Goal: Information Seeking & Learning: Learn about a topic

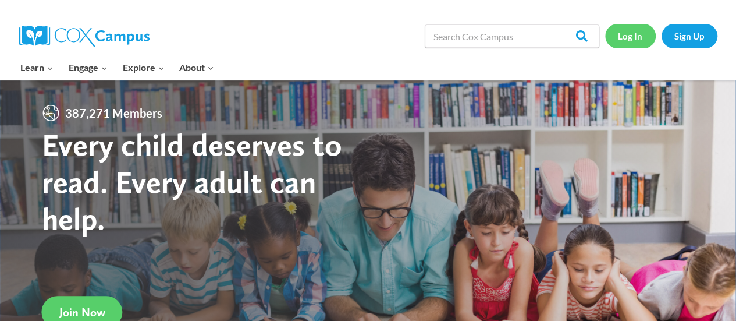
click at [630, 31] on link "Log In" at bounding box center [630, 36] width 51 height 24
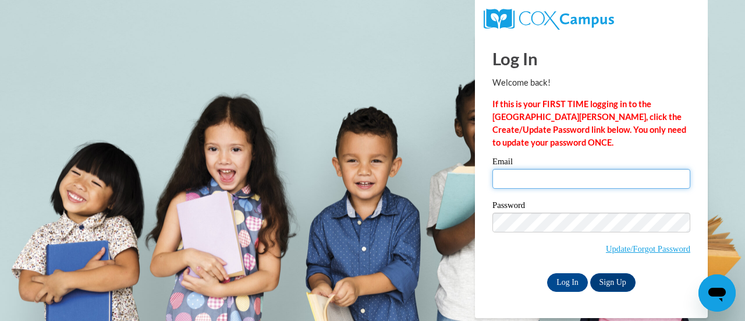
click at [546, 186] on input "Email" at bounding box center [591, 179] width 198 height 20
type input "emie_em08@yahoo.com"
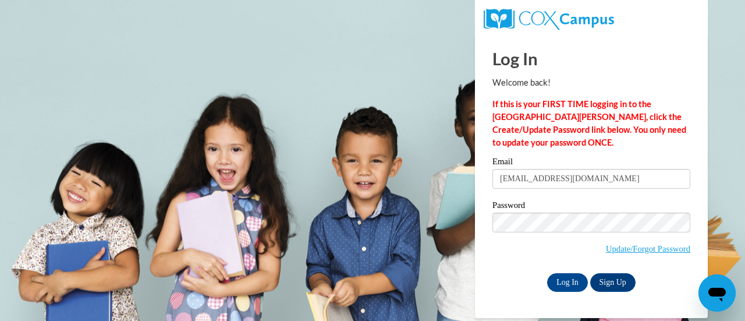
click at [537, 229] on span "Update/Forgot Password" at bounding box center [591, 236] width 198 height 48
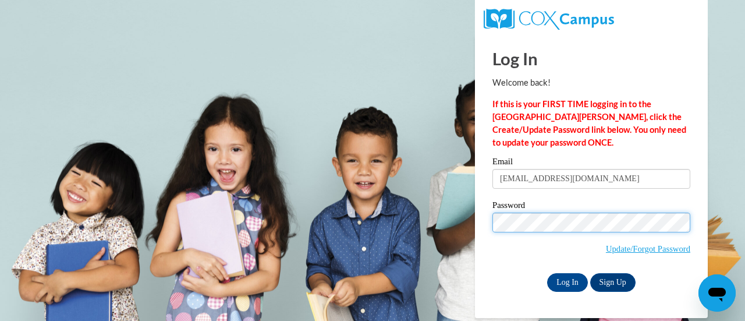
click at [547, 273] on input "Log In" at bounding box center [567, 282] width 41 height 19
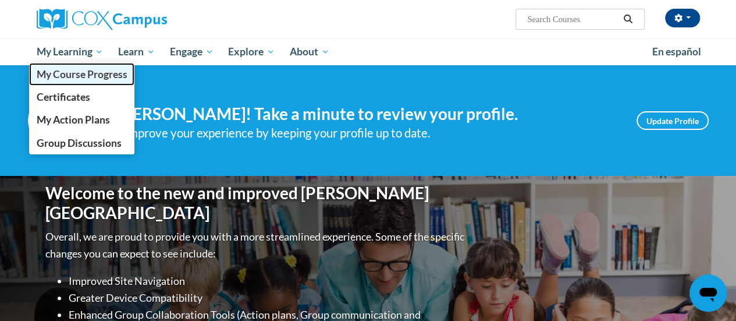
click at [63, 73] on span "My Course Progress" at bounding box center [81, 74] width 91 height 12
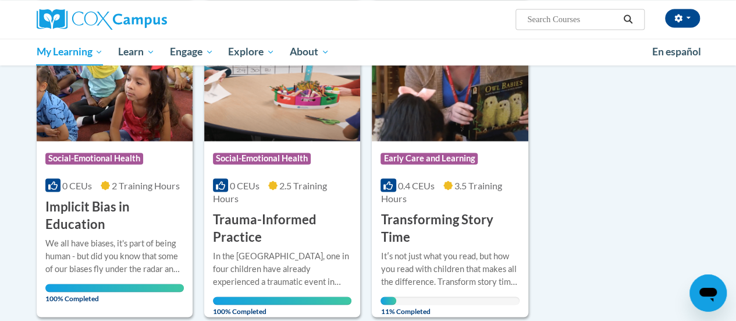
scroll to position [911, 0]
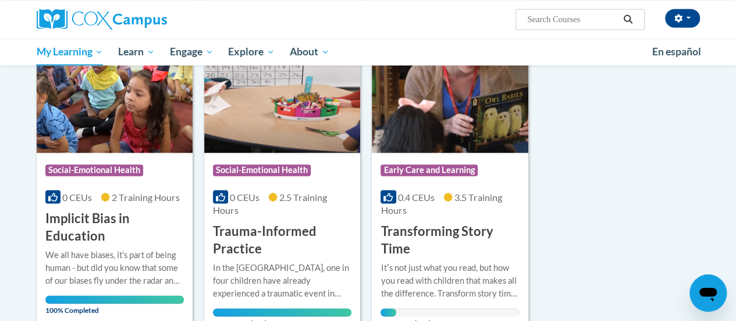
click at [411, 130] on img at bounding box center [450, 93] width 156 height 119
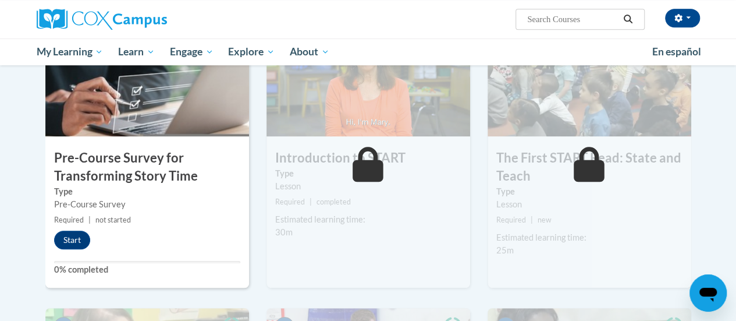
scroll to position [280, 0]
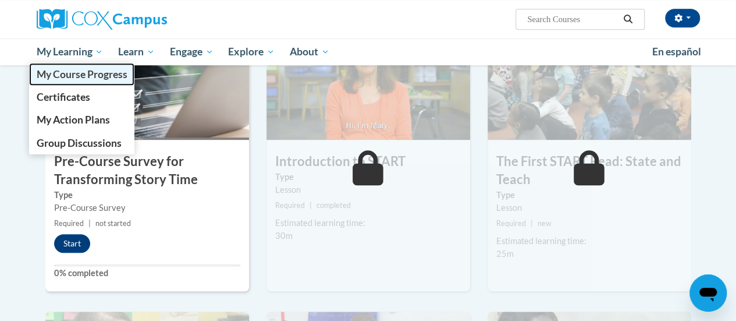
click at [78, 76] on span "My Course Progress" at bounding box center [81, 74] width 91 height 12
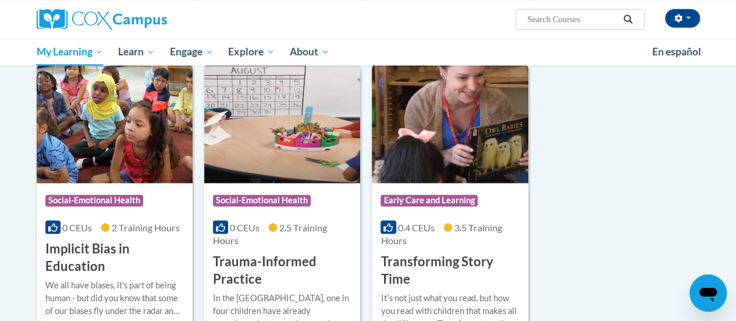
scroll to position [869, 0]
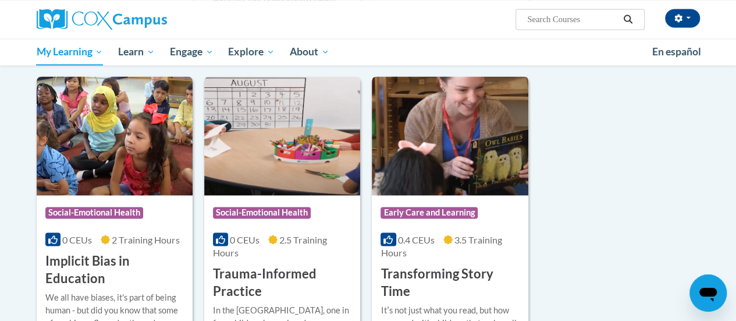
click at [435, 132] on img at bounding box center [450, 135] width 156 height 119
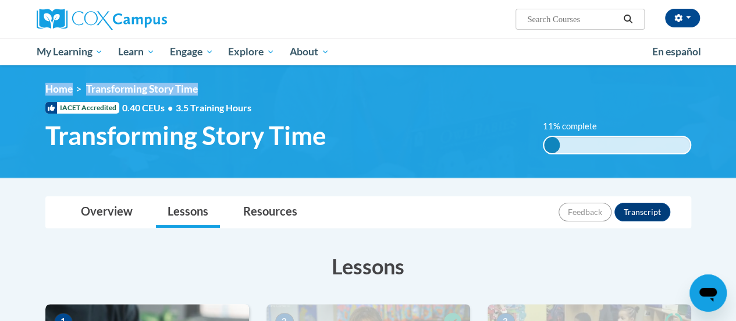
drag, startPoint x: 736, startPoint y: 55, endPoint x: 744, endPoint y: 94, distance: 39.4
click at [736, 94] on html "Emily Green (America/New_York UTC-04:00) My Profile Inbox My Transcripts Log Ou…" at bounding box center [368, 160] width 736 height 321
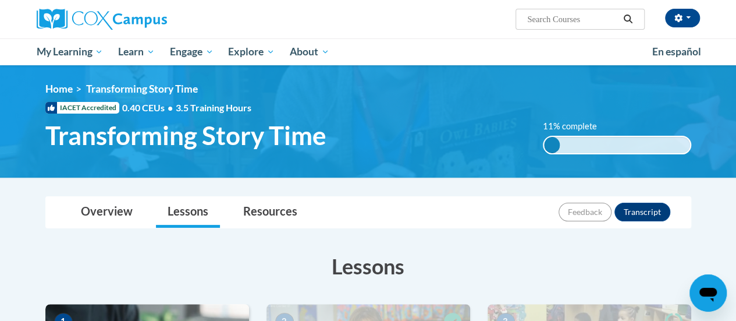
click at [420, 49] on ul "My Learning My Learning My Course Progress Certificates My Action Plans Group D…" at bounding box center [337, 51] width 616 height 27
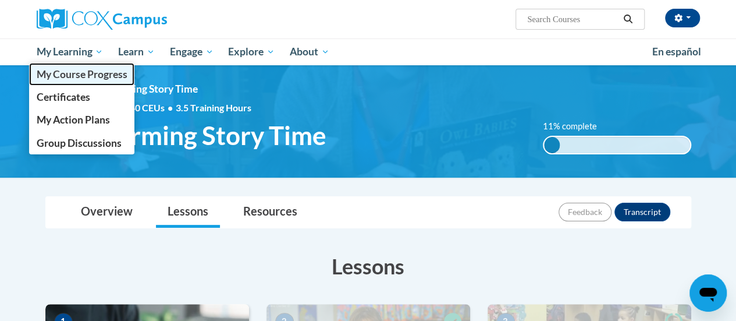
click at [84, 81] on link "My Course Progress" at bounding box center [82, 74] width 106 height 23
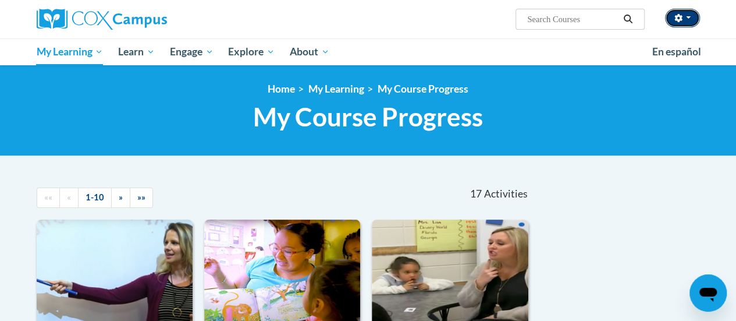
click at [684, 23] on button "button" at bounding box center [682, 18] width 35 height 19
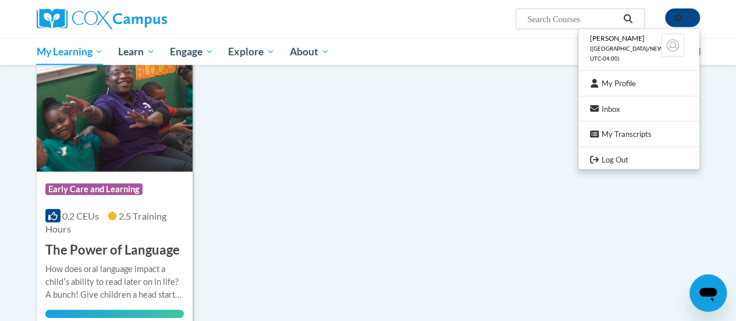
scroll to position [1241, 0]
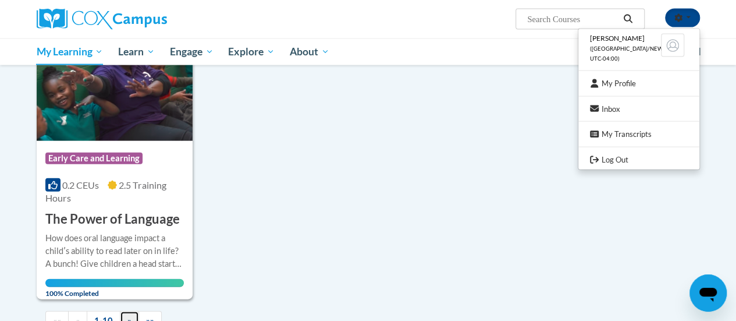
click at [127, 318] on span "»" at bounding box center [129, 320] width 4 height 10
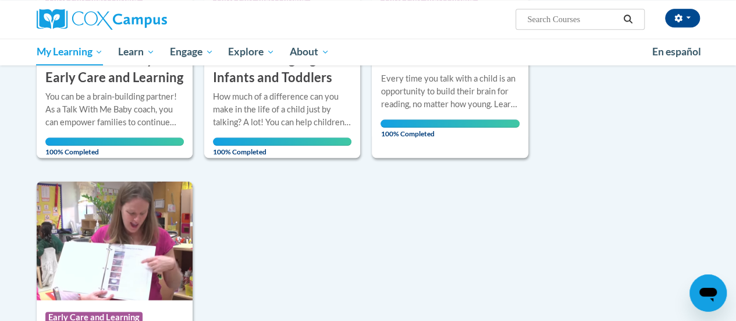
scroll to position [595, 0]
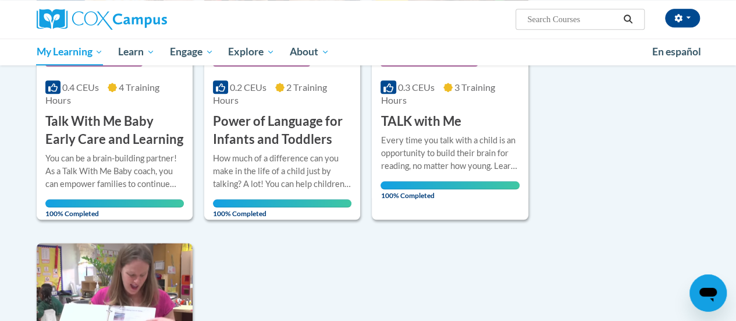
click at [123, 7] on div at bounding box center [141, 19] width 227 height 38
click at [83, 30] on div at bounding box center [141, 19] width 227 height 38
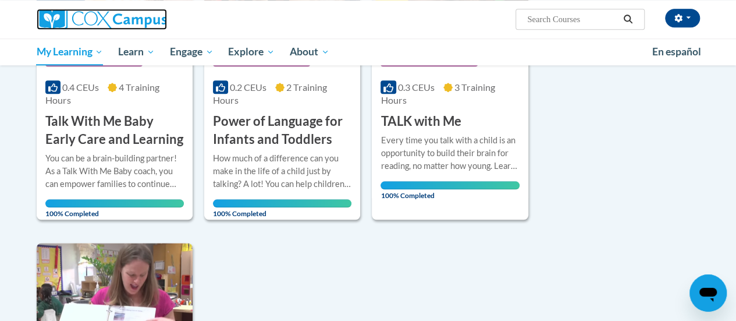
click at [105, 19] on img at bounding box center [102, 19] width 130 height 21
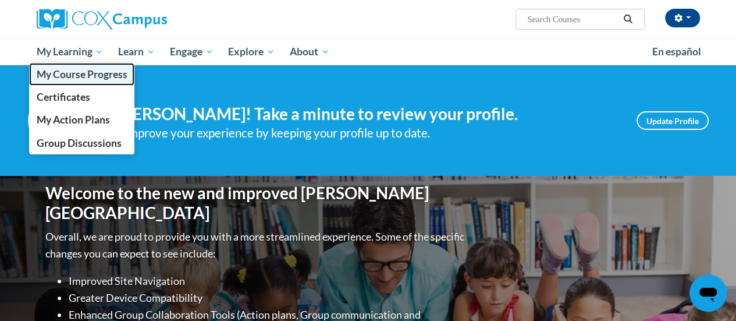
click at [81, 72] on span "My Course Progress" at bounding box center [81, 74] width 91 height 12
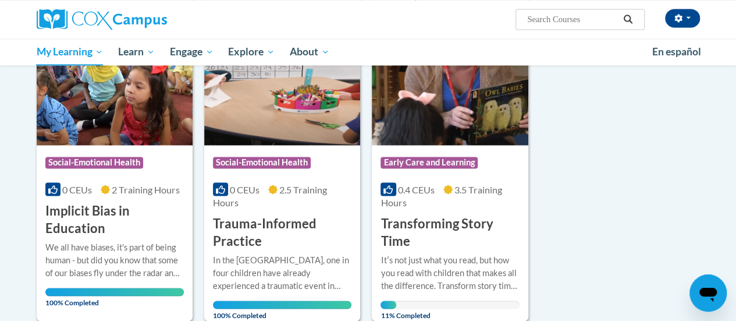
scroll to position [912, 0]
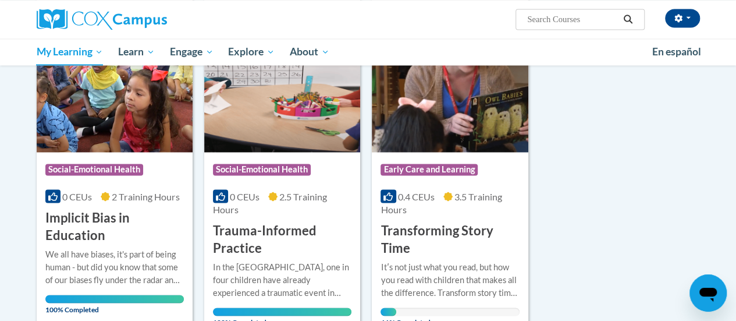
click at [445, 114] on img at bounding box center [450, 92] width 156 height 119
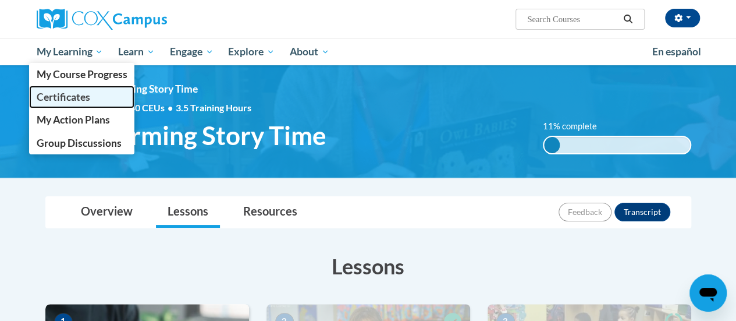
click at [68, 97] on span "Certificates" at bounding box center [63, 97] width 54 height 12
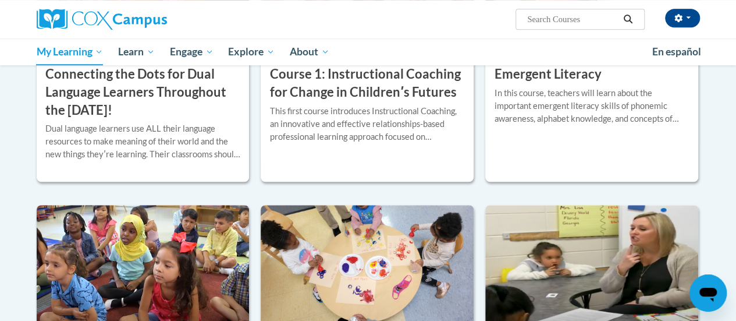
scroll to position [97, 0]
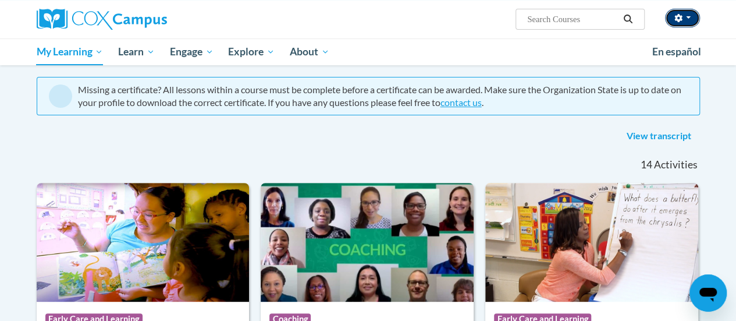
click at [692, 23] on button "button" at bounding box center [682, 18] width 35 height 19
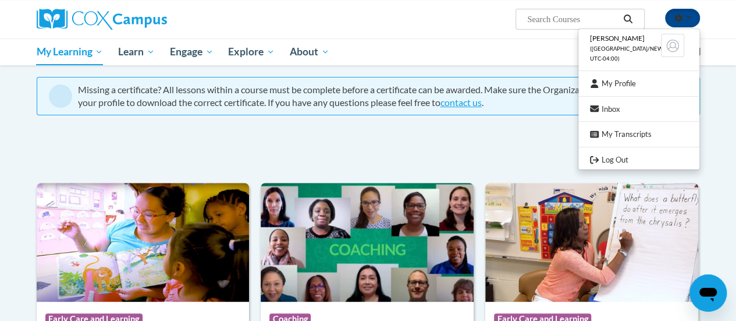
click at [631, 37] on span "Emily Green" at bounding box center [617, 38] width 55 height 9
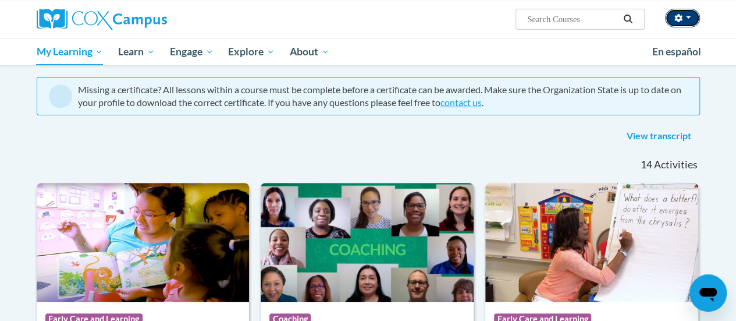
click at [686, 18] on span "button" at bounding box center [688, 17] width 5 height 2
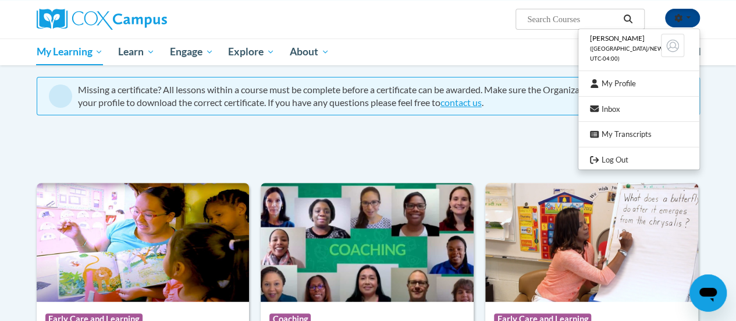
click at [612, 168] on ul "Emily Green (America/New_York UTC-04:00) My Profile Inbox My Transcripts Log Out" at bounding box center [639, 99] width 122 height 141
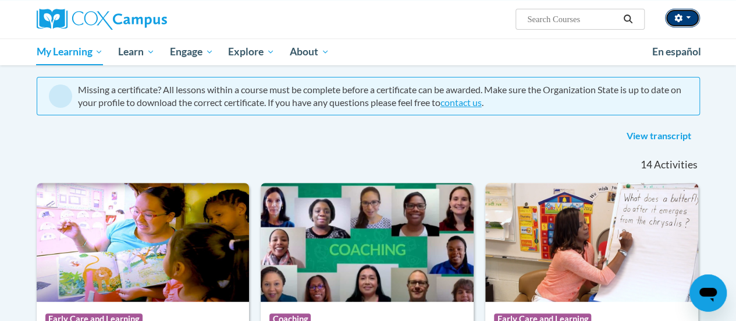
click at [688, 17] on span "button" at bounding box center [688, 17] width 5 height 2
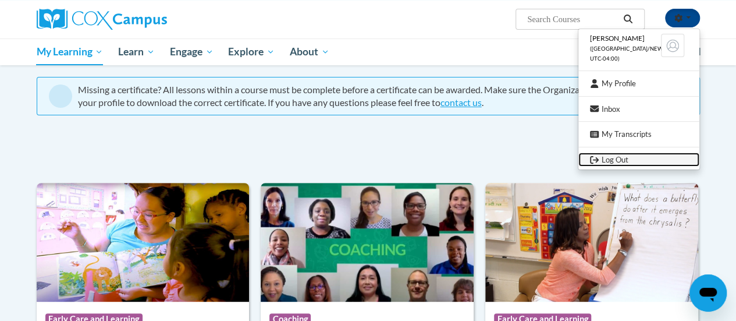
click at [613, 155] on link "Log Out" at bounding box center [638, 159] width 121 height 15
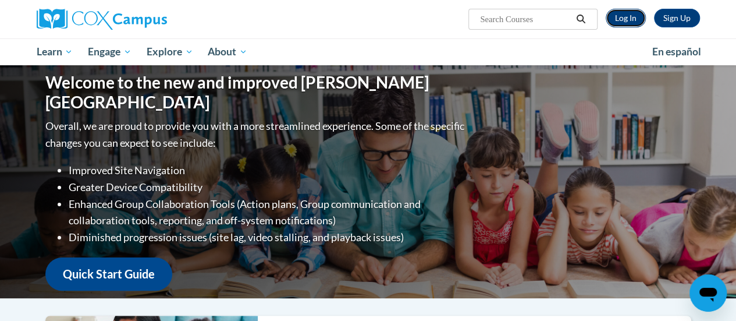
click at [623, 14] on link "Log In" at bounding box center [626, 18] width 40 height 19
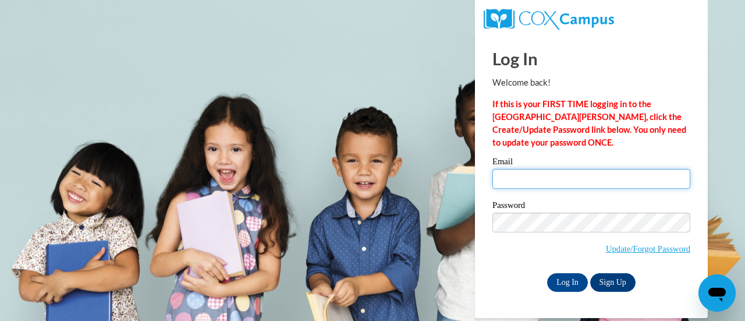
click at [518, 177] on input "Email" at bounding box center [591, 179] width 198 height 20
click at [512, 181] on input "Email" at bounding box center [591, 179] width 198 height 20
type input "emie_em08@yahoo.com"
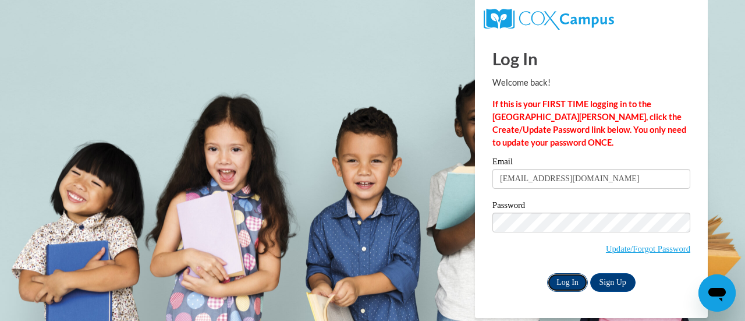
click at [576, 276] on input "Log In" at bounding box center [567, 282] width 41 height 19
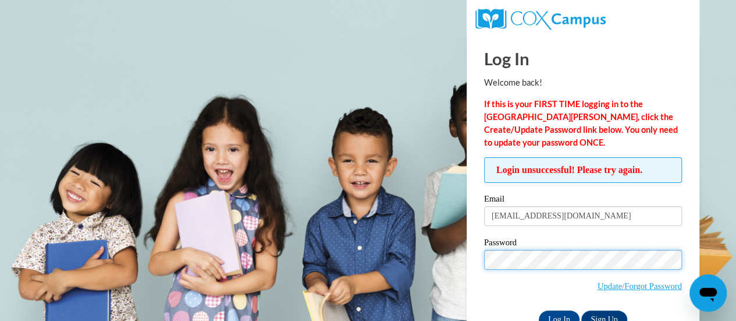
click at [539, 310] on input "Log In" at bounding box center [559, 319] width 41 height 19
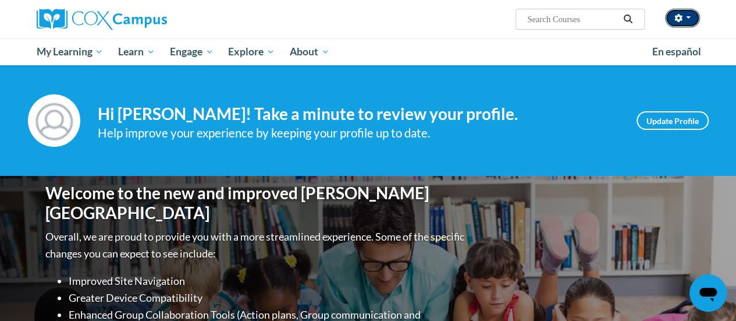
click at [681, 16] on icon "button" at bounding box center [678, 18] width 8 height 8
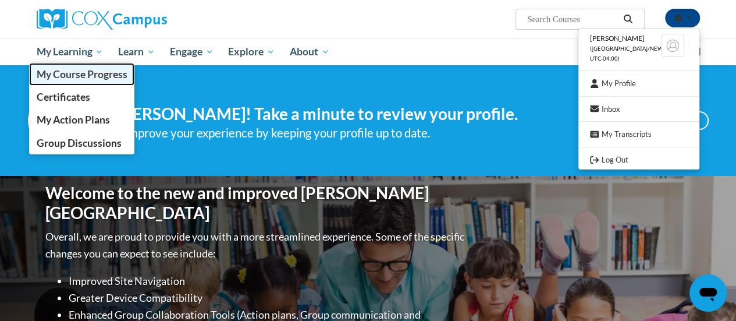
click at [66, 75] on span "My Course Progress" at bounding box center [81, 74] width 91 height 12
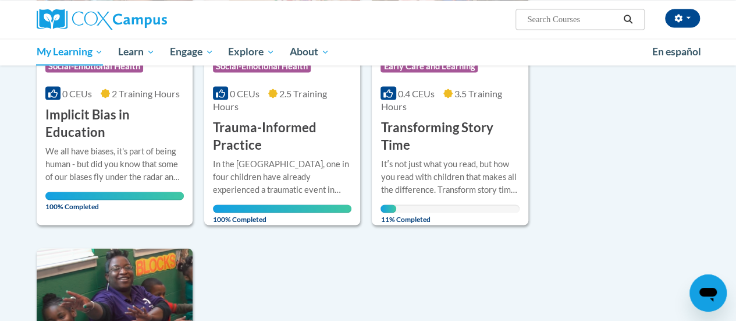
scroll to position [1005, 0]
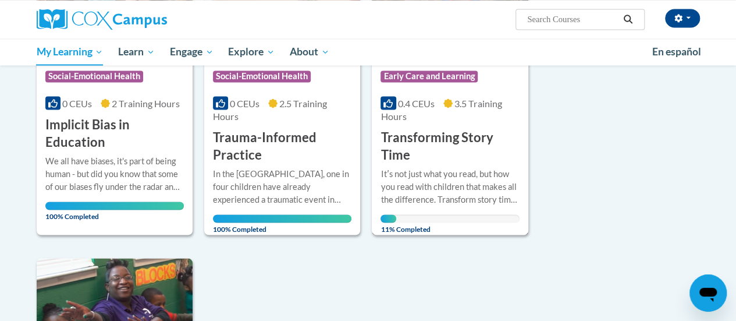
click at [438, 140] on h3 "Transforming Story Time" at bounding box center [450, 146] width 139 height 36
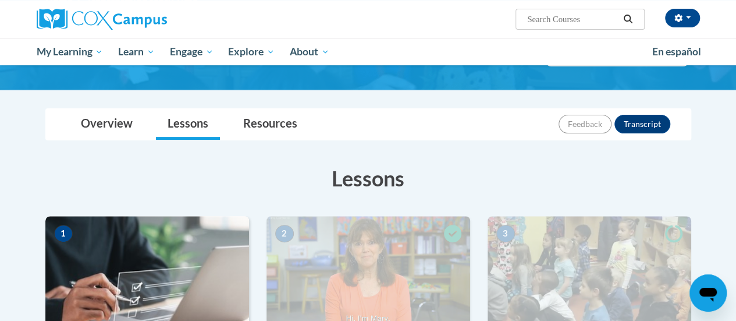
scroll to position [77, 0]
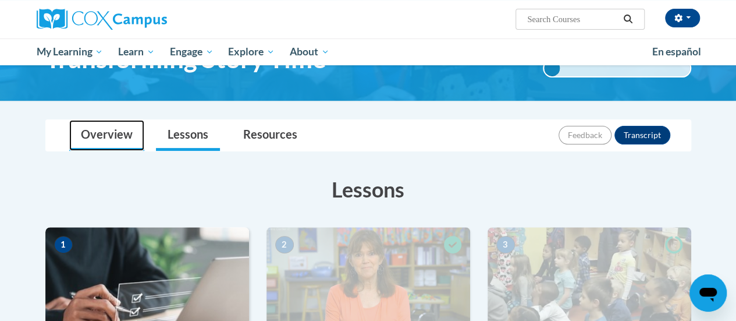
click at [111, 126] on link "Overview" at bounding box center [106, 135] width 75 height 31
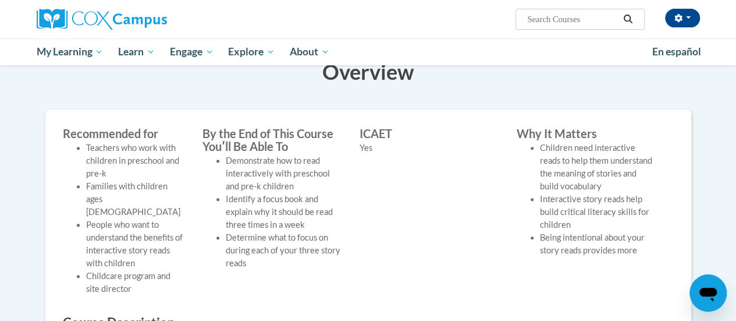
scroll to position [0, 0]
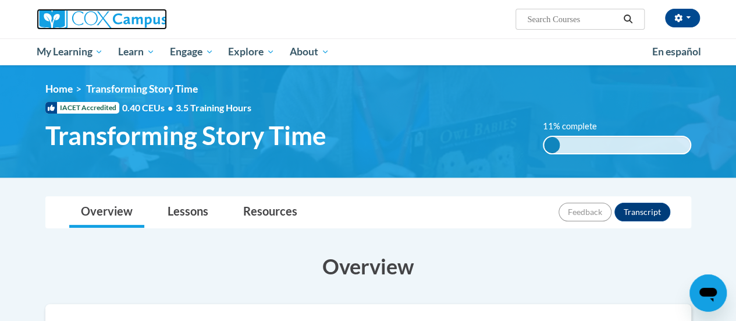
click at [82, 29] on img at bounding box center [102, 19] width 130 height 21
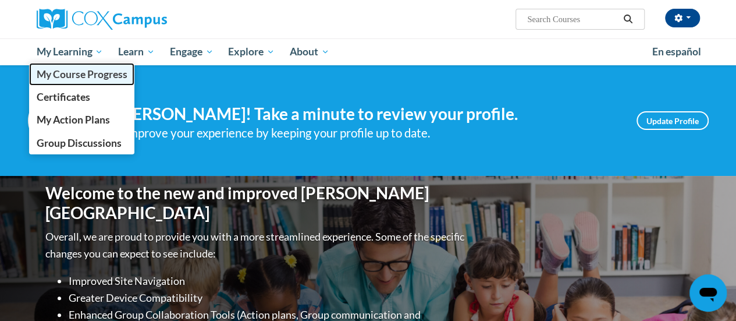
click at [81, 76] on span "My Course Progress" at bounding box center [81, 74] width 91 height 12
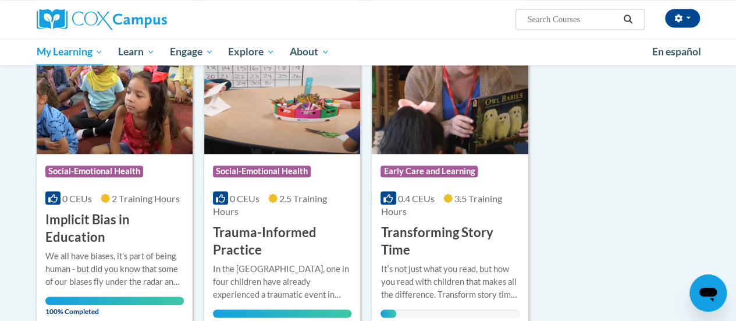
scroll to position [905, 0]
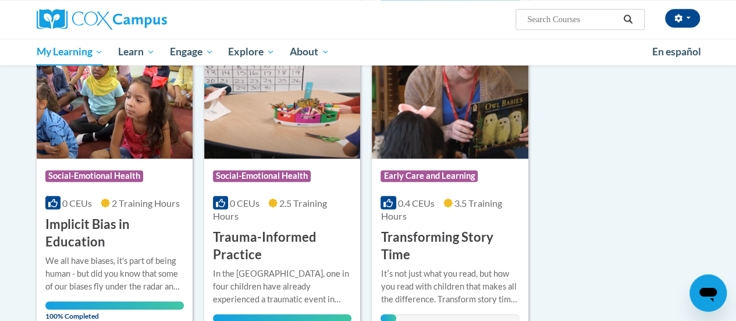
click at [478, 129] on img at bounding box center [450, 99] width 156 height 119
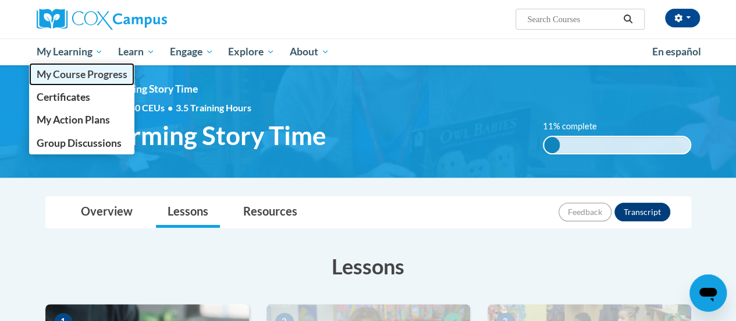
click at [70, 73] on span "My Course Progress" at bounding box center [81, 74] width 91 height 12
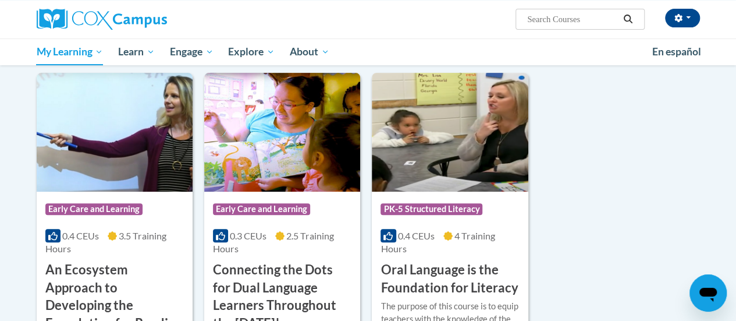
scroll to position [140, 0]
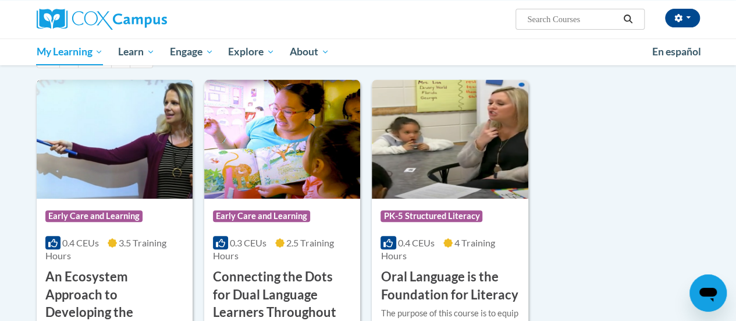
click at [129, 137] on img at bounding box center [115, 139] width 156 height 119
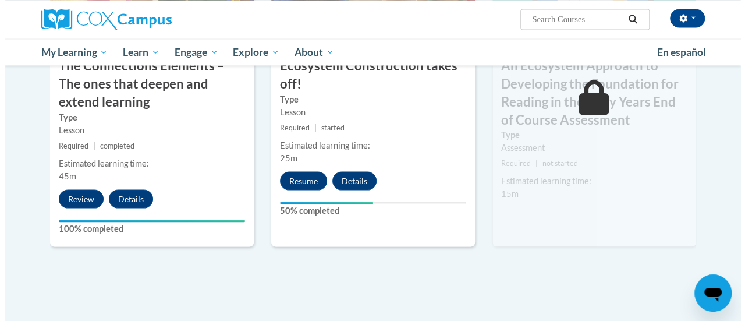
scroll to position [1048, 0]
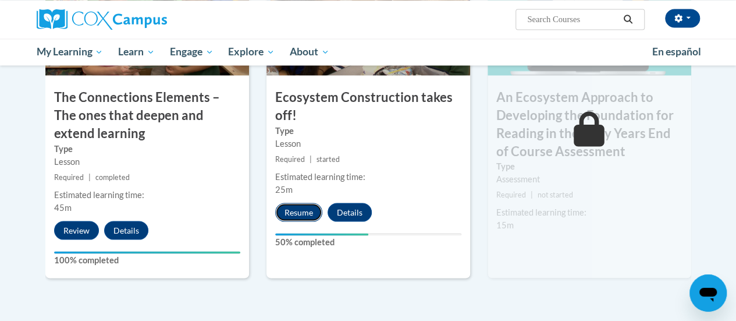
click at [305, 203] on button "Resume" at bounding box center [298, 212] width 47 height 19
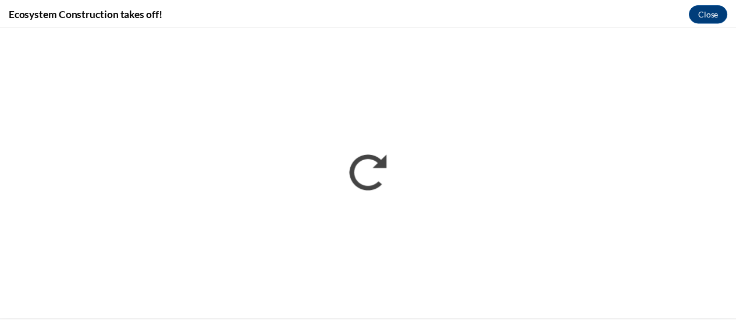
scroll to position [0, 0]
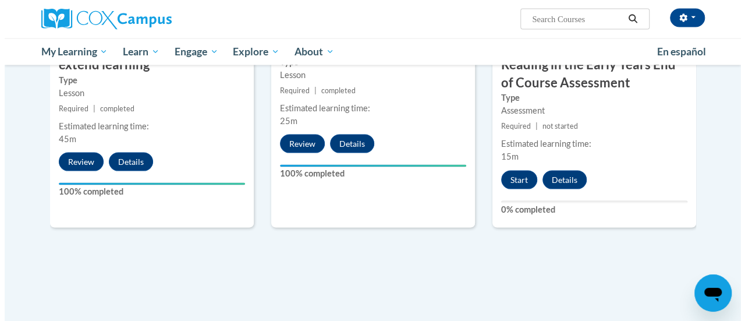
scroll to position [1108, 0]
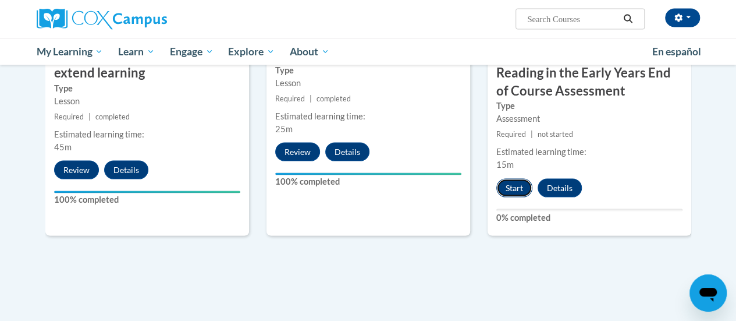
click at [515, 189] on button "Start" at bounding box center [514, 188] width 36 height 19
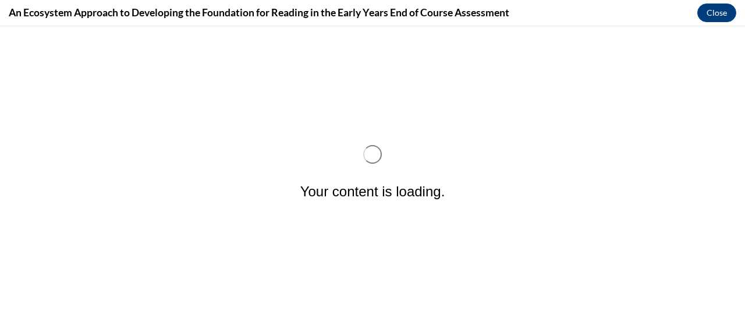
scroll to position [0, 0]
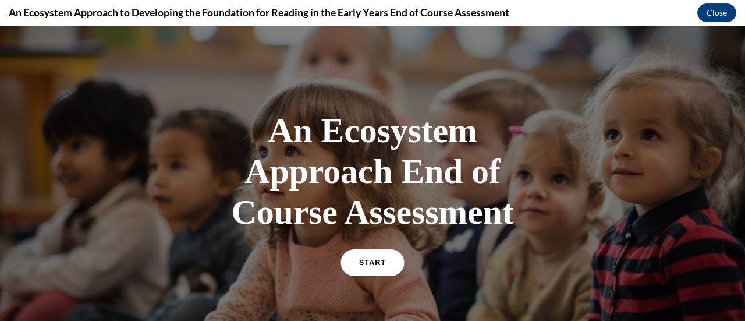
click at [373, 257] on link "START" at bounding box center [371, 262] width 63 height 27
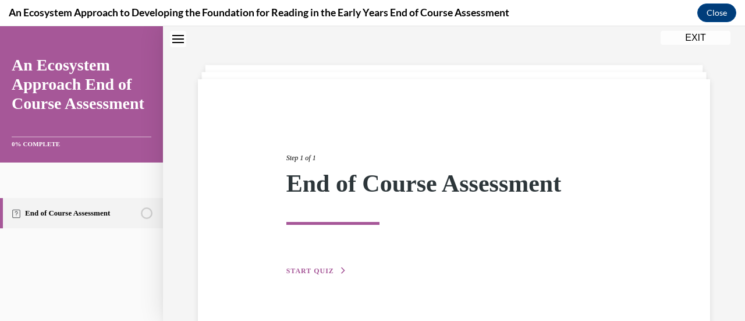
scroll to position [62, 0]
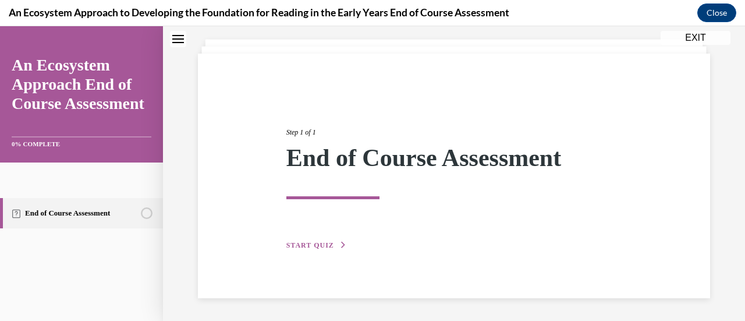
click at [308, 243] on span "START QUIZ" at bounding box center [310, 245] width 48 height 8
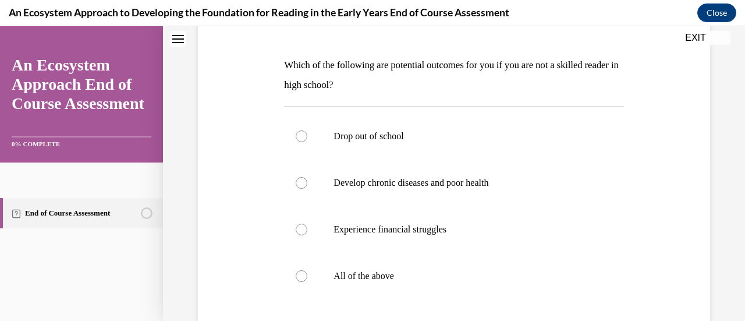
scroll to position [173, 0]
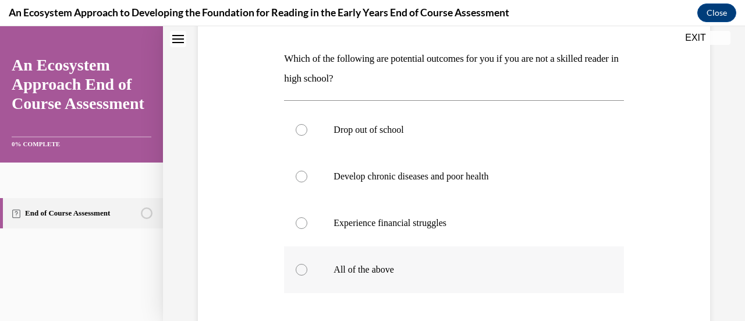
click at [306, 267] on label "All of the above" at bounding box center [453, 269] width 339 height 47
click at [306, 267] on input "All of the above" at bounding box center [302, 270] width 12 height 12
radio input "true"
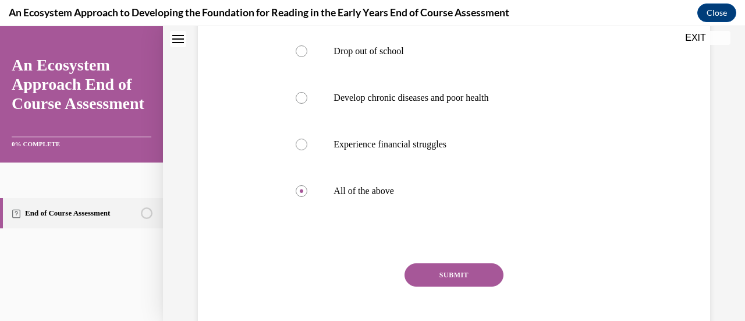
scroll to position [297, 0]
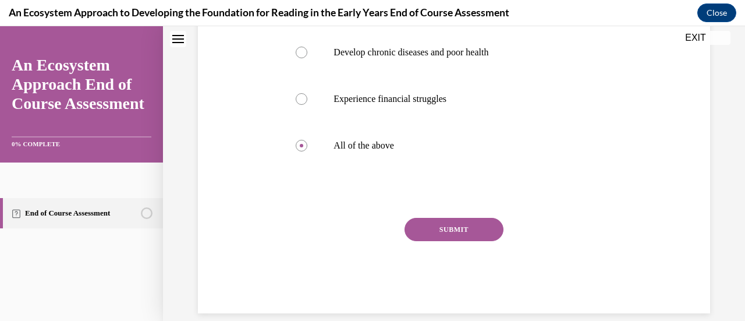
click at [460, 223] on button "SUBMIT" at bounding box center [453, 229] width 99 height 23
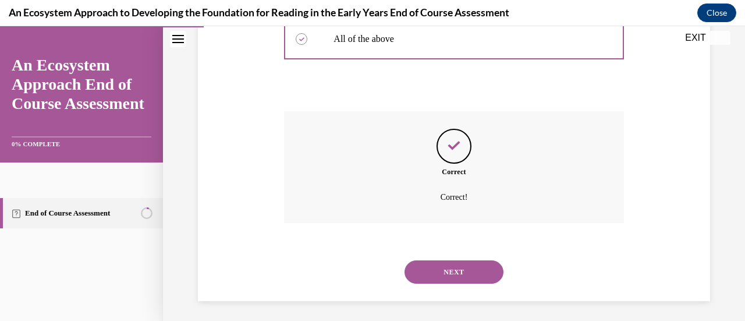
scroll to position [406, 0]
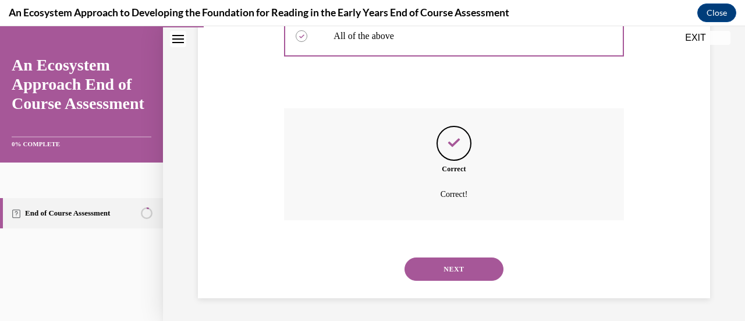
click at [456, 267] on button "NEXT" at bounding box center [453, 268] width 99 height 23
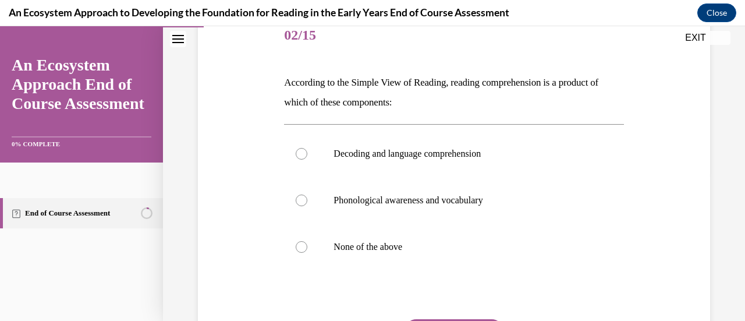
scroll to position [150, 0]
click at [302, 154] on div at bounding box center [302, 153] width 12 height 12
click at [302, 154] on input "Decoding and language comprehension" at bounding box center [302, 153] width 12 height 12
radio input "true"
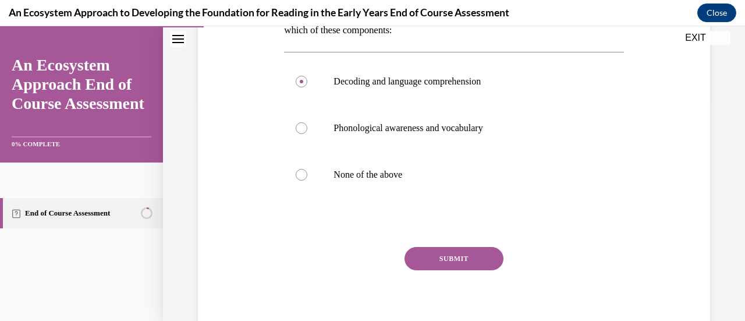
click at [463, 254] on button "SUBMIT" at bounding box center [453, 258] width 99 height 23
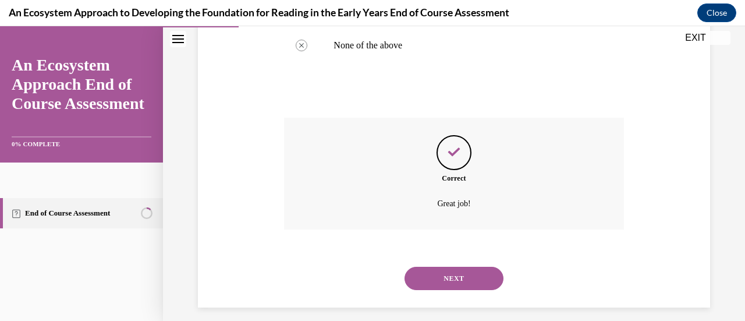
scroll to position [360, 0]
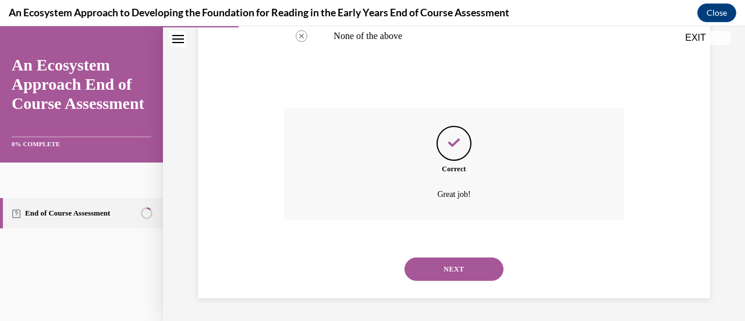
click at [450, 266] on button "NEXT" at bounding box center [453, 268] width 99 height 23
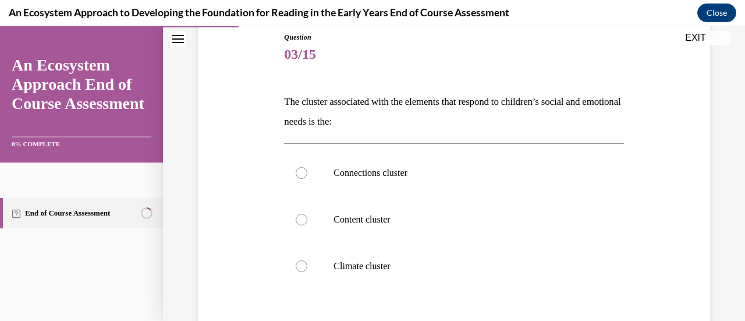
scroll to position [130, 0]
click at [300, 175] on div at bounding box center [302, 172] width 12 height 12
click at [300, 175] on input "Connections cluster" at bounding box center [302, 172] width 12 height 12
radio input "true"
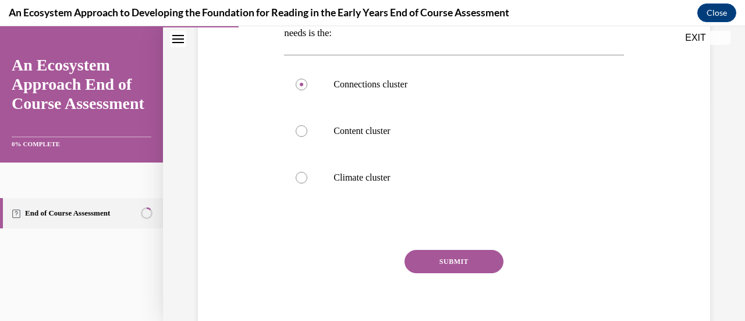
scroll to position [229, 0]
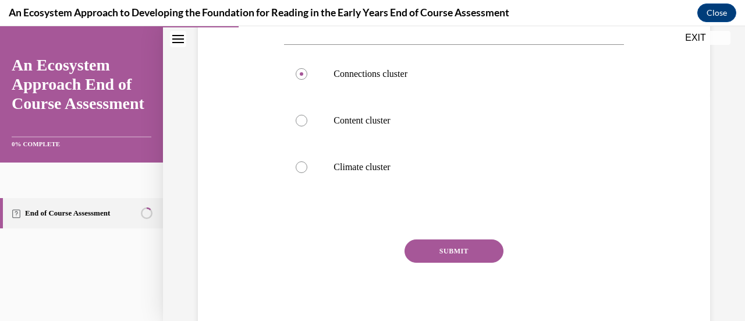
click at [455, 252] on button "SUBMIT" at bounding box center [453, 250] width 99 height 23
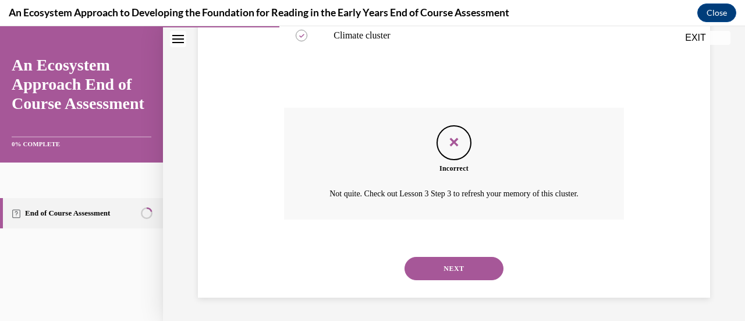
scroll to position [373, 0]
click at [471, 258] on button "NEXT" at bounding box center [453, 268] width 99 height 23
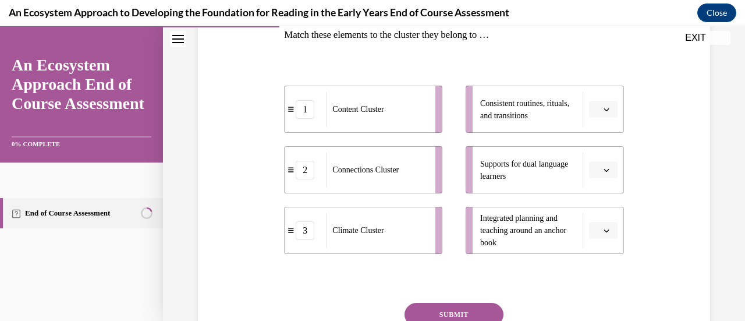
scroll to position [198, 0]
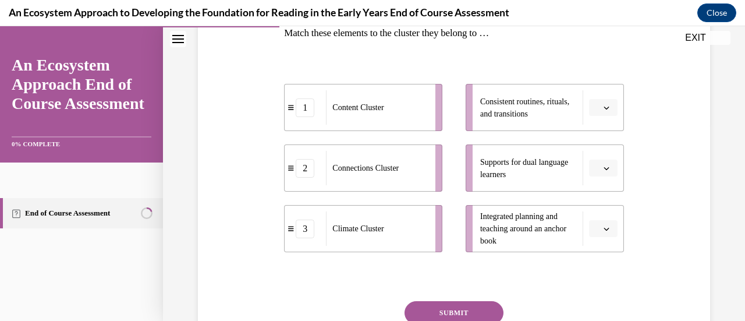
click at [596, 172] on button "button" at bounding box center [603, 167] width 29 height 17
click at [686, 157] on div "Question 04/15 Match these elements to the cluster they belong to … 1 Content C…" at bounding box center [454, 162] width 518 height 468
click at [599, 236] on button "button" at bounding box center [603, 228] width 29 height 17
click at [599, 153] on div "1" at bounding box center [594, 155] width 29 height 23
click at [605, 168] on button "button" at bounding box center [603, 167] width 29 height 17
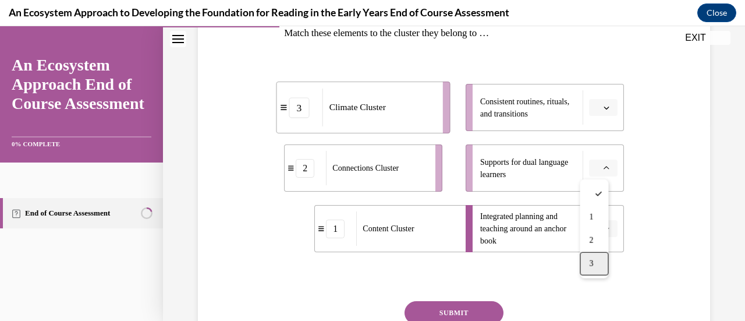
click at [598, 262] on div "3" at bounding box center [594, 263] width 29 height 23
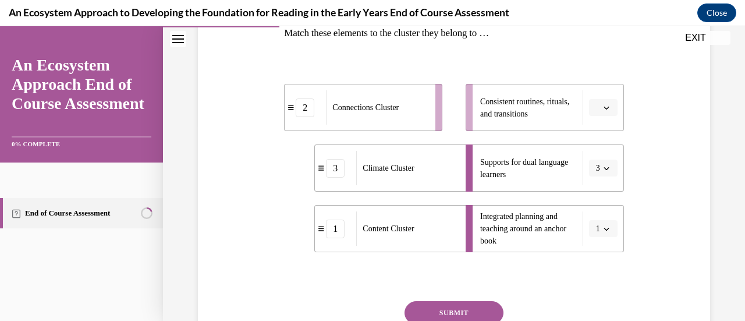
click at [603, 106] on icon "button" at bounding box center [605, 107] width 5 height 3
click at [593, 175] on span "2" at bounding box center [591, 179] width 4 height 9
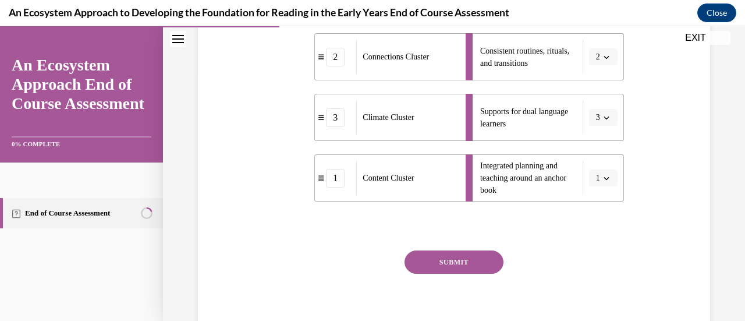
click at [466, 261] on button "SUBMIT" at bounding box center [453, 261] width 99 height 23
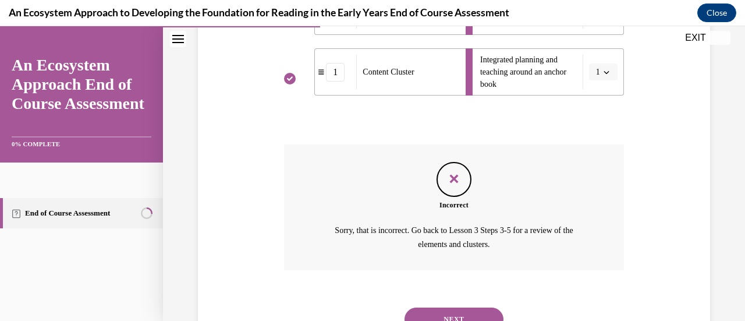
scroll to position [401, 0]
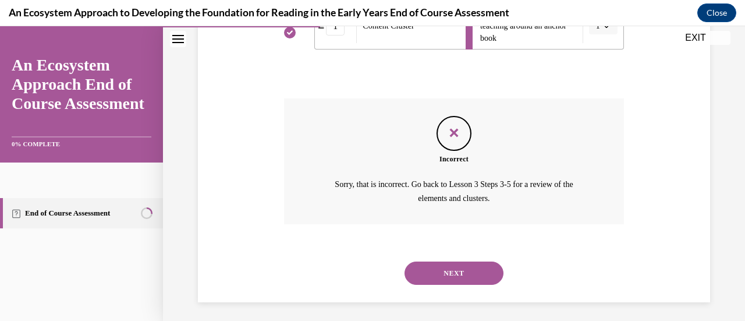
click at [466, 267] on button "NEXT" at bounding box center [453, 272] width 99 height 23
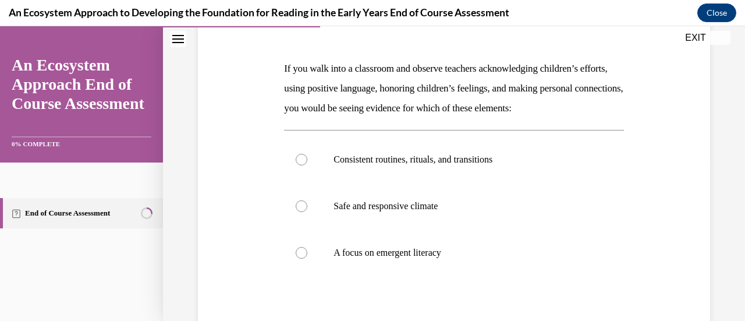
scroll to position [157, 0]
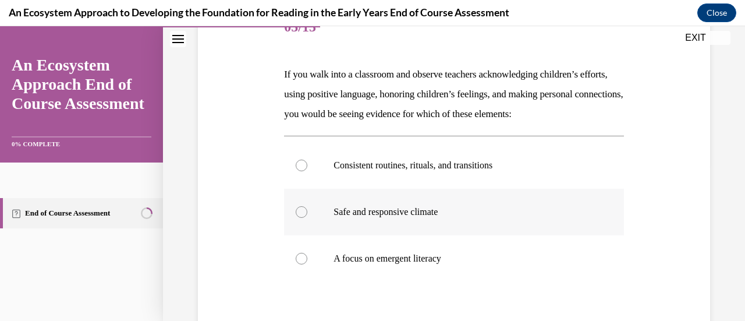
click at [299, 218] on div at bounding box center [302, 212] width 12 height 12
click at [299, 218] on input "Safe and responsive climate" at bounding box center [302, 212] width 12 height 12
radio input "true"
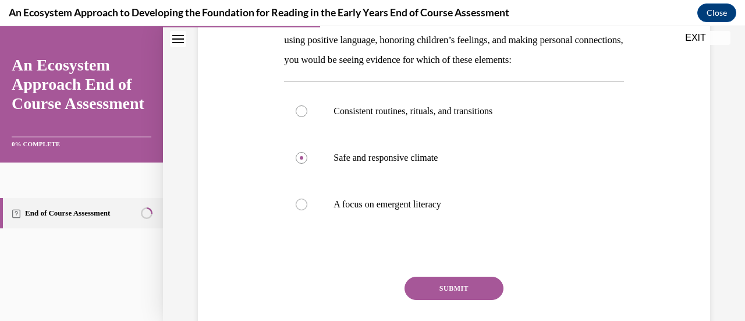
click at [470, 300] on button "SUBMIT" at bounding box center [453, 287] width 99 height 23
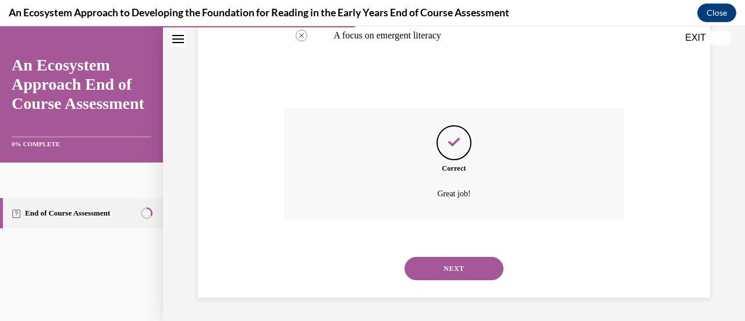
scroll to position [399, 0]
click at [458, 269] on button "NEXT" at bounding box center [453, 268] width 99 height 23
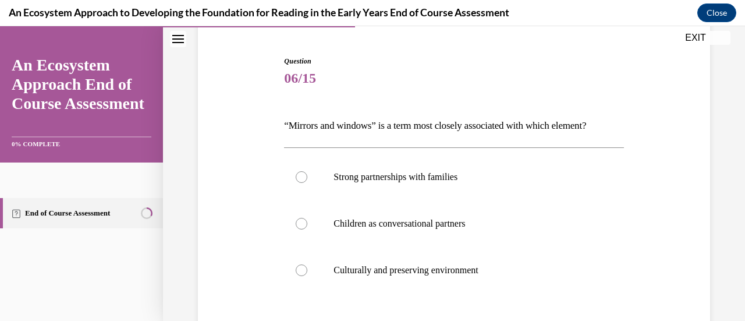
scroll to position [106, 0]
click at [304, 269] on div at bounding box center [302, 270] width 12 height 12
click at [304, 269] on input "Culturally and preserving environment" at bounding box center [302, 270] width 12 height 12
radio input "true"
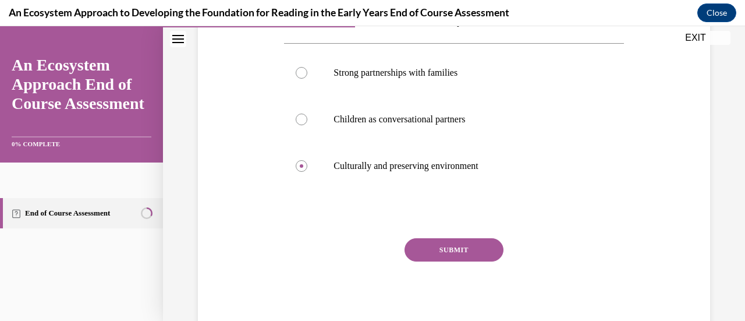
click at [456, 252] on button "SUBMIT" at bounding box center [453, 249] width 99 height 23
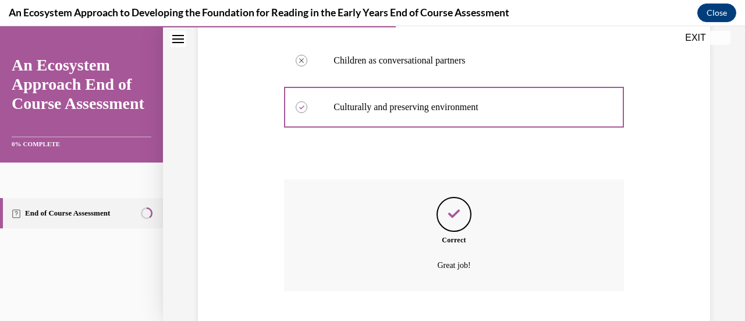
scroll to position [340, 0]
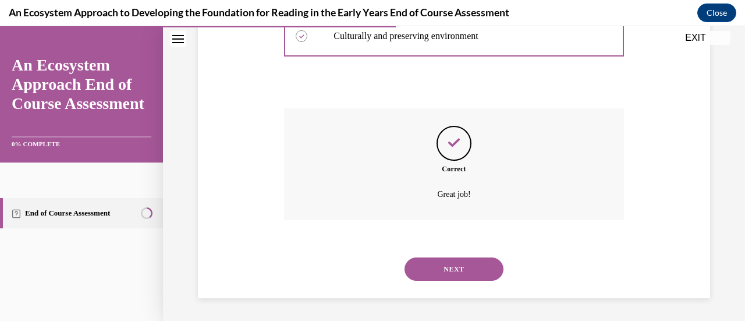
click at [463, 262] on button "NEXT" at bounding box center [453, 268] width 99 height 23
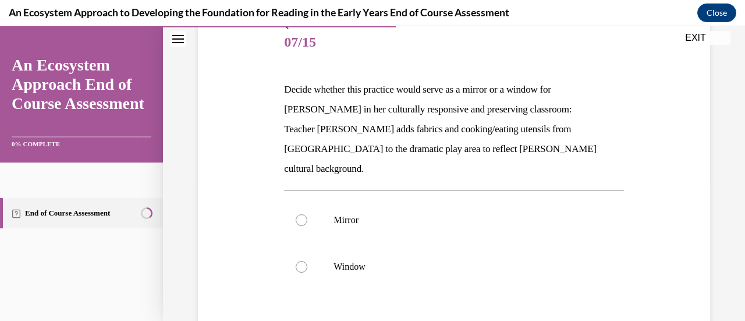
scroll to position [144, 0]
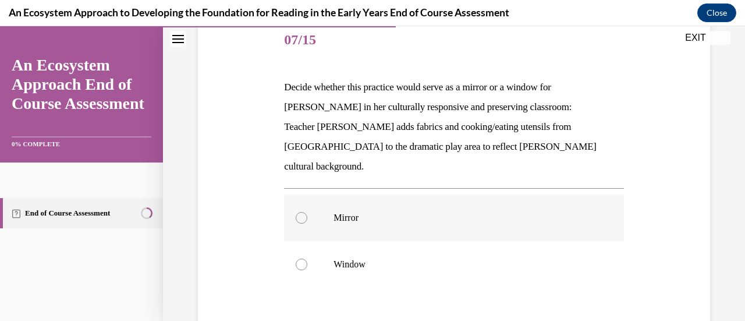
click at [292, 194] on label "Mirror" at bounding box center [453, 217] width 339 height 47
click at [296, 212] on input "Mirror" at bounding box center [302, 218] width 12 height 12
radio input "true"
click at [301, 258] on div at bounding box center [302, 264] width 12 height 12
click at [301, 258] on input "Window" at bounding box center [302, 264] width 12 height 12
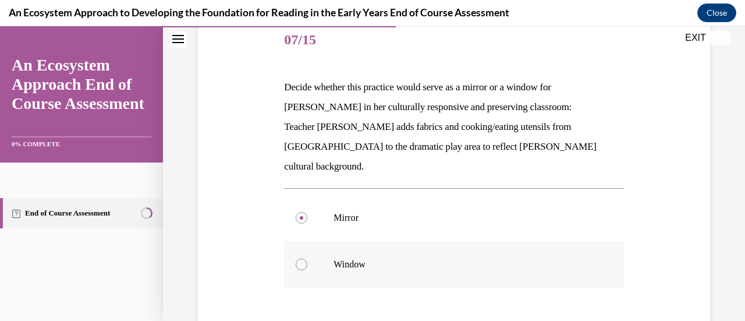
radio input "true"
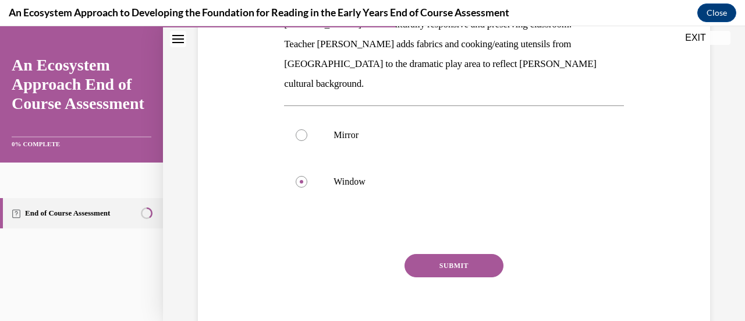
scroll to position [230, 0]
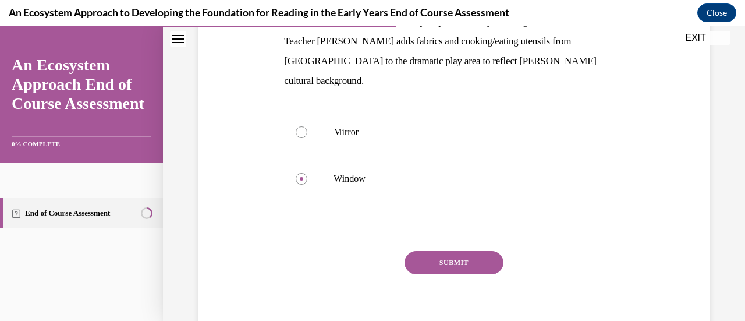
click at [448, 251] on button "SUBMIT" at bounding box center [453, 262] width 99 height 23
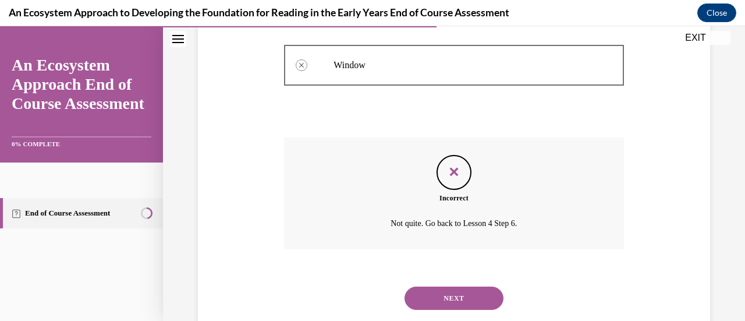
scroll to position [353, 0]
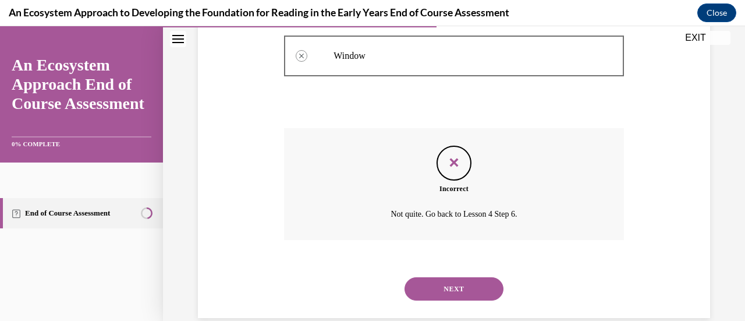
click at [459, 277] on button "NEXT" at bounding box center [453, 288] width 99 height 23
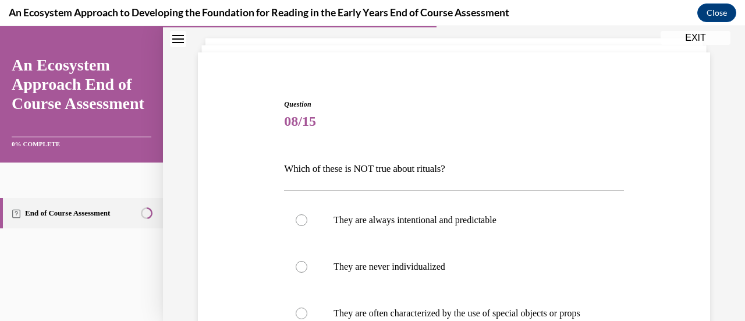
scroll to position [130, 0]
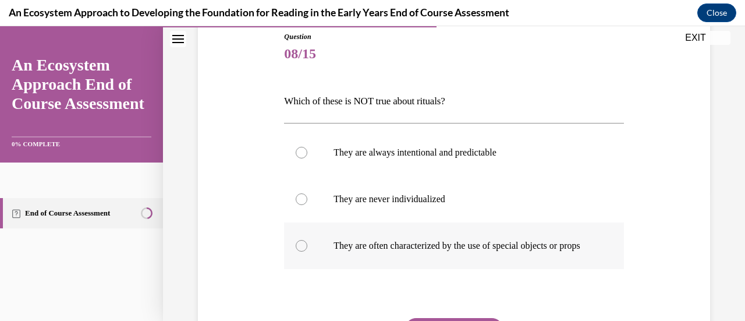
click at [296, 247] on div at bounding box center [302, 246] width 12 height 12
click at [296, 247] on input "They are often characterized by the use of special objects or props" at bounding box center [302, 246] width 12 height 12
radio input "true"
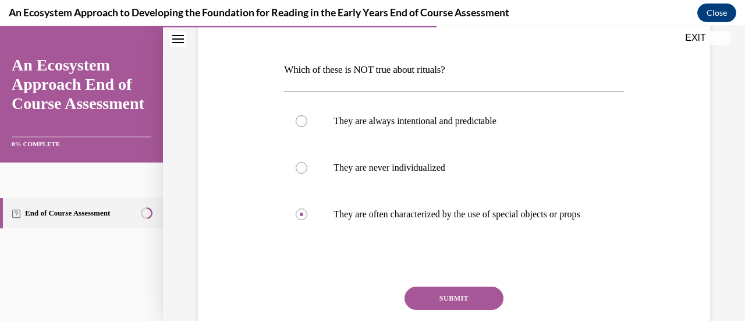
scroll to position [175, 0]
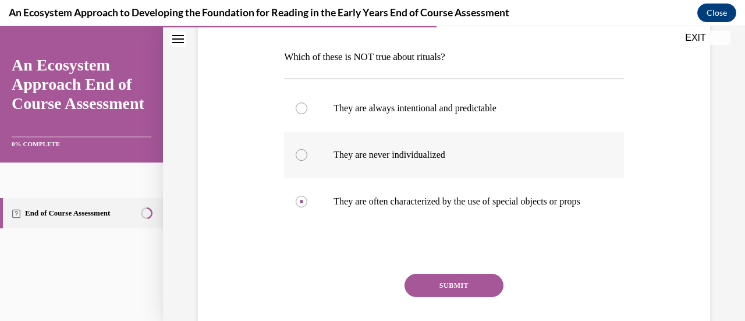
click at [298, 152] on div at bounding box center [302, 155] width 12 height 12
click at [298, 152] on input "They are never individualized" at bounding box center [302, 155] width 12 height 12
radio input "true"
click at [454, 291] on button "SUBMIT" at bounding box center [453, 285] width 99 height 23
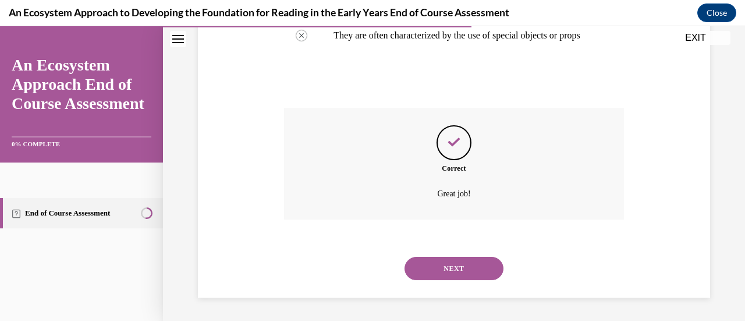
scroll to position [351, 0]
click at [463, 264] on button "NEXT" at bounding box center [453, 268] width 99 height 23
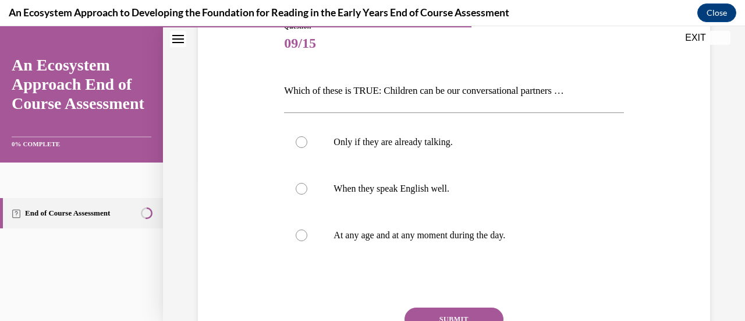
scroll to position [144, 0]
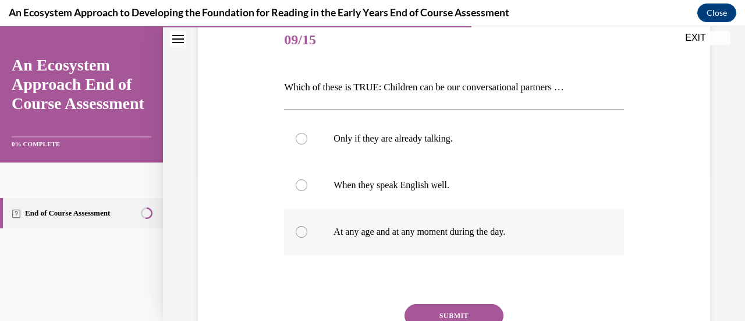
click at [333, 232] on p "At any age and at any moment during the day." at bounding box center [463, 232] width 261 height 12
click at [307, 232] on input "At any age and at any moment during the day." at bounding box center [302, 232] width 12 height 12
radio input "true"
click at [463, 316] on button "SUBMIT" at bounding box center [453, 315] width 99 height 23
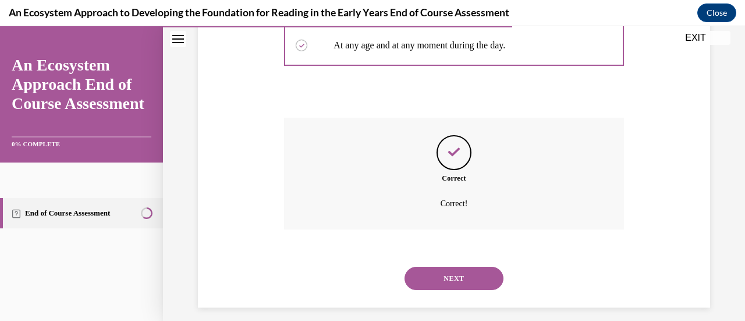
scroll to position [340, 0]
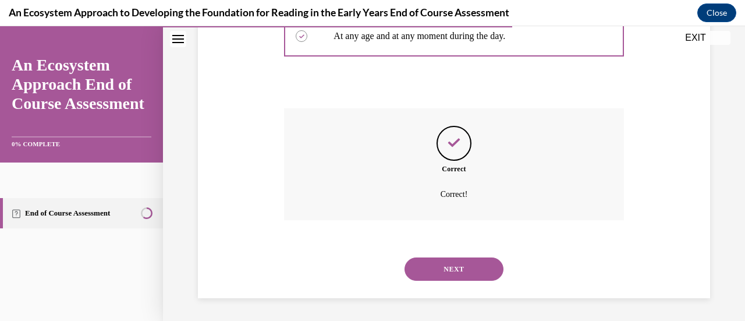
click at [441, 268] on button "NEXT" at bounding box center [453, 268] width 99 height 23
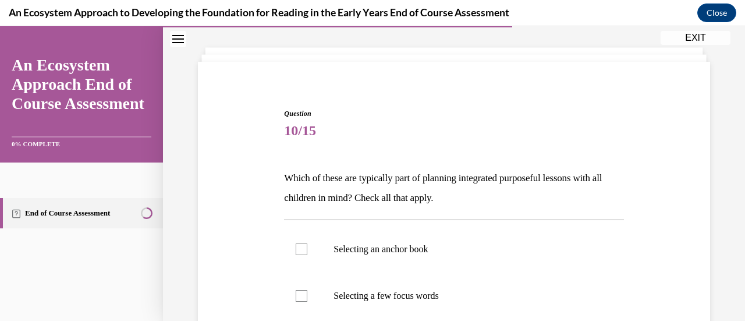
scroll to position [115, 0]
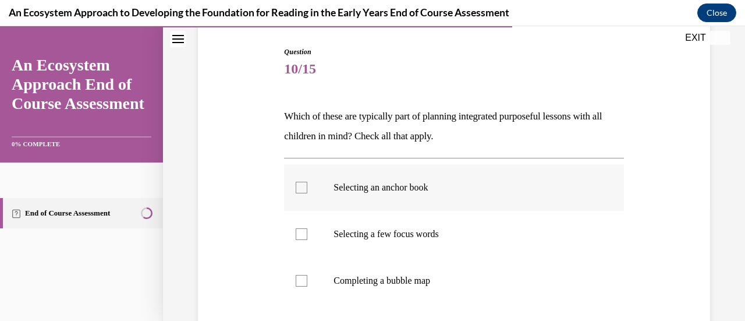
click at [299, 189] on div at bounding box center [302, 188] width 12 height 12
click at [299, 189] on input "Selecting an anchor book" at bounding box center [302, 188] width 12 height 12
checkbox input "true"
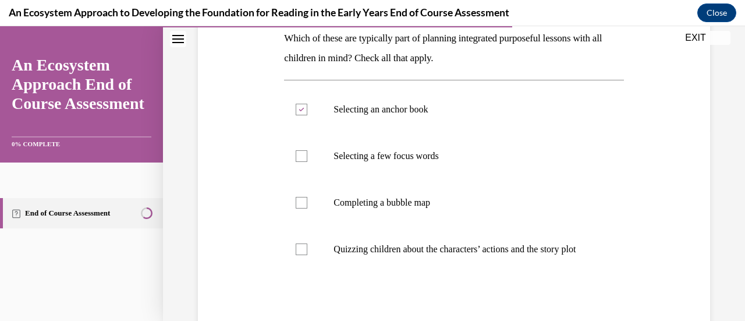
scroll to position [207, 0]
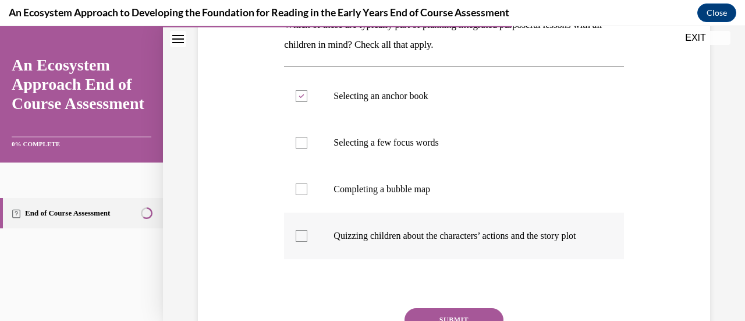
click at [307, 242] on label "Quizzing children about the characters’ actions and the story plot" at bounding box center [453, 235] width 339 height 47
click at [307, 242] on input "Quizzing children about the characters’ actions and the story plot" at bounding box center [302, 236] width 12 height 12
checkbox input "true"
click at [301, 192] on div at bounding box center [302, 189] width 12 height 12
click at [301, 192] on input "Completing a bubble map" at bounding box center [302, 189] width 12 height 12
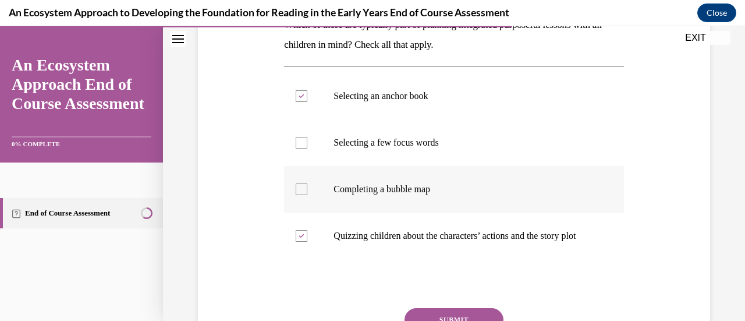
checkbox input "true"
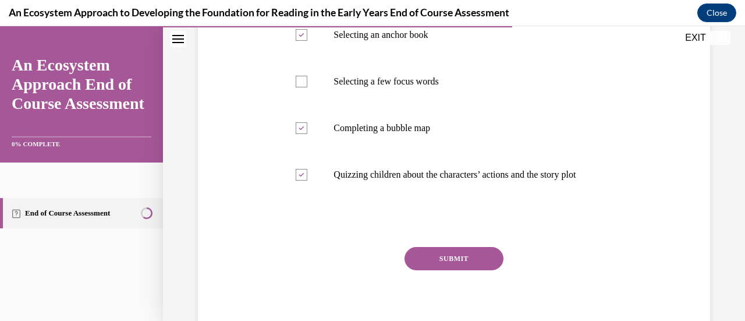
scroll to position [252, 0]
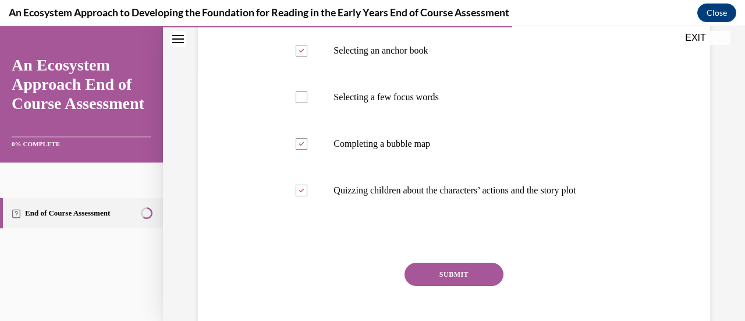
click at [464, 283] on button "SUBMIT" at bounding box center [453, 273] width 99 height 23
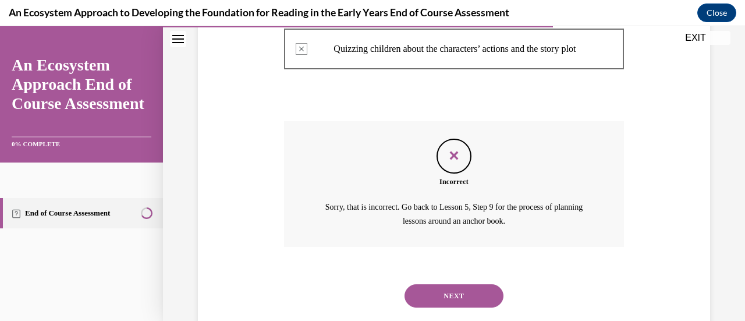
scroll to position [420, 0]
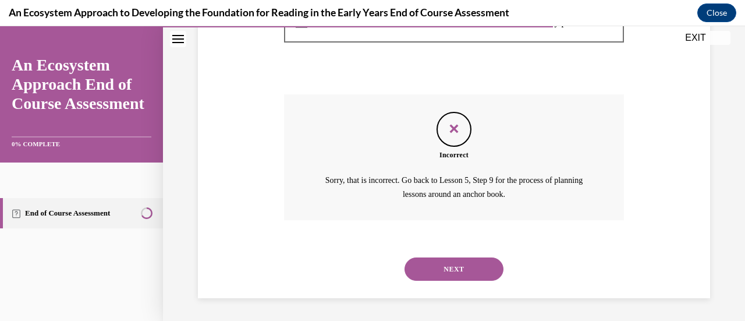
click at [457, 275] on button "NEXT" at bounding box center [453, 268] width 99 height 23
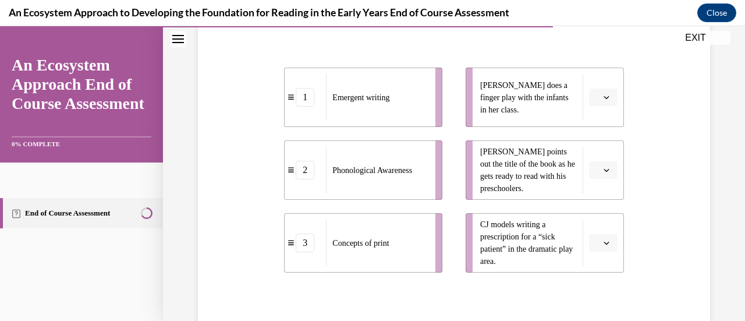
scroll to position [218, 0]
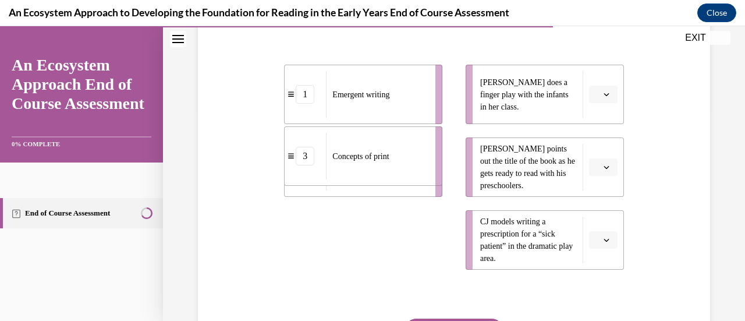
drag, startPoint x: 392, startPoint y: 253, endPoint x: 392, endPoint y: 170, distance: 83.2
click at [389, 162] on span "Concepts of print" at bounding box center [360, 156] width 56 height 12
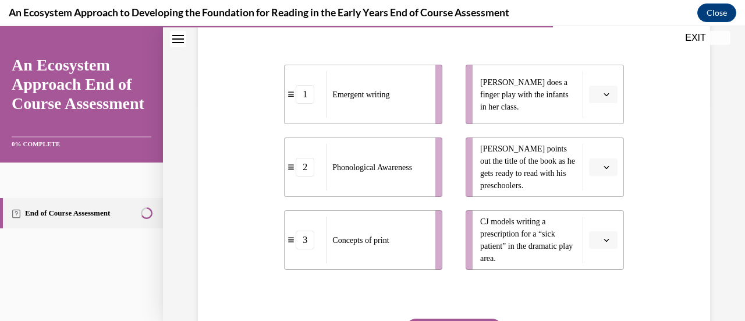
click at [603, 170] on icon "button" at bounding box center [606, 167] width 6 height 6
click at [601, 279] on div "3" at bounding box center [594, 282] width 29 height 23
click at [604, 248] on button "button" at bounding box center [603, 239] width 29 height 17
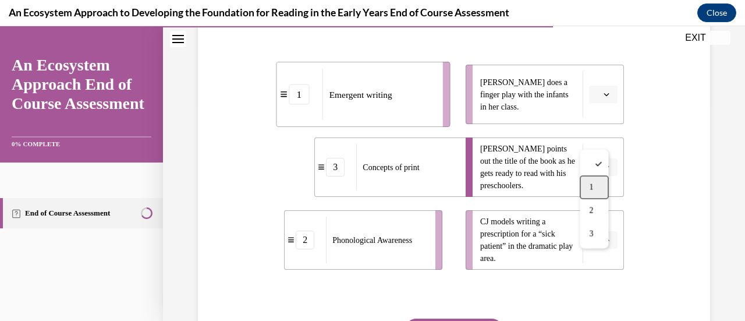
click at [593, 186] on span "1" at bounding box center [591, 187] width 4 height 9
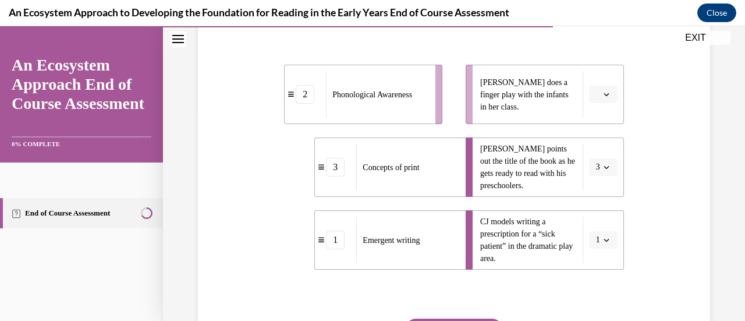
click at [605, 103] on button "button" at bounding box center [603, 94] width 29 height 17
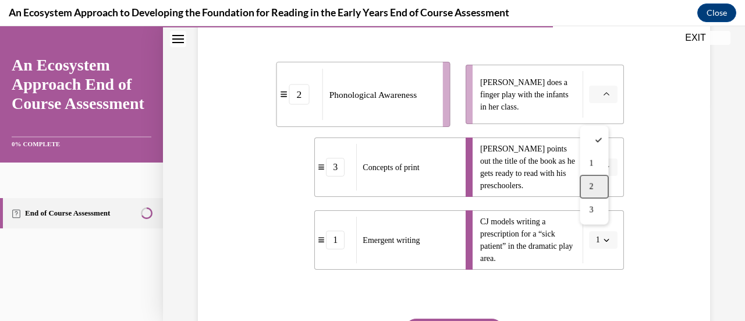
click at [596, 184] on div "2" at bounding box center [594, 186] width 29 height 23
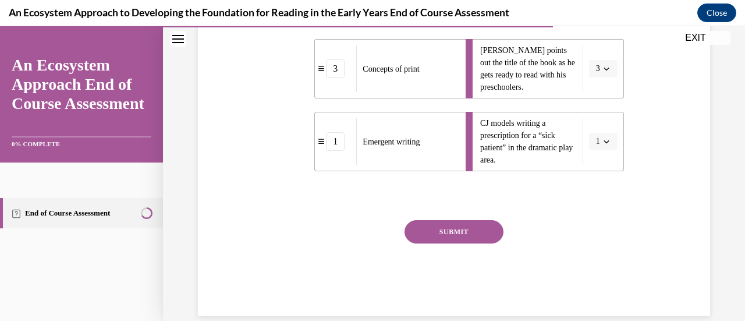
scroll to position [353, 0]
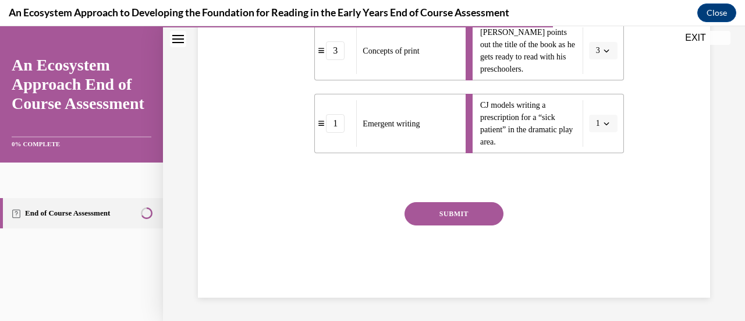
click at [474, 216] on button "SUBMIT" at bounding box center [453, 213] width 99 height 23
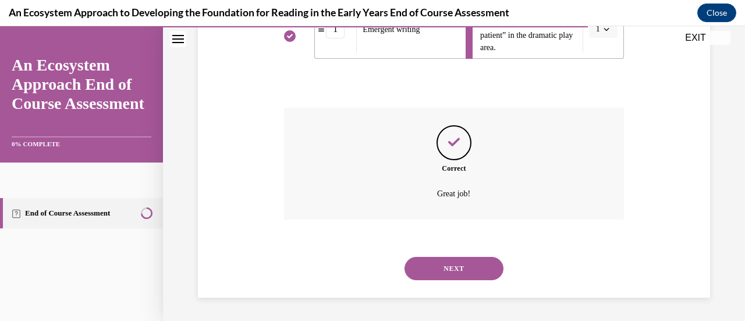
scroll to position [448, 0]
click at [460, 261] on button "NEXT" at bounding box center [453, 268] width 99 height 23
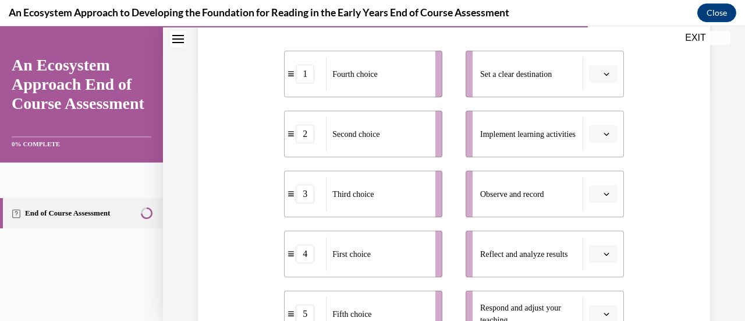
scroll to position [237, 0]
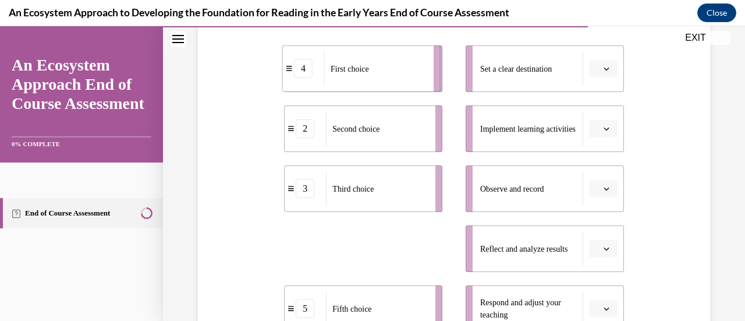
drag, startPoint x: 370, startPoint y: 249, endPoint x: 368, endPoint y: 69, distance: 179.8
click at [368, 69] on span "First choice" at bounding box center [350, 68] width 38 height 9
click at [606, 68] on button "button" at bounding box center [603, 68] width 29 height 17
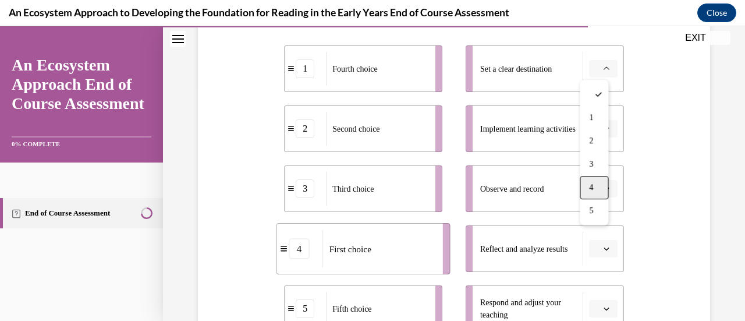
click at [595, 186] on div "4" at bounding box center [594, 187] width 29 height 23
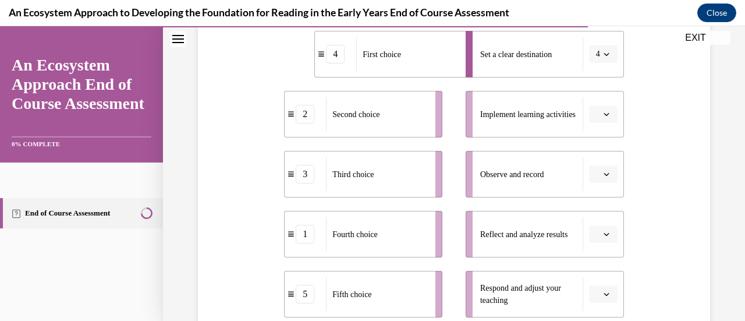
scroll to position [253, 0]
click at [594, 115] on button "button" at bounding box center [603, 112] width 29 height 17
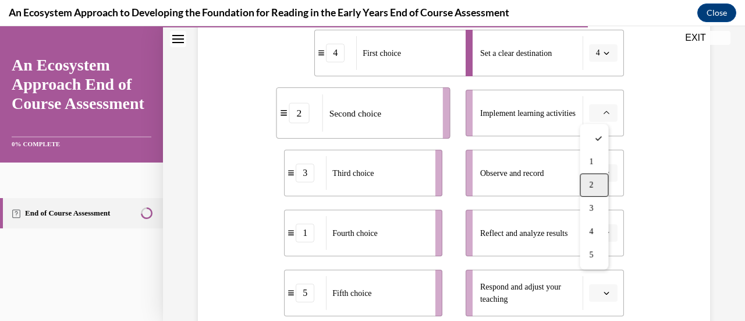
click at [595, 187] on div "2" at bounding box center [594, 184] width 29 height 23
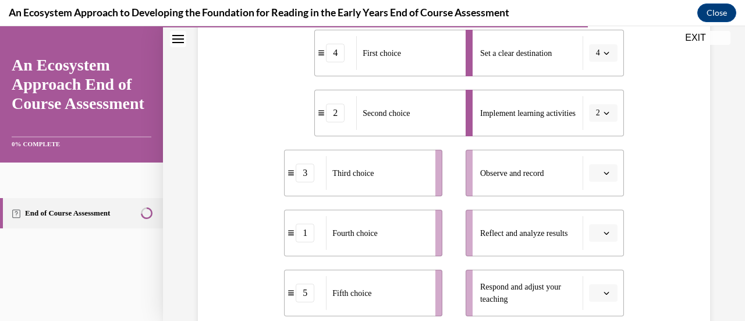
click at [603, 233] on icon "button" at bounding box center [605, 233] width 5 height 3
click at [686, 241] on div "Question 12/15 Put the steps of the progress monitoring process in the right or…" at bounding box center [454, 167] width 518 height 586
click at [603, 172] on icon "button" at bounding box center [606, 173] width 6 height 6
click at [598, 96] on div "3" at bounding box center [594, 99] width 29 height 23
click at [603, 290] on icon "button" at bounding box center [606, 293] width 6 height 6
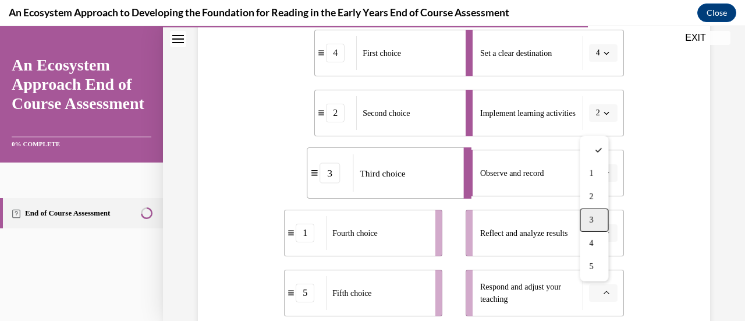
click at [599, 218] on div "3" at bounding box center [594, 219] width 29 height 23
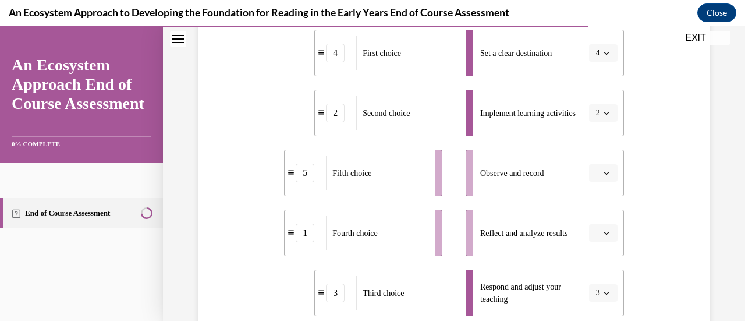
click at [603, 173] on icon "button" at bounding box center [605, 173] width 5 height 3
click at [601, 125] on div "4" at bounding box center [594, 123] width 29 height 23
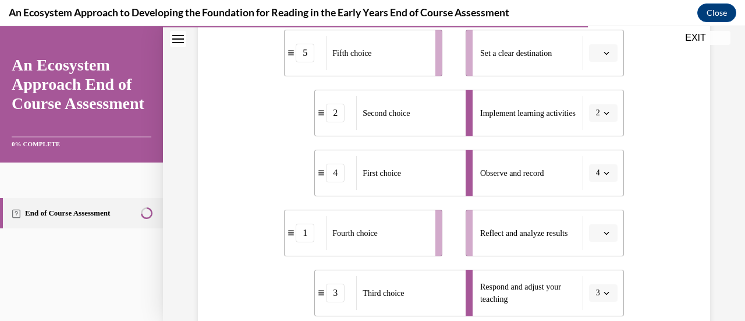
click at [603, 235] on icon "button" at bounding box center [606, 233] width 6 height 6
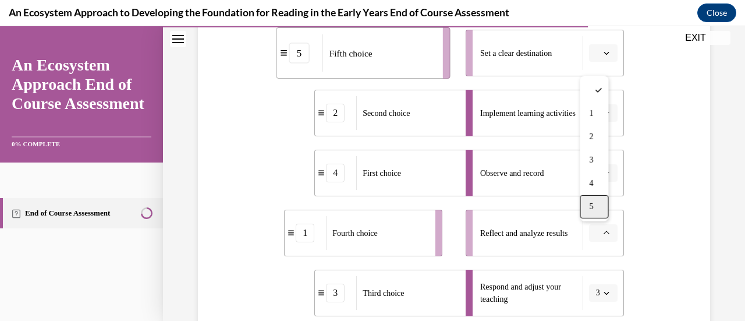
click at [601, 201] on div "5" at bounding box center [594, 206] width 29 height 23
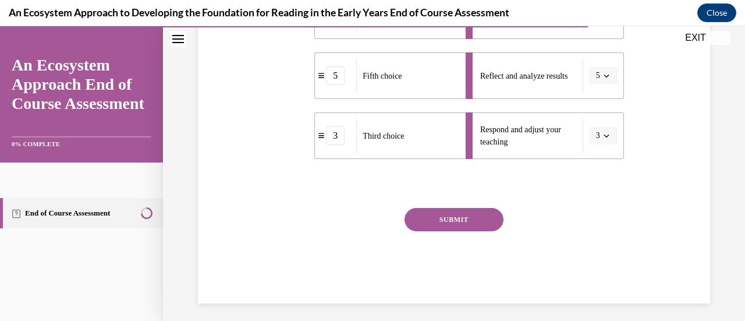
scroll to position [415, 0]
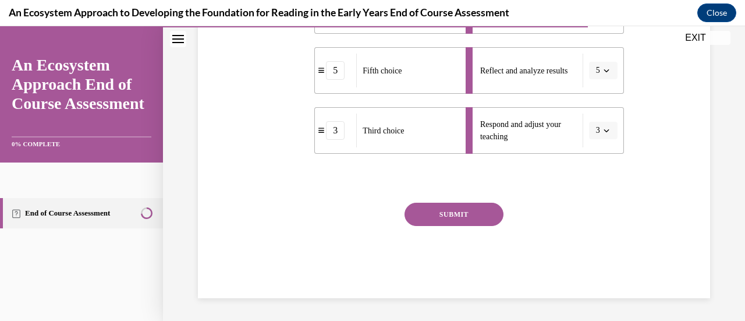
click at [471, 218] on button "SUBMIT" at bounding box center [453, 214] width 99 height 23
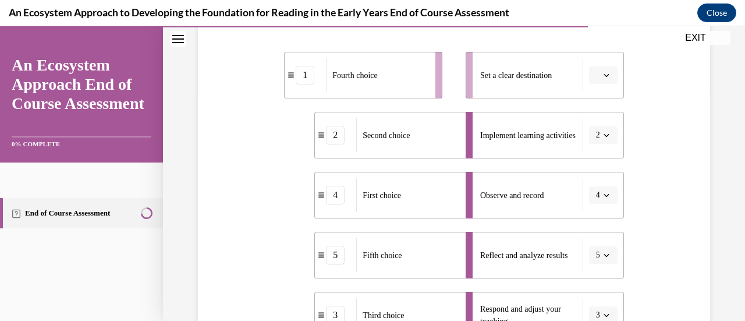
scroll to position [233, 0]
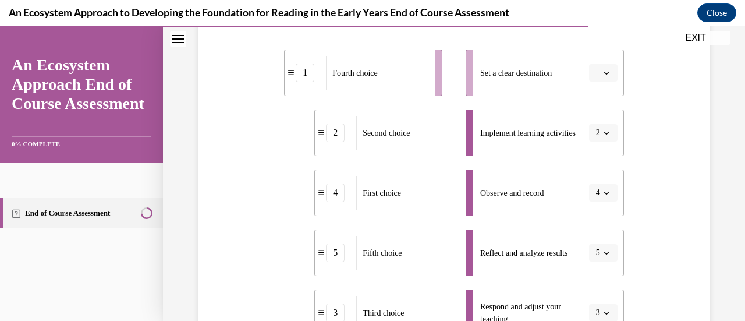
click at [599, 66] on button "button" at bounding box center [603, 72] width 29 height 17
click at [666, 85] on div "Question 12/15 Put the steps of the progress monitoring process in the right or…" at bounding box center [454, 187] width 518 height 586
click at [596, 73] on span "Please select an option" at bounding box center [598, 73] width 4 height 12
click at [593, 189] on span "4" at bounding box center [591, 191] width 4 height 9
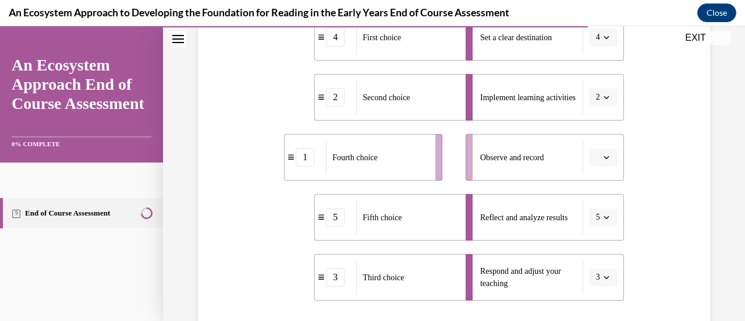
scroll to position [271, 0]
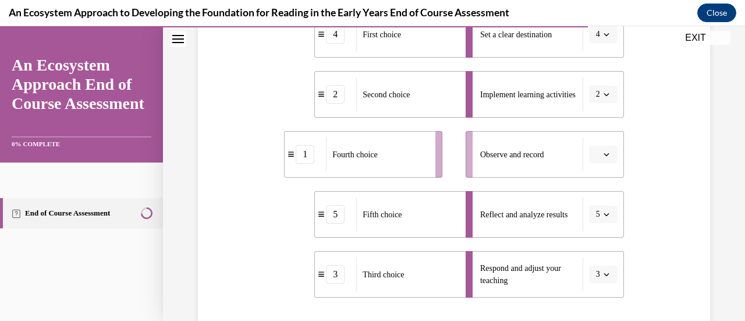
click at [603, 151] on icon "button" at bounding box center [606, 154] width 6 height 6
click at [603, 265] on div "4" at bounding box center [594, 272] width 29 height 23
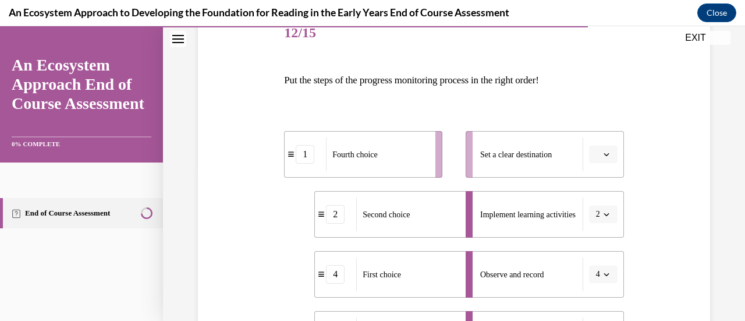
click at [602, 158] on span "button" at bounding box center [606, 154] width 8 height 8
click at [592, 267] on div "4" at bounding box center [594, 272] width 29 height 23
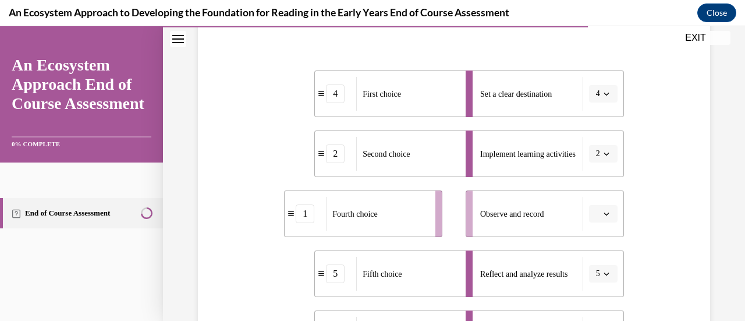
scroll to position [225, 0]
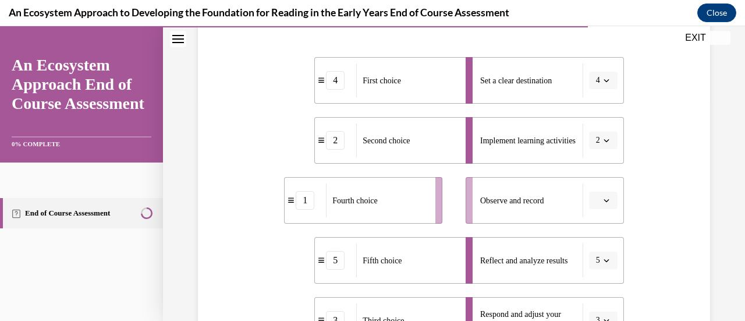
click at [603, 200] on icon "button" at bounding box center [606, 200] width 6 height 6
click at [591, 83] on span "1" at bounding box center [591, 80] width 4 height 9
click at [684, 239] on div "Question 12/15 Put the steps of the progress monitoring process in the right or…" at bounding box center [454, 195] width 518 height 586
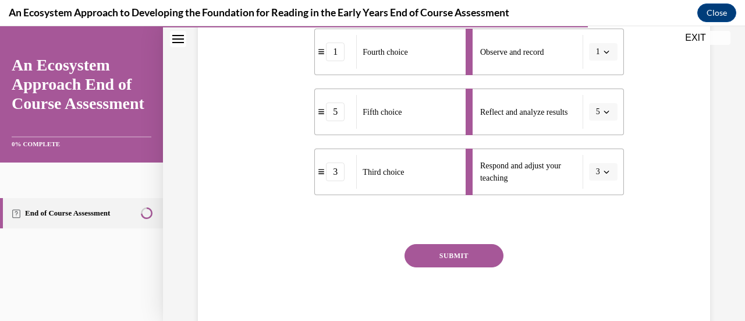
scroll to position [415, 0]
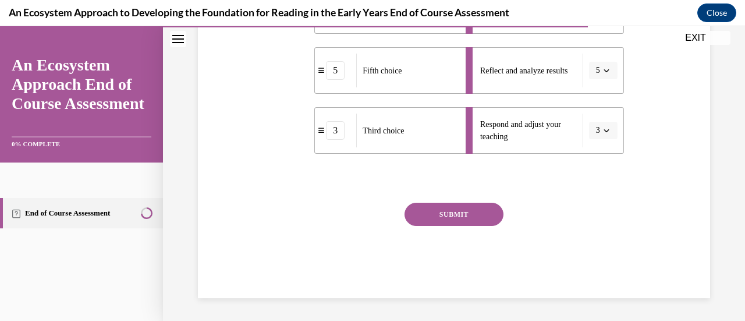
click at [487, 212] on button "SUBMIT" at bounding box center [453, 214] width 99 height 23
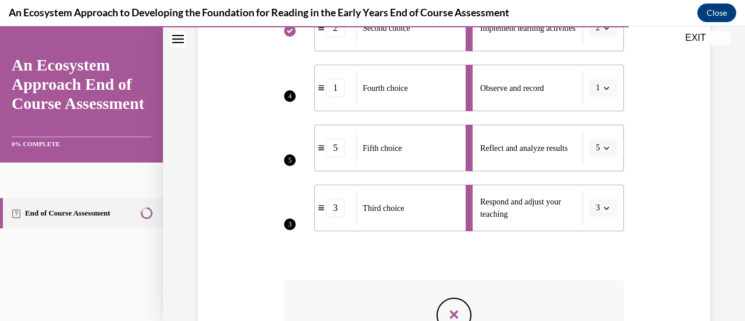
scroll to position [521, 0]
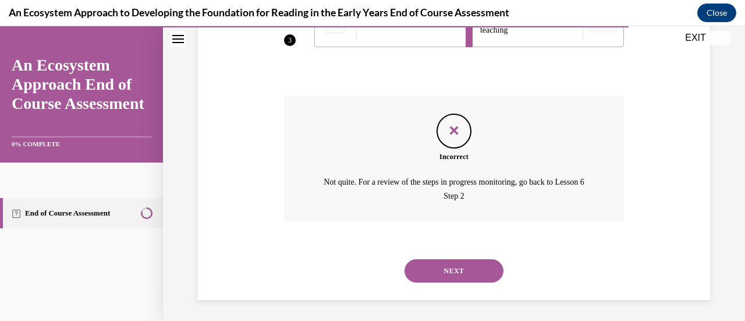
click at [452, 273] on button "NEXT" at bounding box center [453, 270] width 99 height 23
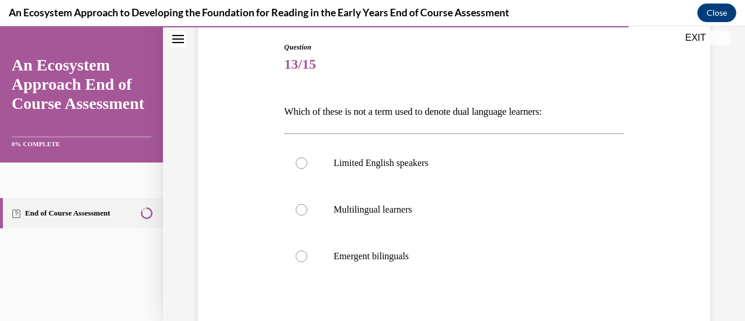
scroll to position [132, 0]
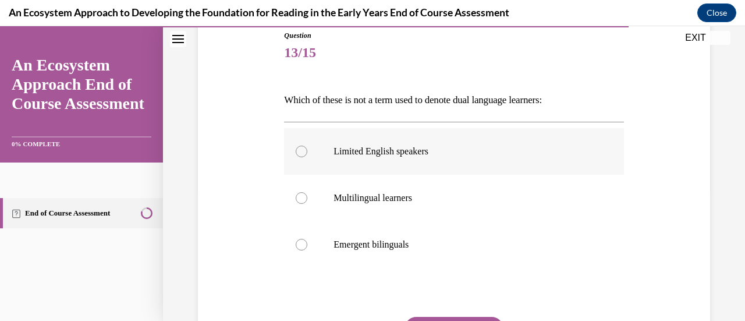
click at [340, 150] on p "Limited English speakers" at bounding box center [463, 151] width 261 height 12
click at [307, 150] on input "Limited English speakers" at bounding box center [302, 151] width 12 height 12
radio input "true"
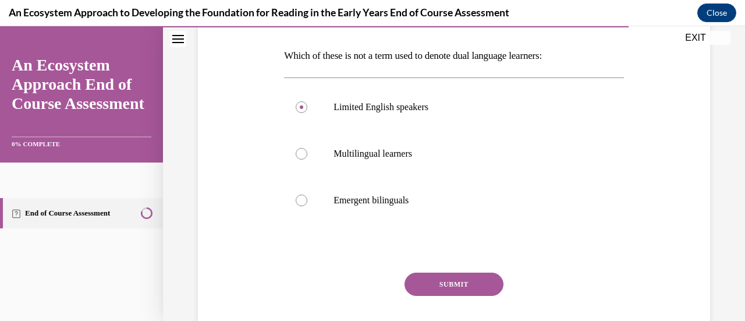
click at [466, 277] on button "SUBMIT" at bounding box center [453, 283] width 99 height 23
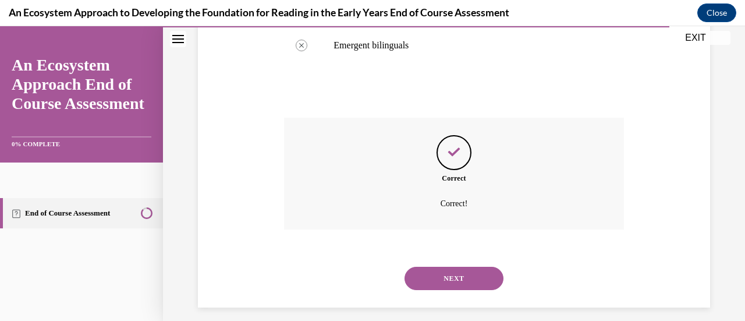
scroll to position [340, 0]
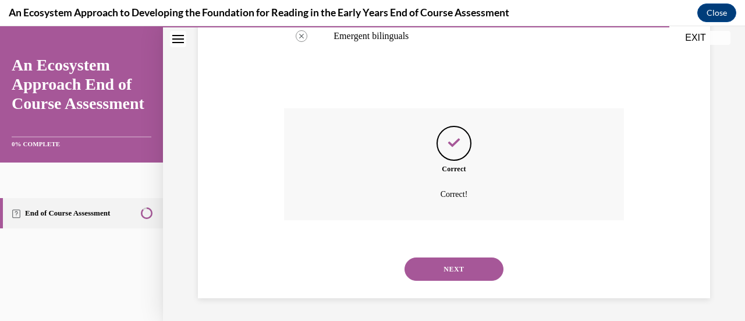
click at [441, 263] on button "NEXT" at bounding box center [453, 268] width 99 height 23
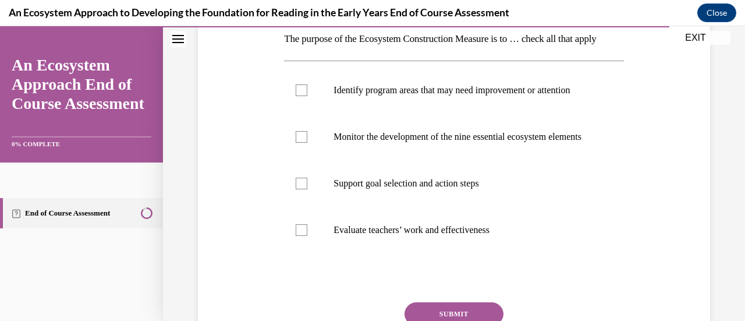
scroll to position [192, 0]
click at [299, 97] on div at bounding box center [302, 91] width 12 height 12
click at [299, 97] on input "Identify program areas that may need improvement or attention" at bounding box center [302, 91] width 12 height 12
checkbox input "true"
click at [300, 143] on div at bounding box center [302, 138] width 12 height 12
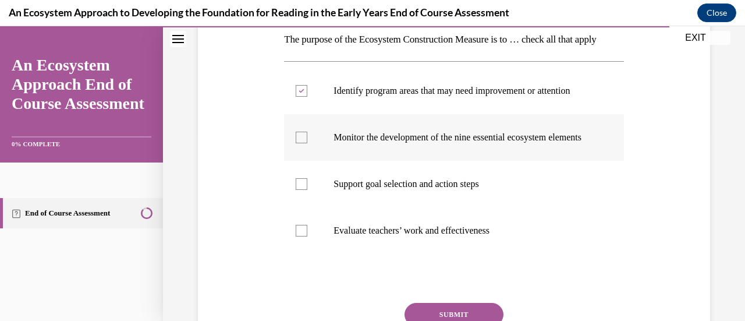
click at [300, 143] on input "Monitor the development of the nine essential ecosystem elements" at bounding box center [302, 138] width 12 height 12
checkbox input "true"
click at [300, 190] on div at bounding box center [302, 184] width 12 height 12
click at [300, 190] on input "Support goal selection and action steps" at bounding box center [302, 184] width 12 height 12
checkbox input "true"
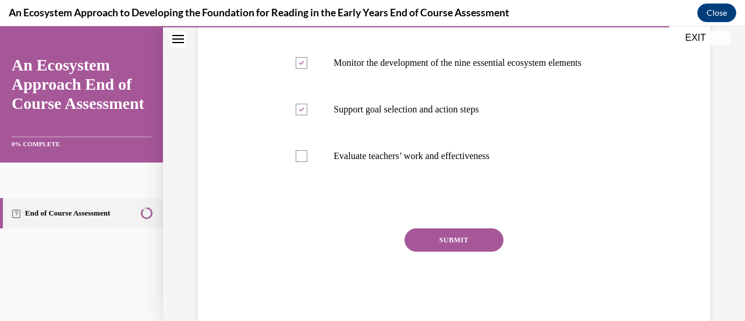
scroll to position [269, 0]
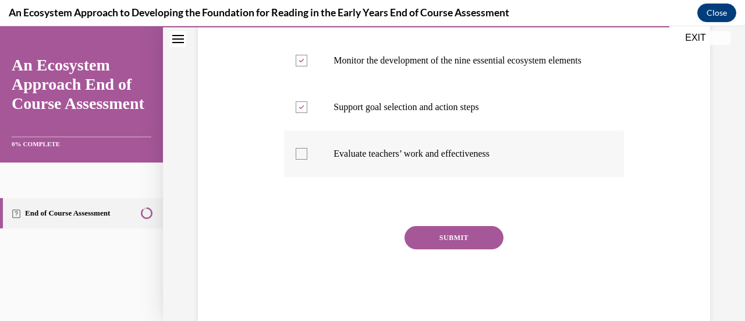
click at [302, 159] on div at bounding box center [302, 154] width 12 height 12
click at [302, 159] on input "Evaluate teachers’ work and effectiveness" at bounding box center [302, 154] width 12 height 12
checkbox input "true"
click at [439, 249] on button "SUBMIT" at bounding box center [453, 237] width 99 height 23
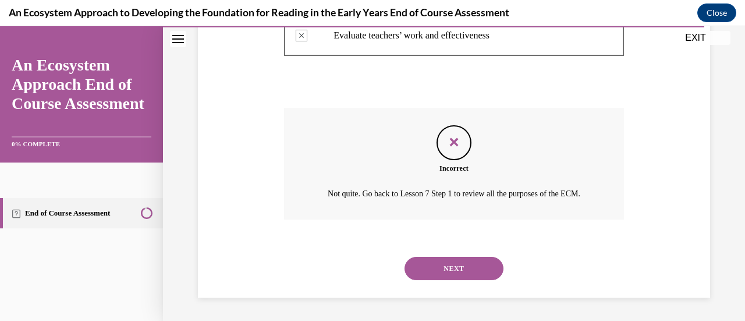
scroll to position [443, 0]
click at [447, 269] on button "NEXT" at bounding box center [453, 268] width 99 height 23
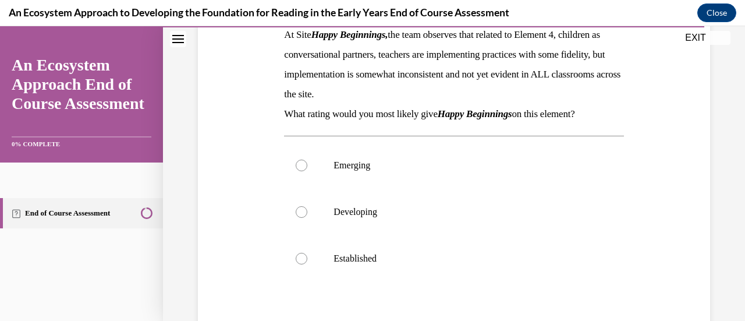
scroll to position [173, 0]
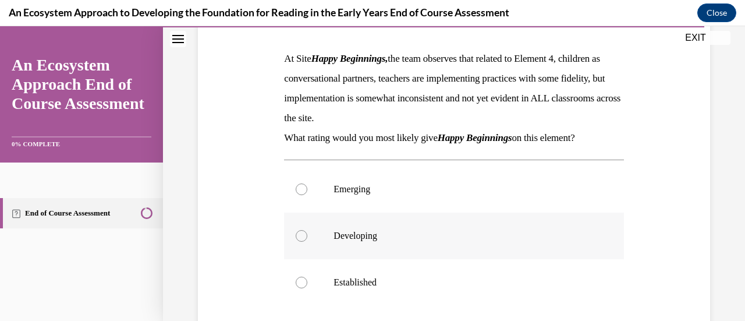
click at [301, 236] on div at bounding box center [302, 236] width 12 height 12
click at [301, 236] on input "Developing" at bounding box center [302, 236] width 12 height 12
radio input "true"
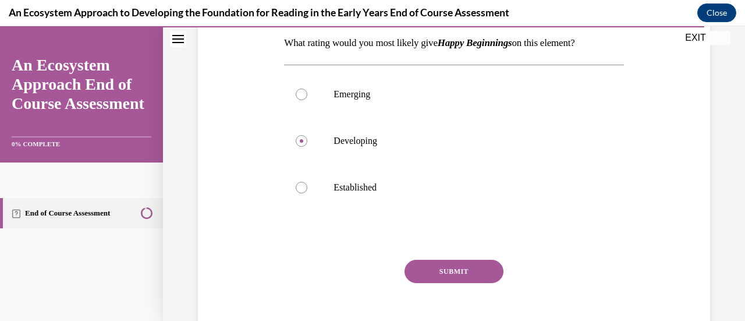
scroll to position [269, 0]
click at [453, 264] on button "SUBMIT" at bounding box center [453, 269] width 99 height 23
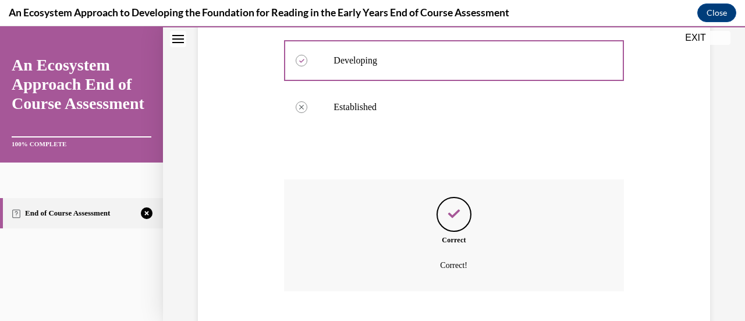
scroll to position [419, 0]
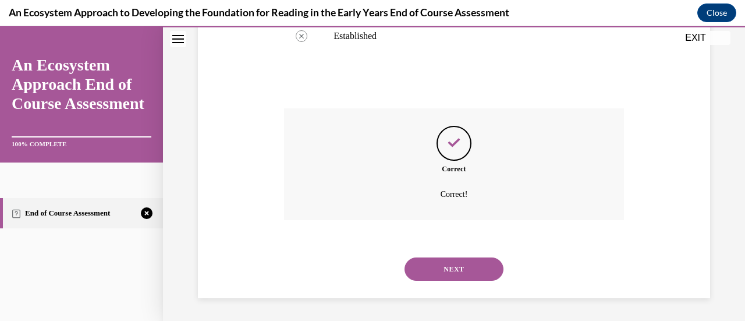
click at [462, 267] on button "NEXT" at bounding box center [453, 268] width 99 height 23
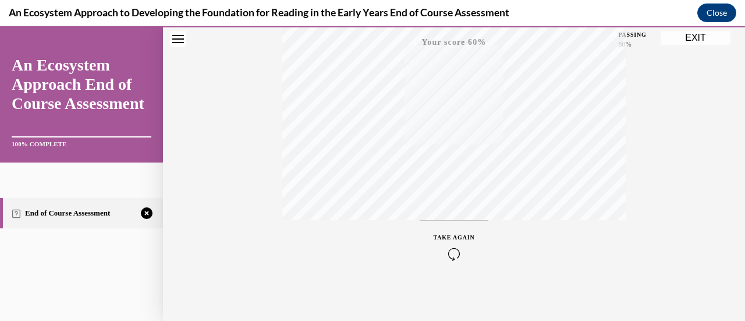
scroll to position [301, 0]
click at [455, 244] on icon "button" at bounding box center [454, 250] width 41 height 13
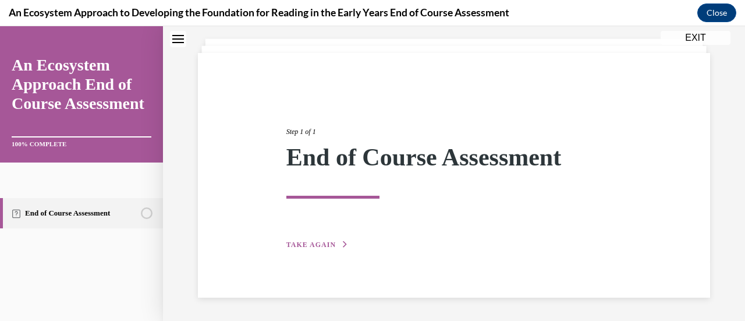
scroll to position [62, 0]
click at [332, 248] on button "TAKE AGAIN" at bounding box center [317, 245] width 62 height 10
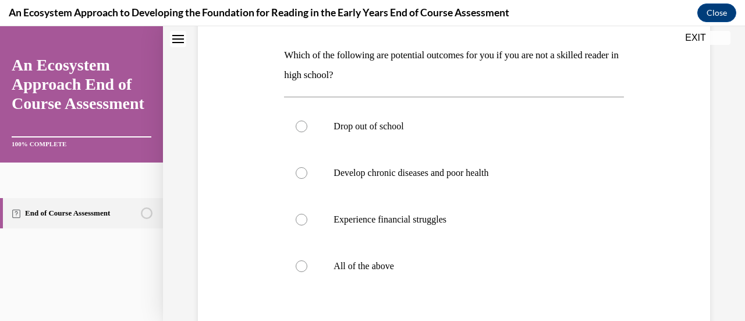
scroll to position [177, 0]
click at [306, 267] on label "All of the above" at bounding box center [453, 265] width 339 height 47
click at [306, 267] on input "All of the above" at bounding box center [302, 266] width 12 height 12
radio input "true"
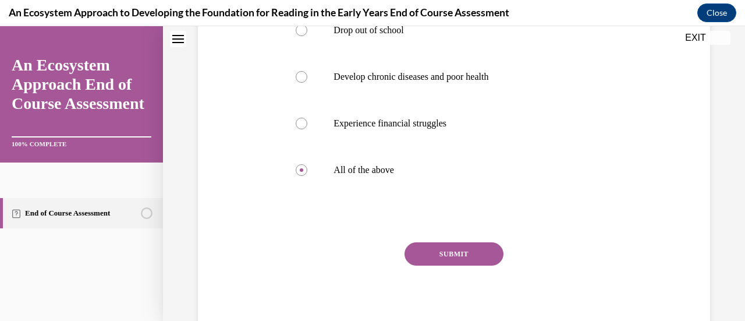
click at [442, 253] on button "SUBMIT" at bounding box center [453, 253] width 99 height 23
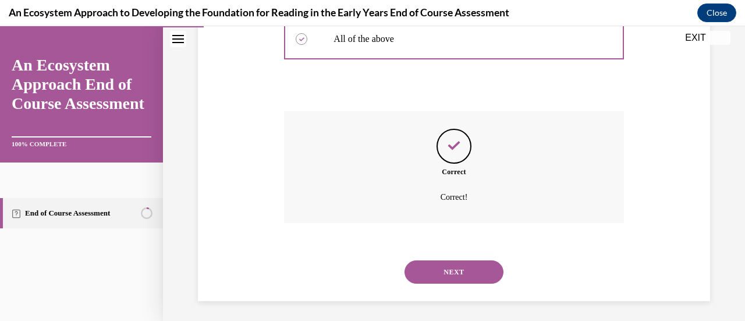
scroll to position [406, 0]
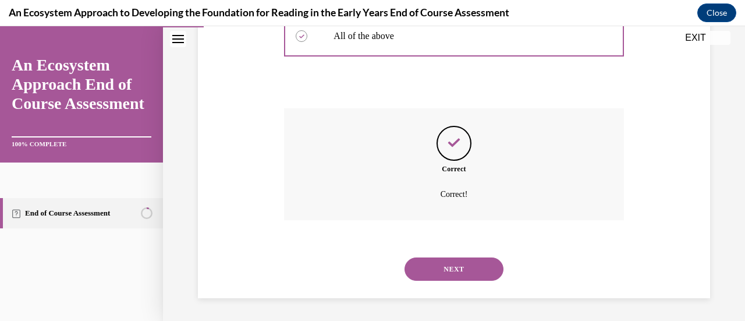
click at [460, 262] on button "NEXT" at bounding box center [453, 268] width 99 height 23
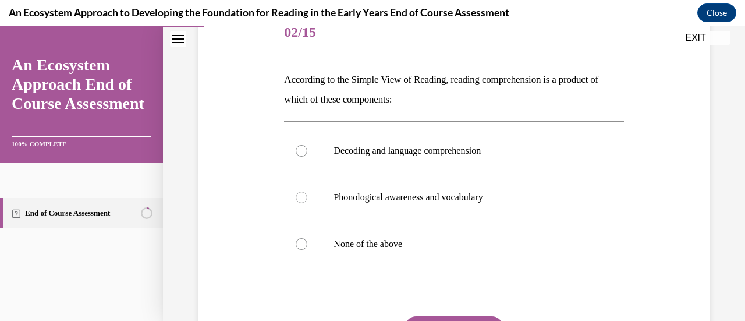
scroll to position [154, 0]
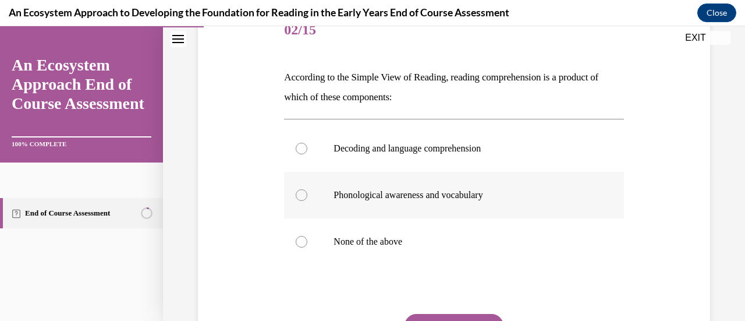
click at [301, 200] on div at bounding box center [302, 195] width 12 height 12
click at [301, 200] on input "Phonological awareness and vocabulary" at bounding box center [302, 195] width 12 height 12
radio input "true"
click at [300, 147] on div at bounding box center [302, 149] width 12 height 12
click at [300, 147] on input "Decoding and language comprehension" at bounding box center [302, 149] width 12 height 12
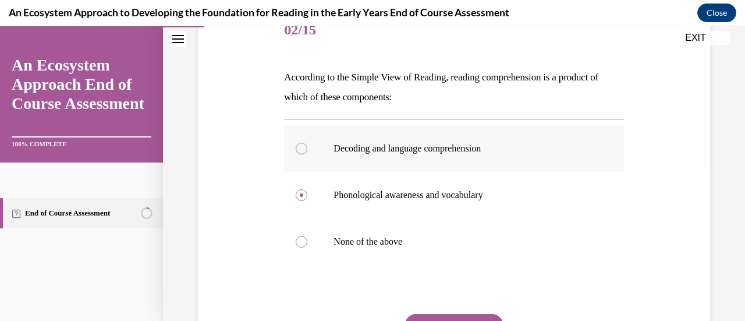
radio input "true"
click at [445, 315] on button "SUBMIT" at bounding box center [453, 325] width 99 height 23
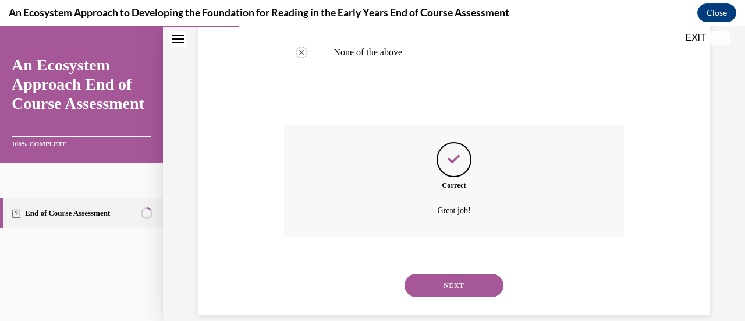
scroll to position [345, 0]
click at [466, 279] on button "NEXT" at bounding box center [453, 283] width 99 height 23
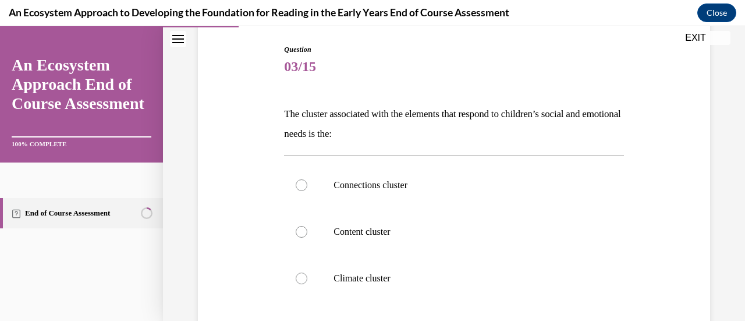
scroll to position [143, 0]
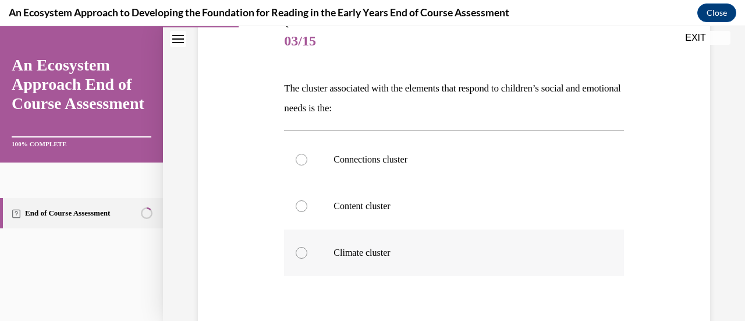
click at [311, 248] on label "Climate cluster" at bounding box center [453, 252] width 339 height 47
click at [307, 248] on input "Climate cluster" at bounding box center [302, 253] width 12 height 12
radio input "true"
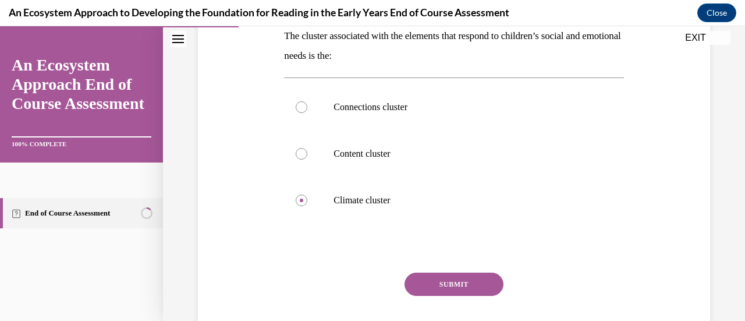
click at [446, 290] on button "SUBMIT" at bounding box center [453, 283] width 99 height 23
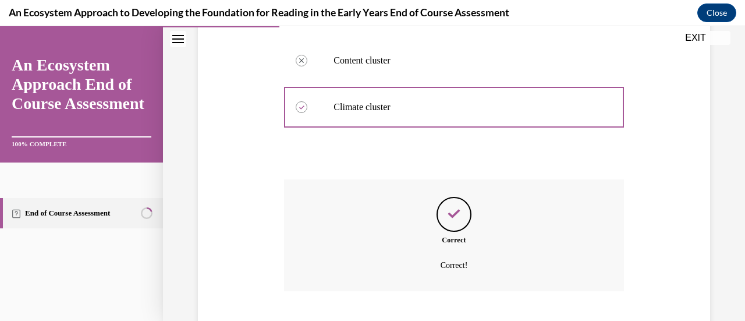
scroll to position [360, 0]
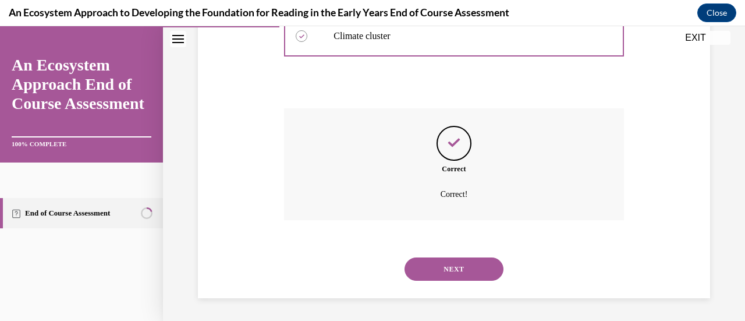
click at [462, 271] on button "NEXT" at bounding box center [453, 268] width 99 height 23
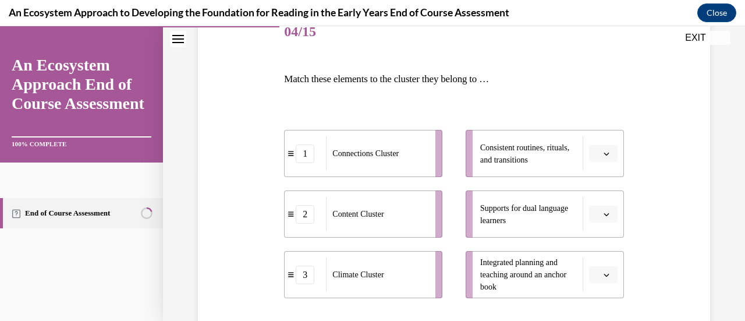
scroll to position [176, 0]
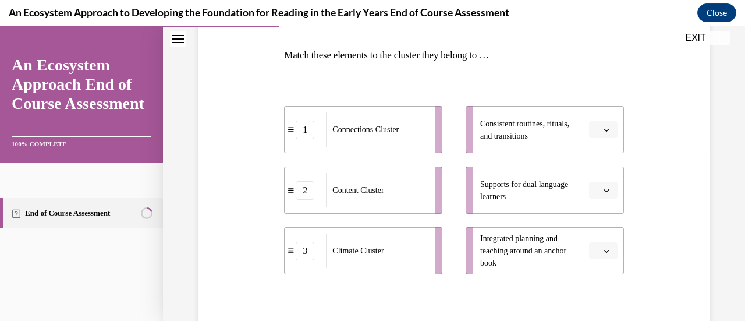
click at [594, 133] on button "button" at bounding box center [603, 129] width 29 height 17
click at [595, 181] on div "1" at bounding box center [594, 178] width 29 height 23
click at [602, 247] on span "button" at bounding box center [606, 251] width 8 height 8
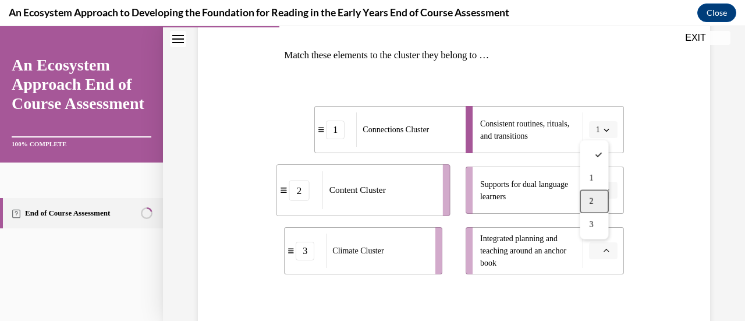
click at [597, 208] on div "2" at bounding box center [594, 201] width 29 height 23
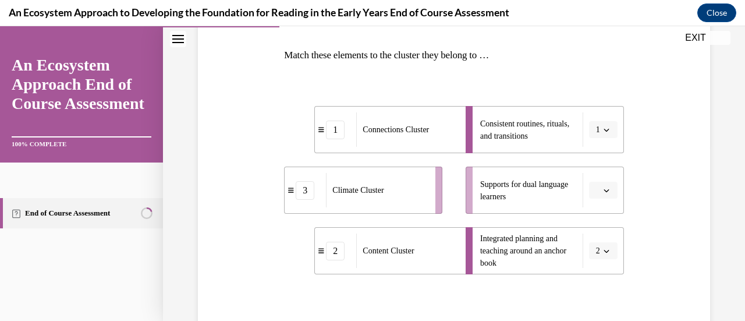
click at [602, 188] on span "button" at bounding box center [606, 190] width 8 height 8
click at [594, 279] on div "3" at bounding box center [594, 285] width 29 height 23
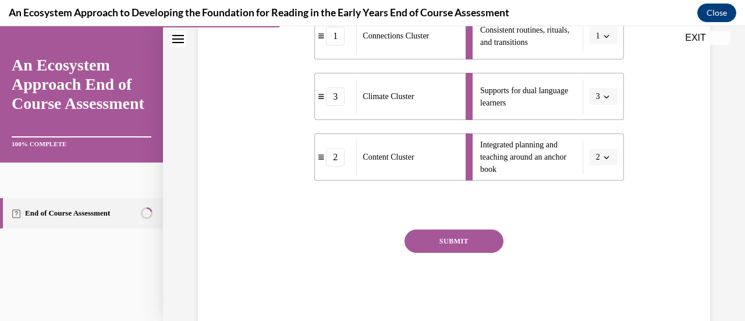
click at [474, 233] on button "SUBMIT" at bounding box center [453, 240] width 99 height 23
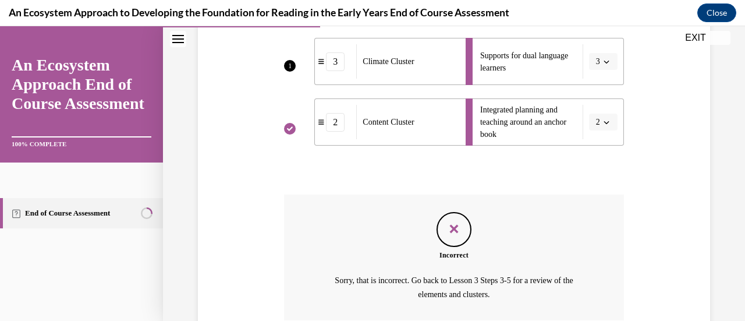
scroll to position [405, 0]
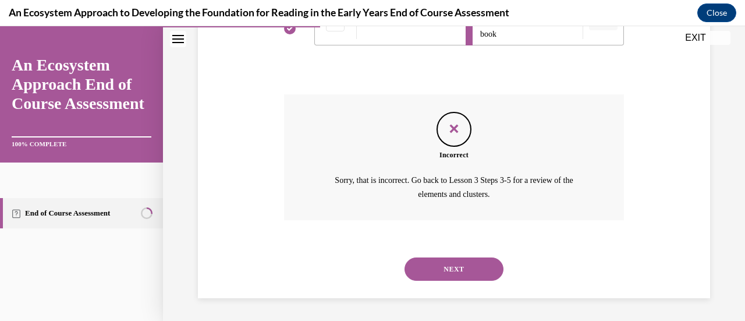
click at [448, 269] on button "NEXT" at bounding box center [453, 268] width 99 height 23
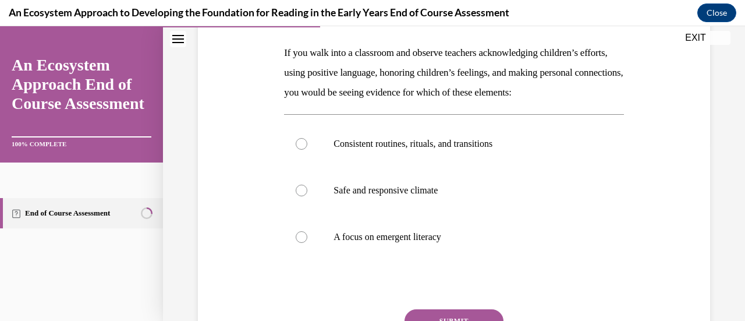
scroll to position [183, 0]
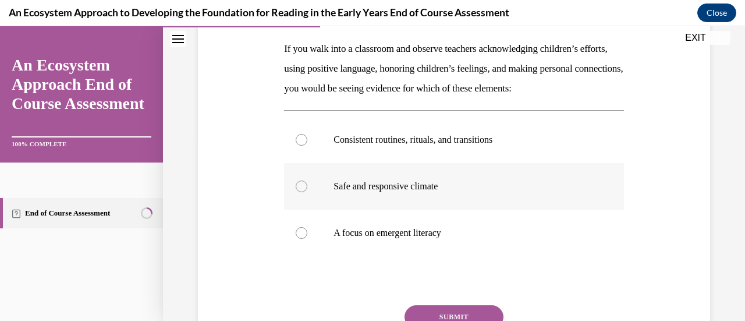
click at [314, 203] on label "Safe and responsive climate" at bounding box center [453, 186] width 339 height 47
click at [307, 192] on input "Safe and responsive climate" at bounding box center [302, 186] width 12 height 12
radio input "true"
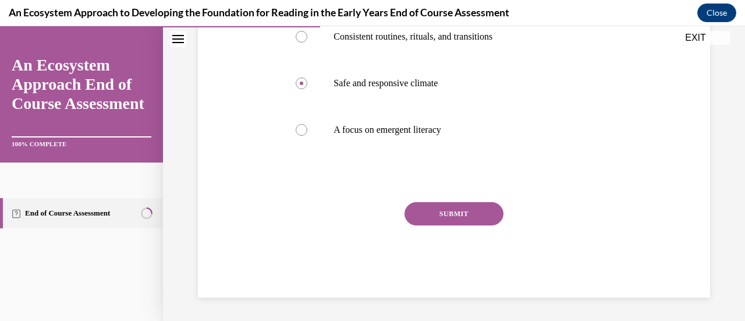
click at [468, 215] on button "SUBMIT" at bounding box center [453, 213] width 99 height 23
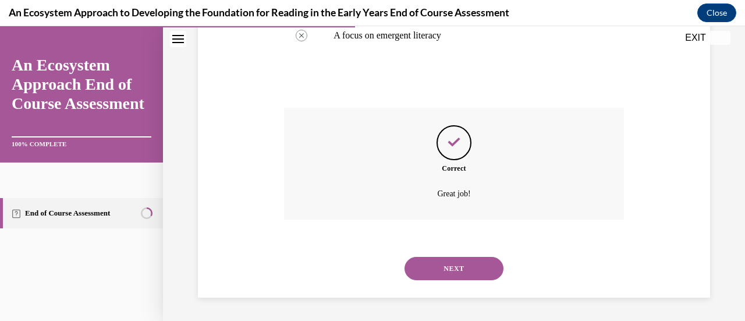
scroll to position [399, 0]
click at [456, 267] on button "NEXT" at bounding box center [453, 268] width 99 height 23
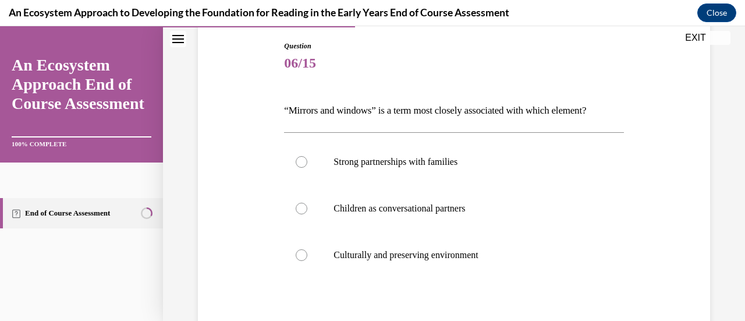
scroll to position [122, 0]
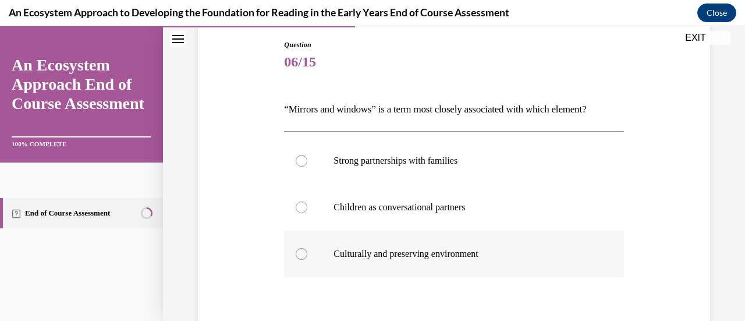
click at [300, 250] on div at bounding box center [302, 254] width 12 height 12
click at [300, 250] on input "Culturally and preserving environment" at bounding box center [302, 254] width 12 height 12
radio input "true"
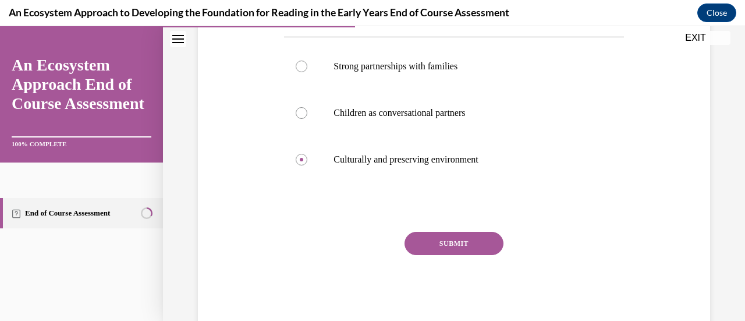
click at [459, 236] on button "SUBMIT" at bounding box center [453, 243] width 99 height 23
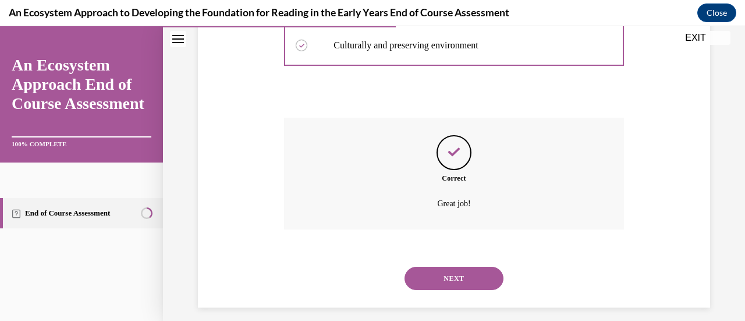
scroll to position [340, 0]
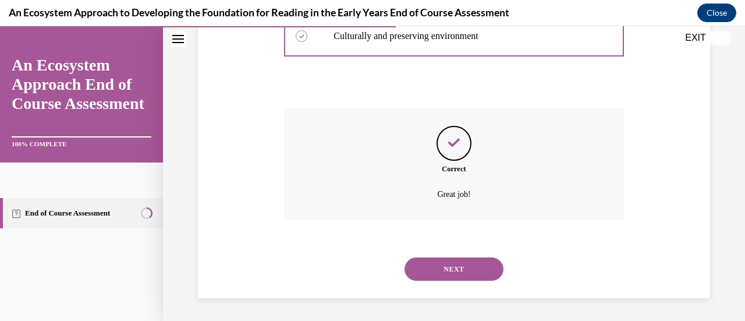
click at [476, 254] on div "NEXT" at bounding box center [453, 269] width 339 height 47
click at [474, 259] on button "NEXT" at bounding box center [453, 268] width 99 height 23
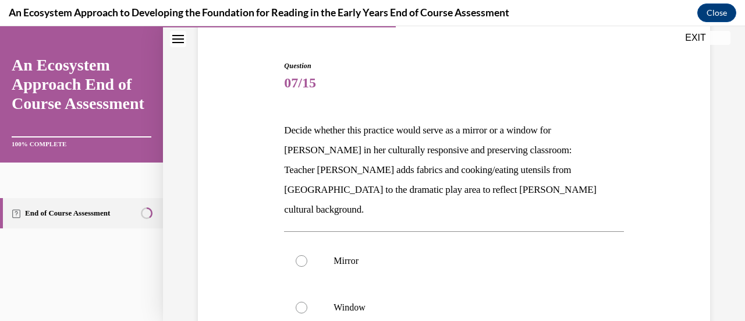
scroll to position [158, 0]
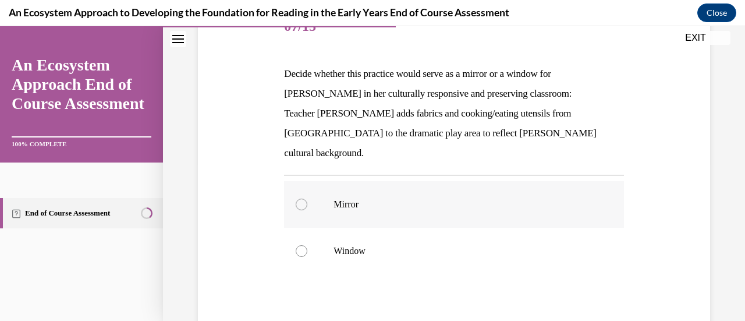
click at [305, 198] on div at bounding box center [302, 204] width 12 height 12
click at [305, 198] on input "Mirror" at bounding box center [302, 204] width 12 height 12
radio input "true"
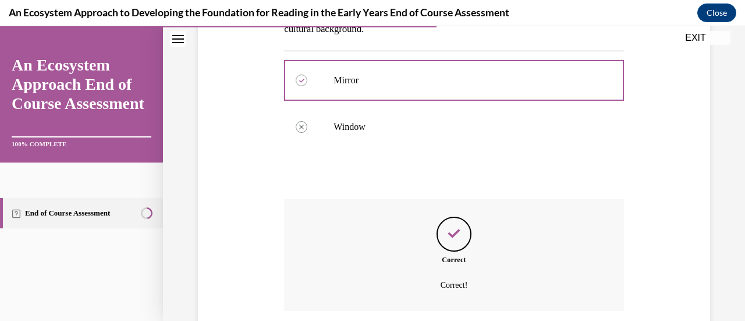
scroll to position [353, 0]
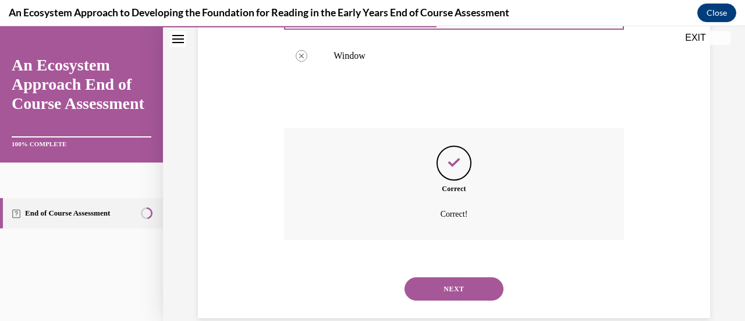
click at [451, 277] on button "NEXT" at bounding box center [453, 288] width 99 height 23
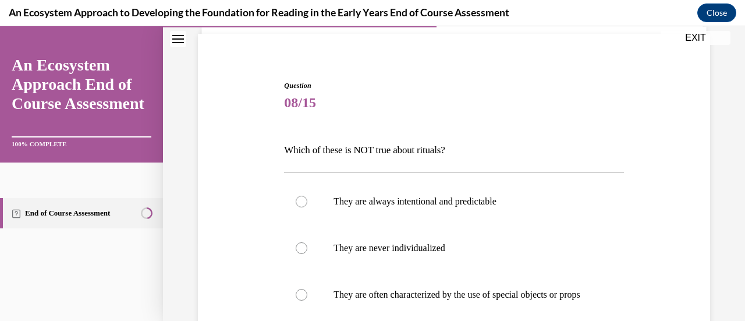
scroll to position [138, 0]
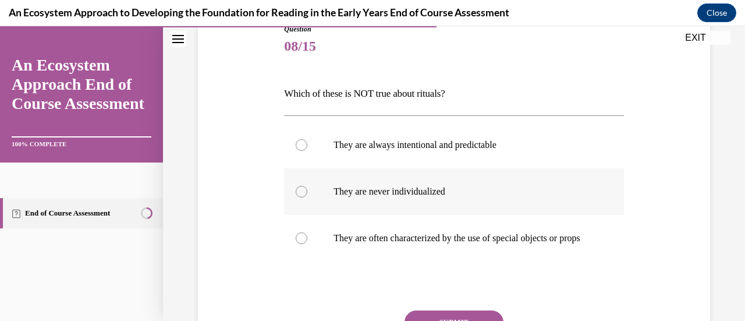
click at [320, 190] on label "They are never individualized" at bounding box center [453, 191] width 339 height 47
click at [307, 190] on input "They are never individualized" at bounding box center [302, 192] width 12 height 12
radio input "true"
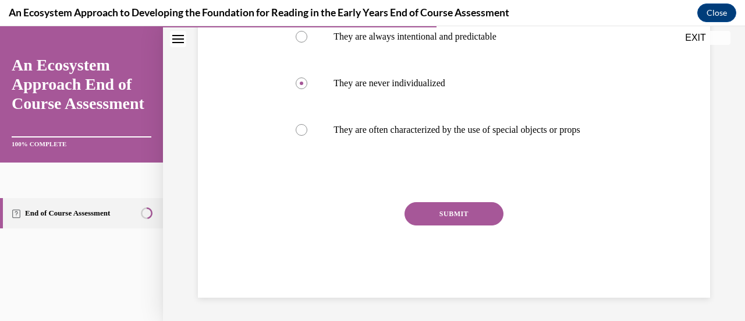
click at [454, 215] on button "SUBMIT" at bounding box center [453, 213] width 99 height 23
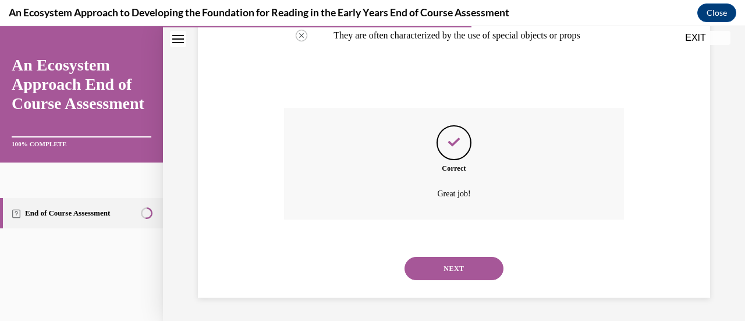
scroll to position [351, 0]
click at [456, 262] on button "NEXT" at bounding box center [453, 268] width 99 height 23
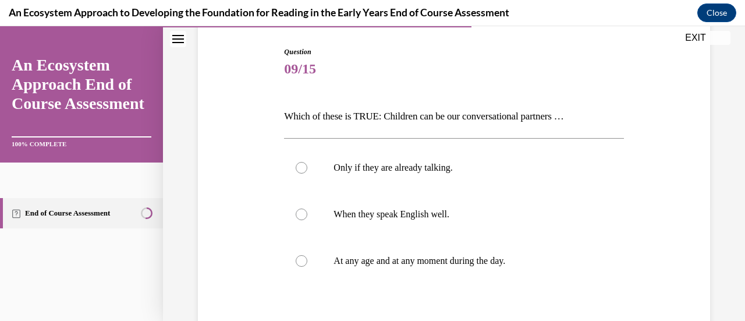
scroll to position [129, 0]
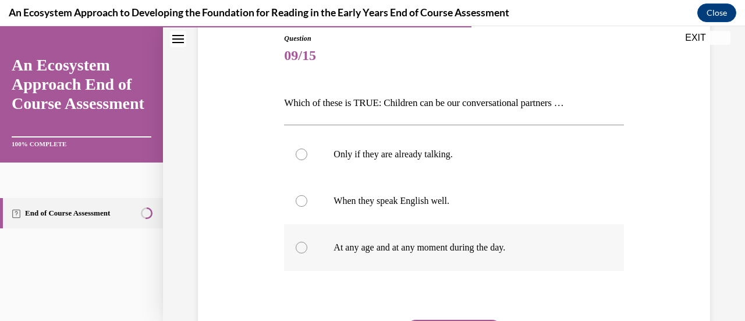
click at [306, 246] on label "At any age and at any moment during the day." at bounding box center [453, 247] width 339 height 47
click at [306, 246] on input "At any age and at any moment during the day." at bounding box center [302, 248] width 12 height 12
radio input "true"
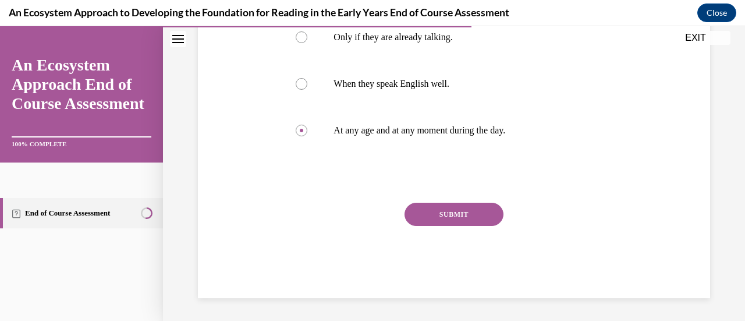
click at [477, 219] on button "SUBMIT" at bounding box center [453, 214] width 99 height 23
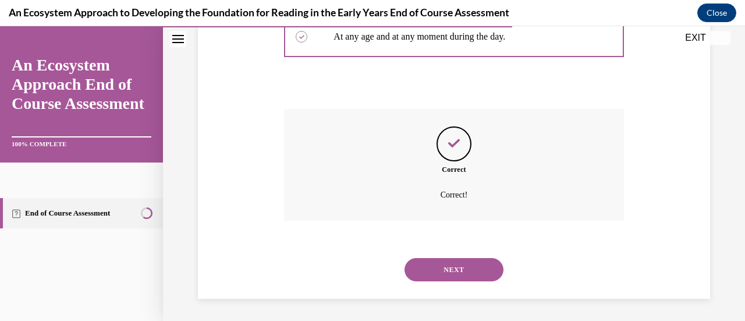
scroll to position [340, 0]
click at [459, 264] on button "NEXT" at bounding box center [453, 268] width 99 height 23
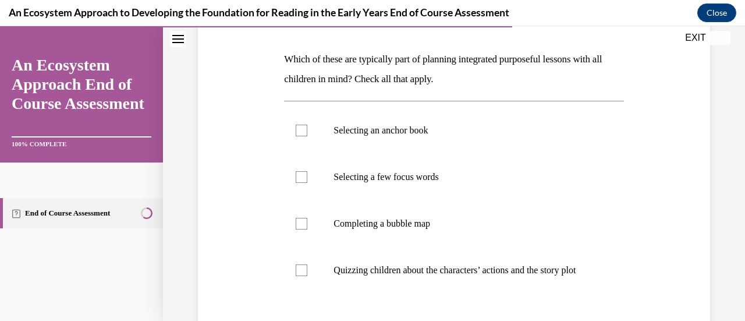
scroll to position [176, 0]
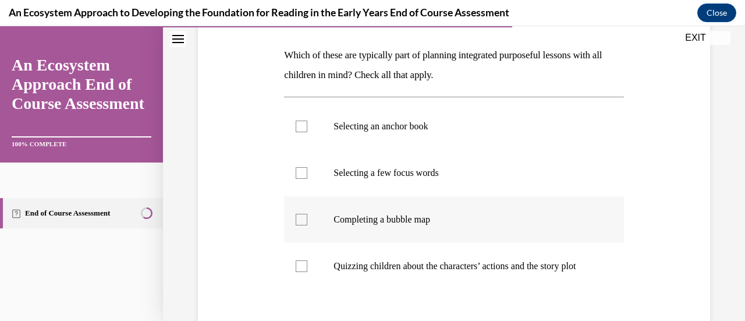
click at [300, 218] on div at bounding box center [302, 220] width 12 height 12
click at [300, 218] on input "Completing a bubble map" at bounding box center [302, 220] width 12 height 12
checkbox input "true"
click at [303, 178] on label "Selecting a few focus words" at bounding box center [453, 173] width 339 height 47
click at [303, 178] on input "Selecting a few focus words" at bounding box center [302, 173] width 12 height 12
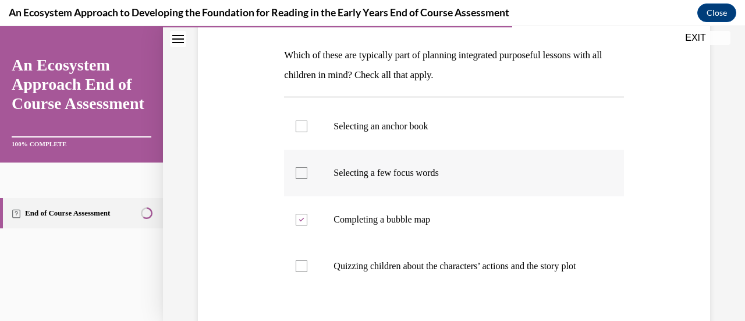
checkbox input "true"
click at [303, 129] on div at bounding box center [302, 126] width 12 height 12
click at [303, 129] on input "Selecting an anchor book" at bounding box center [302, 126] width 12 height 12
checkbox input "true"
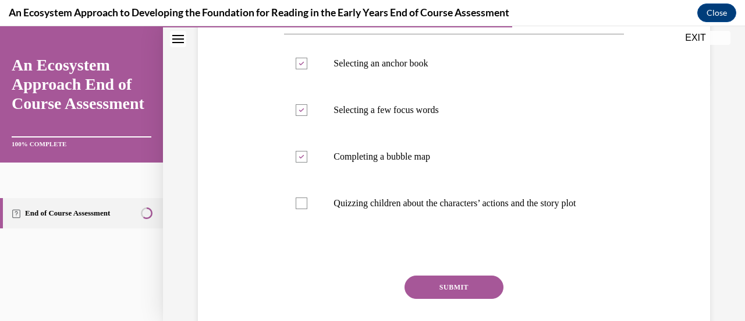
scroll to position [274, 0]
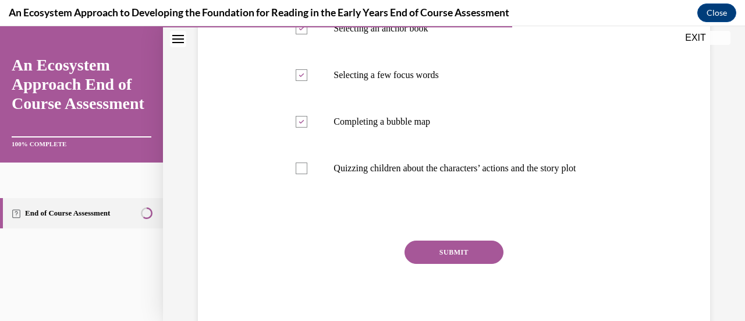
click at [468, 255] on button "SUBMIT" at bounding box center [453, 251] width 99 height 23
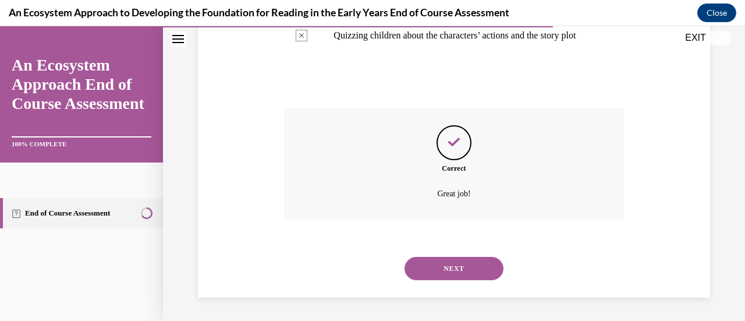
scroll to position [418, 0]
click at [453, 268] on button "NEXT" at bounding box center [453, 268] width 99 height 23
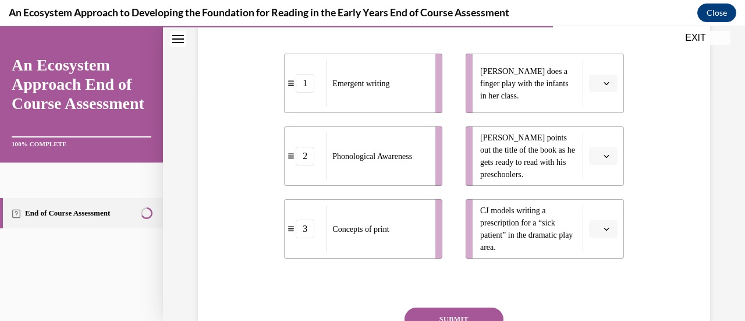
scroll to position [232, 0]
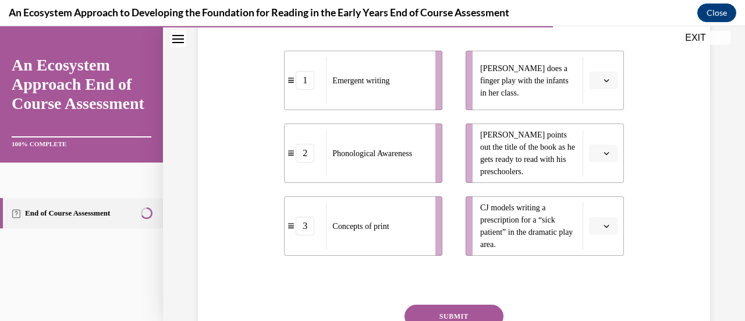
click at [607, 89] on button "button" at bounding box center [603, 80] width 29 height 17
click at [600, 171] on div "2" at bounding box center [594, 172] width 29 height 23
click at [604, 162] on button "button" at bounding box center [603, 152] width 29 height 17
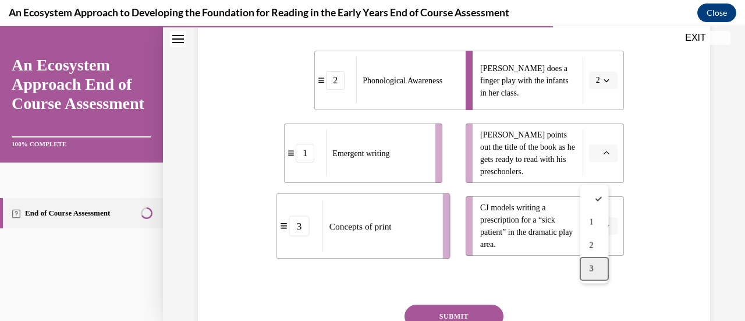
click at [598, 261] on div "3" at bounding box center [594, 268] width 29 height 23
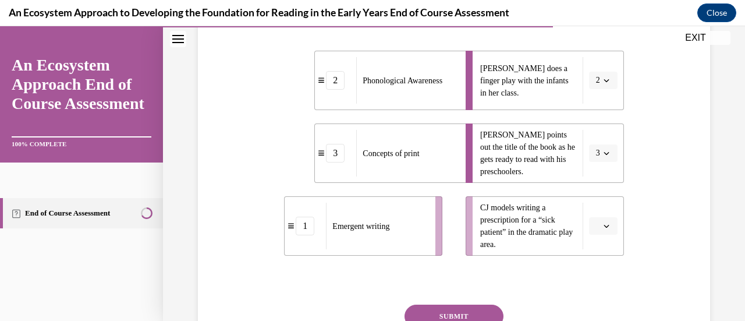
click at [602, 230] on span "button" at bounding box center [606, 226] width 8 height 8
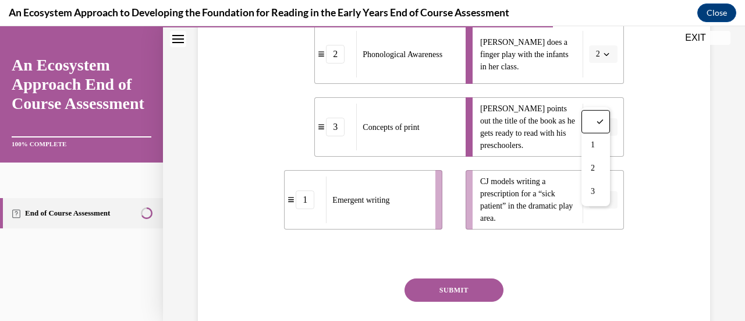
scroll to position [260, 0]
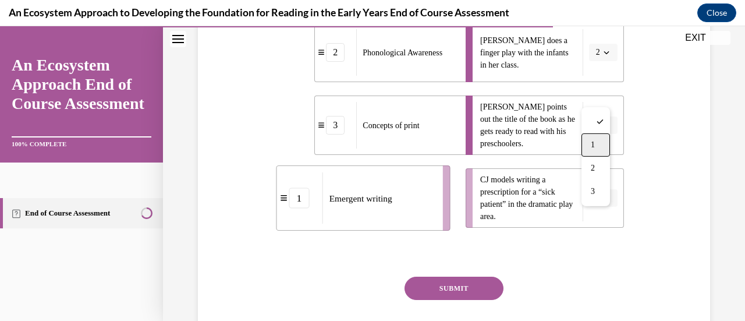
click at [599, 147] on div "1" at bounding box center [595, 144] width 29 height 23
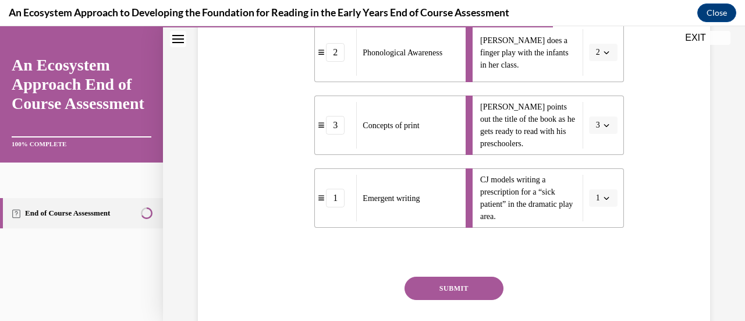
click at [456, 300] on button "SUBMIT" at bounding box center [453, 287] width 99 height 23
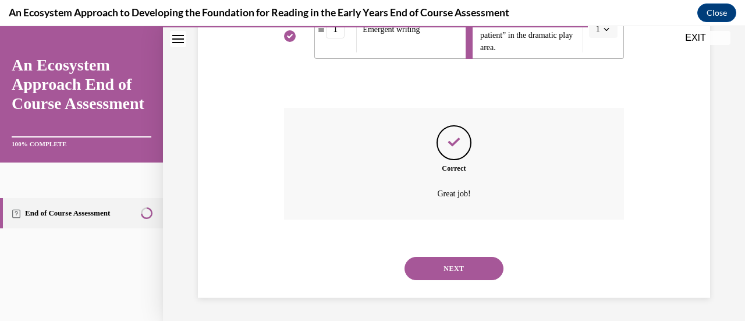
scroll to position [448, 0]
click at [446, 276] on button "NEXT" at bounding box center [453, 268] width 99 height 23
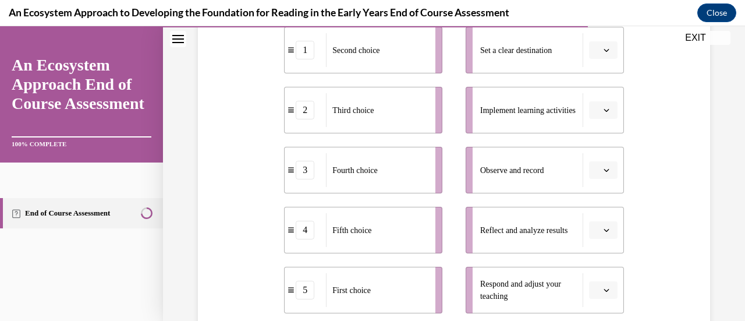
scroll to position [253, 0]
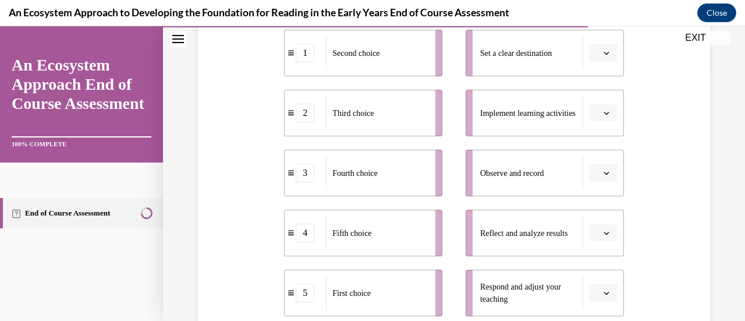
click at [602, 176] on span "button" at bounding box center [606, 173] width 8 height 8
click at [593, 98] on span "3" at bounding box center [591, 99] width 4 height 9
click at [599, 237] on button "button" at bounding box center [603, 232] width 29 height 17
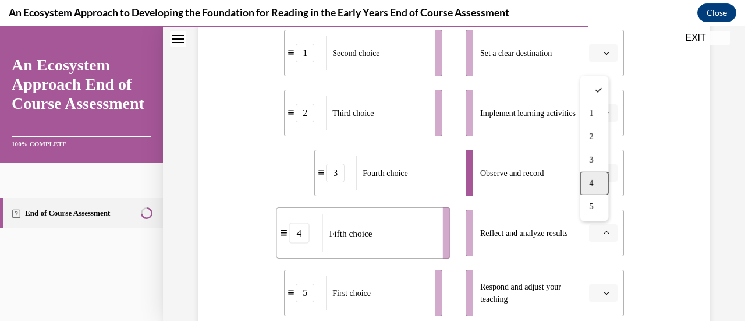
click at [598, 183] on div "4" at bounding box center [594, 183] width 29 height 23
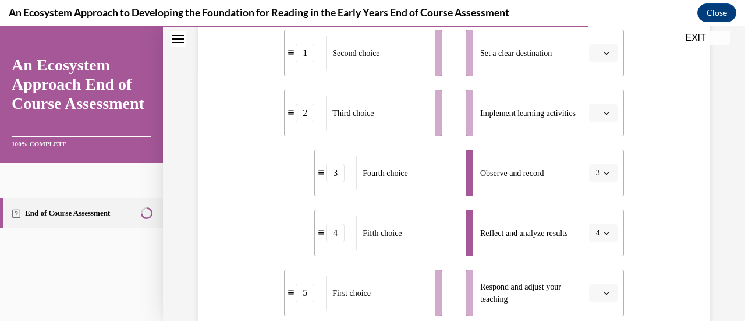
click at [603, 292] on icon "button" at bounding box center [606, 293] width 6 height 6
click at [599, 196] on div "2" at bounding box center [594, 196] width 29 height 23
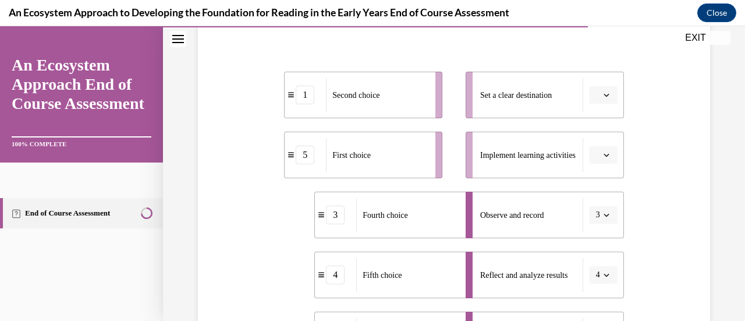
click at [603, 95] on button "button" at bounding box center [603, 94] width 29 height 17
click at [592, 239] on span "5" at bounding box center [591, 236] width 4 height 9
click at [603, 153] on icon "button" at bounding box center [606, 155] width 6 height 6
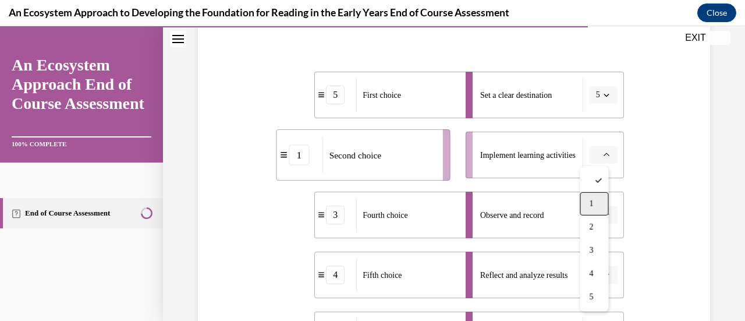
click at [600, 204] on div "1" at bounding box center [594, 203] width 29 height 23
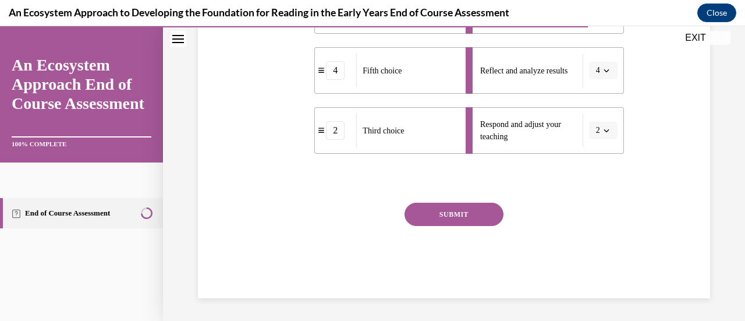
click at [453, 221] on button "SUBMIT" at bounding box center [453, 214] width 99 height 23
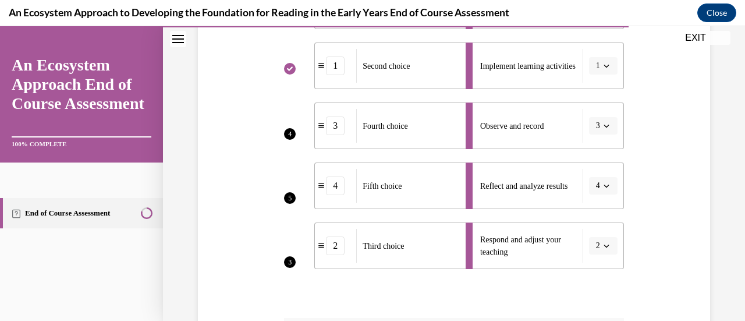
scroll to position [476, 0]
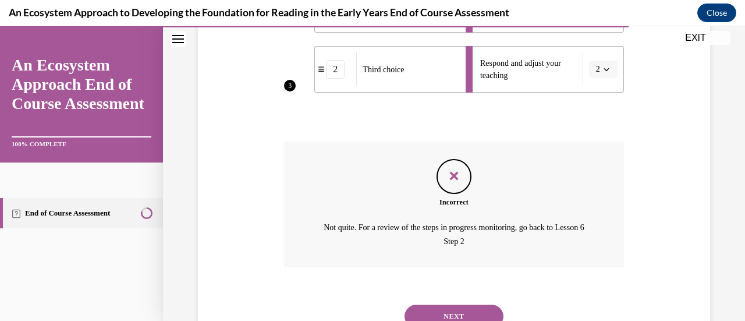
click at [452, 307] on button "NEXT" at bounding box center [453, 315] width 99 height 23
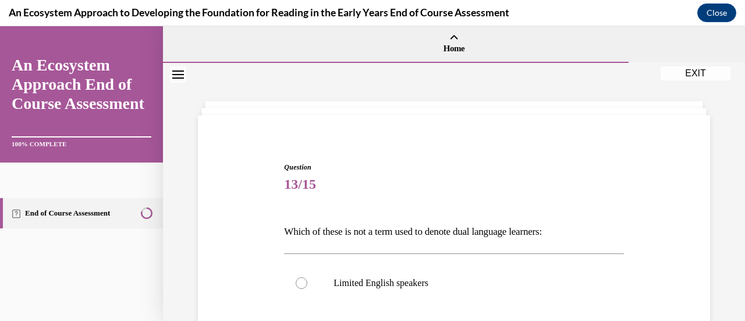
scroll to position [95, 0]
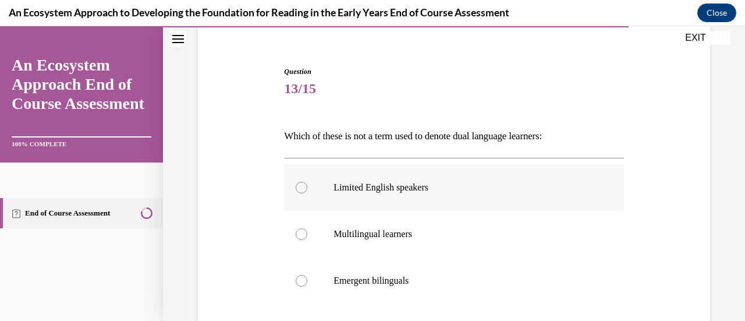
click at [313, 203] on label "Limited English speakers" at bounding box center [453, 187] width 339 height 47
click at [307, 193] on input "Limited English speakers" at bounding box center [302, 188] width 12 height 12
radio input "true"
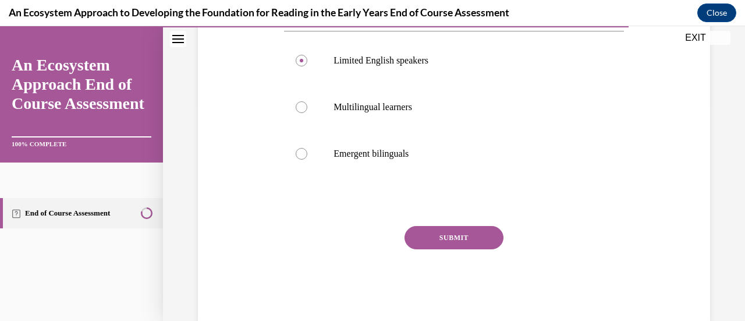
scroll to position [246, 0]
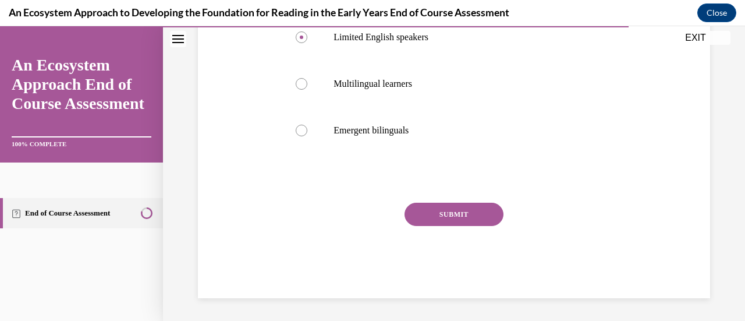
click at [442, 218] on button "SUBMIT" at bounding box center [453, 214] width 99 height 23
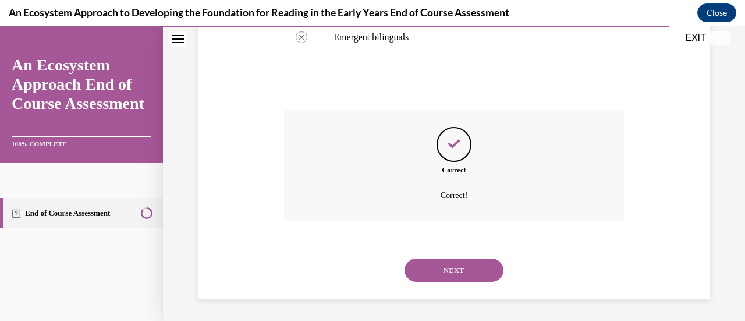
scroll to position [340, 0]
click at [438, 259] on button "NEXT" at bounding box center [453, 268] width 99 height 23
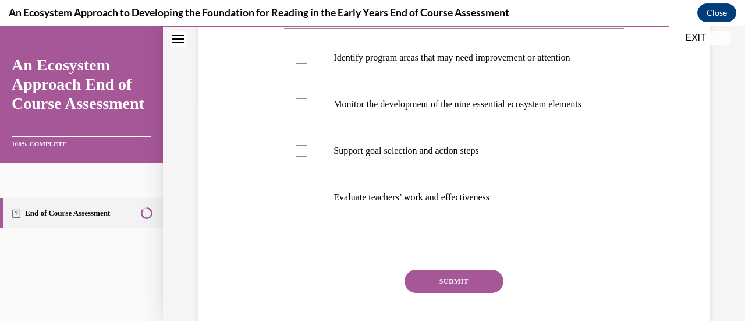
scroll to position [242, 0]
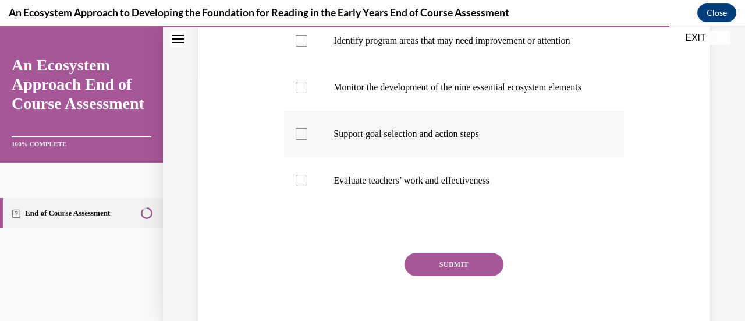
click at [294, 157] on label "Support goal selection and action steps" at bounding box center [453, 134] width 339 height 47
click at [296, 140] on input "Support goal selection and action steps" at bounding box center [302, 134] width 12 height 12
checkbox input "true"
click at [307, 111] on label "Monitor the development of the nine essential ecosystem elements" at bounding box center [453, 87] width 339 height 47
click at [307, 93] on input "Monitor the development of the nine essential ecosystem elements" at bounding box center [302, 87] width 12 height 12
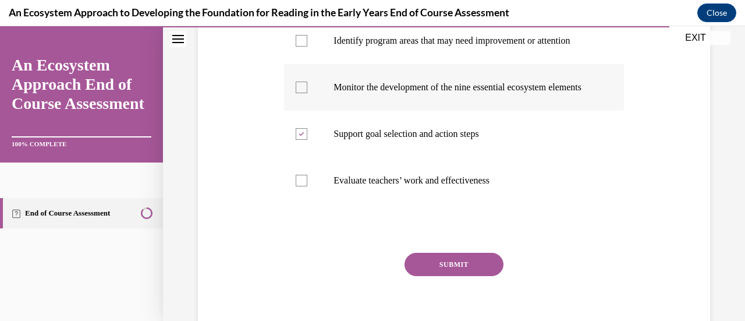
checkbox input "true"
click at [307, 64] on label "Identify program areas that may need improvement or attention" at bounding box center [453, 40] width 339 height 47
click at [307, 47] on input "Identify program areas that may need improvement or attention" at bounding box center [302, 41] width 12 height 12
checkbox input "true"
click at [453, 276] on button "SUBMIT" at bounding box center [453, 264] width 99 height 23
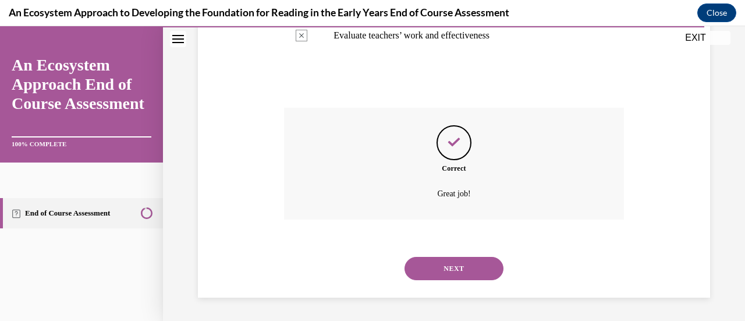
scroll to position [429, 0]
click at [467, 273] on button "NEXT" at bounding box center [453, 268] width 99 height 23
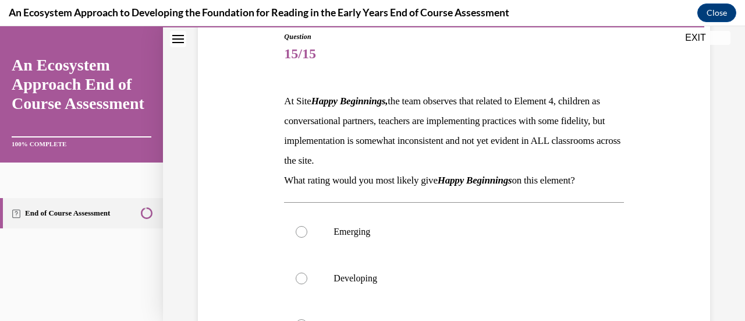
scroll to position [207, 0]
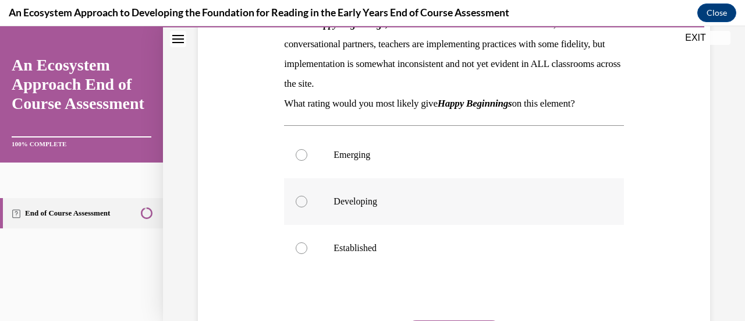
click at [310, 198] on label "Developing" at bounding box center [453, 201] width 339 height 47
click at [307, 198] on input "Developing" at bounding box center [302, 202] width 12 height 12
radio input "true"
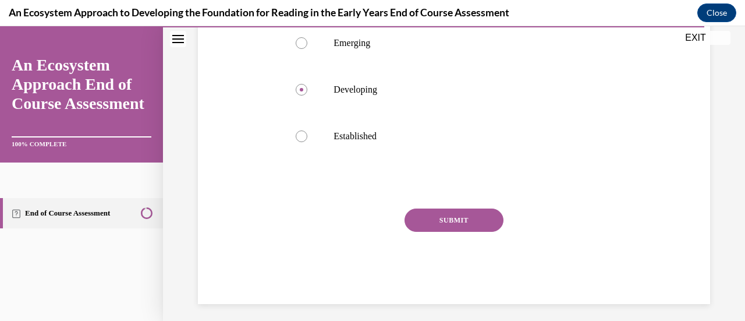
click at [425, 228] on button "SUBMIT" at bounding box center [453, 219] width 99 height 23
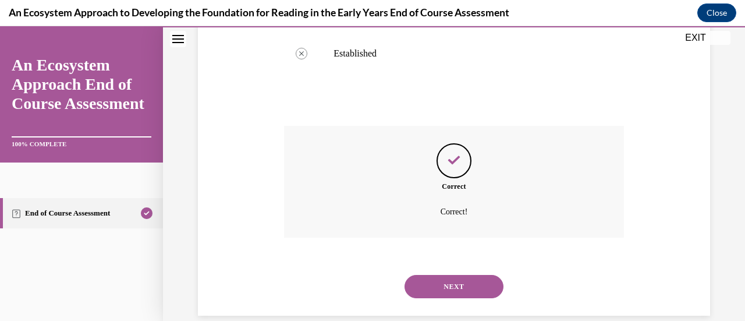
scroll to position [419, 0]
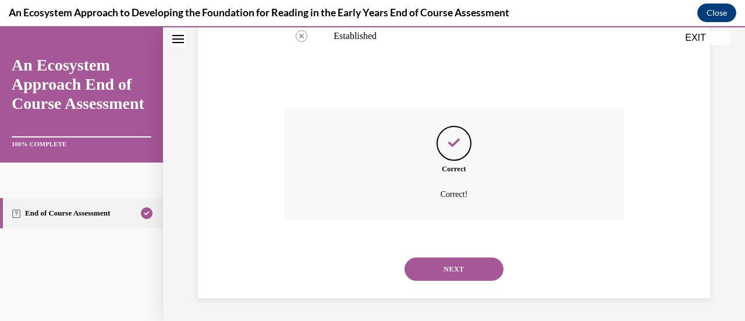
click at [419, 267] on button "NEXT" at bounding box center [453, 268] width 99 height 23
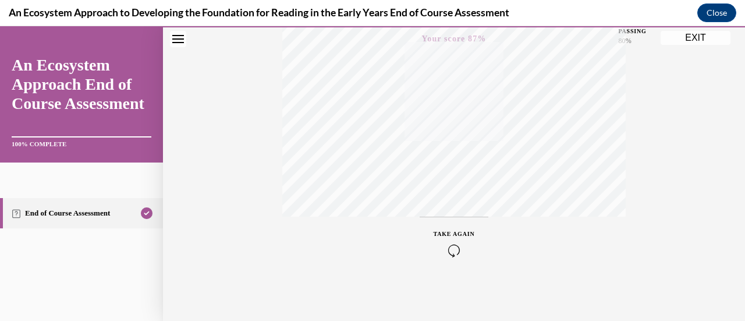
scroll to position [136, 0]
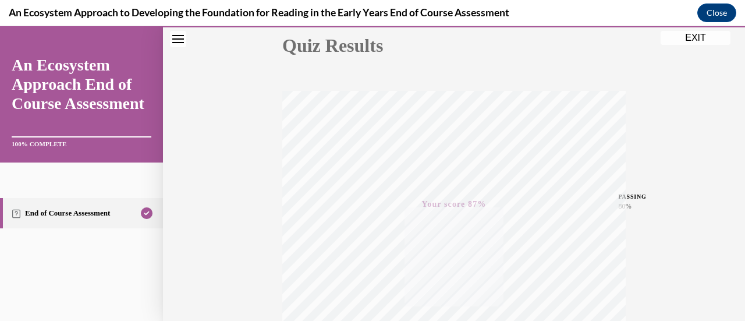
click at [702, 38] on button "EXIT" at bounding box center [695, 38] width 70 height 14
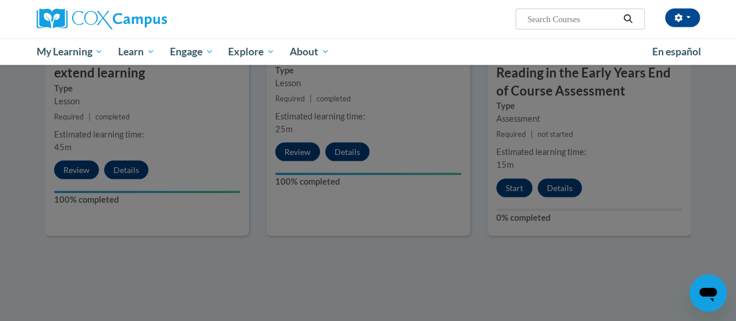
click at [362, 258] on div at bounding box center [368, 160] width 736 height 321
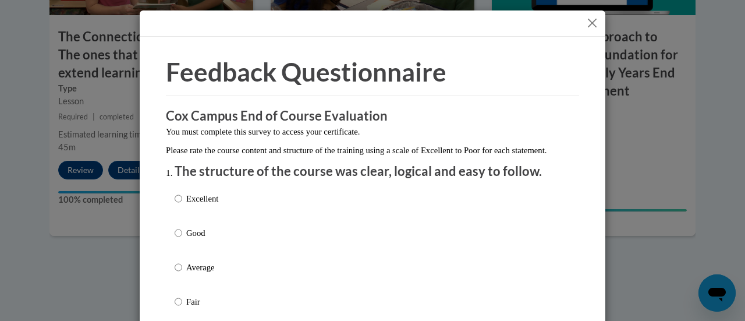
click at [195, 205] on p "Excellent" at bounding box center [202, 198] width 32 height 13
click at [182, 205] on input "Excellent" at bounding box center [179, 198] width 8 height 13
radio input "true"
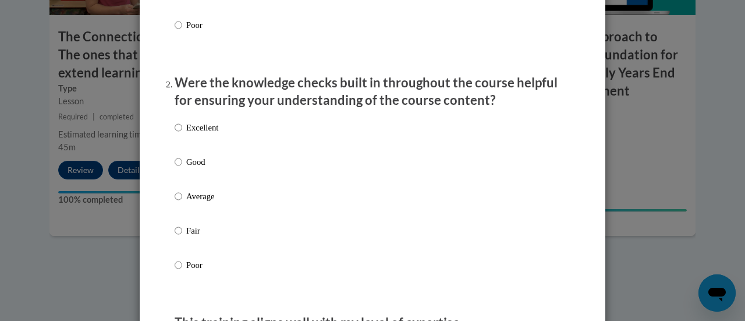
scroll to position [327, 0]
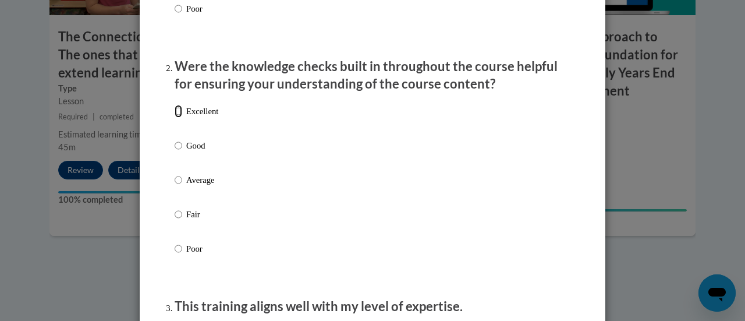
click at [177, 118] on input "Excellent" at bounding box center [179, 111] width 8 height 13
radio input "true"
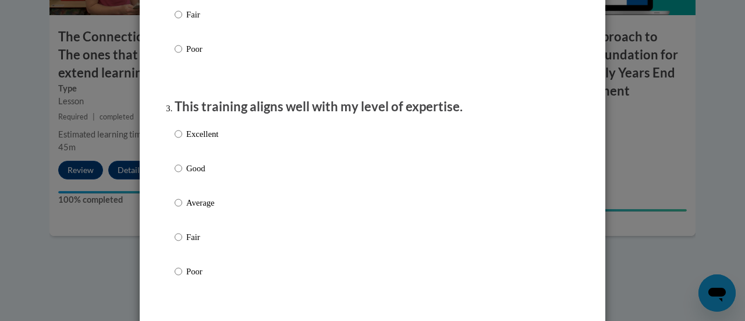
scroll to position [530, 0]
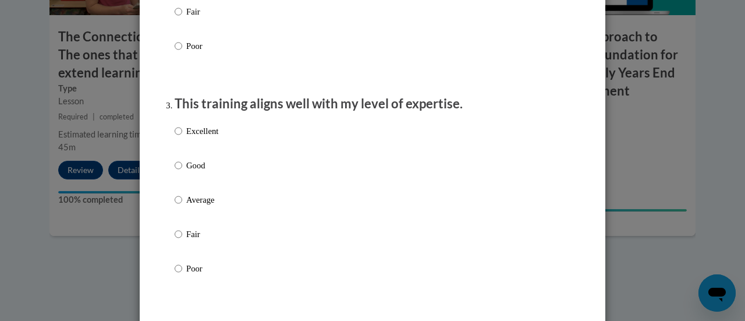
click at [186, 137] on p "Excellent" at bounding box center [202, 131] width 32 height 13
click at [182, 137] on input "Excellent" at bounding box center [179, 131] width 8 height 13
radio input "true"
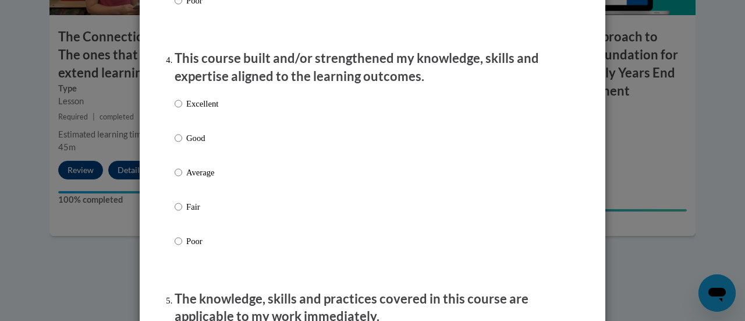
scroll to position [807, 0]
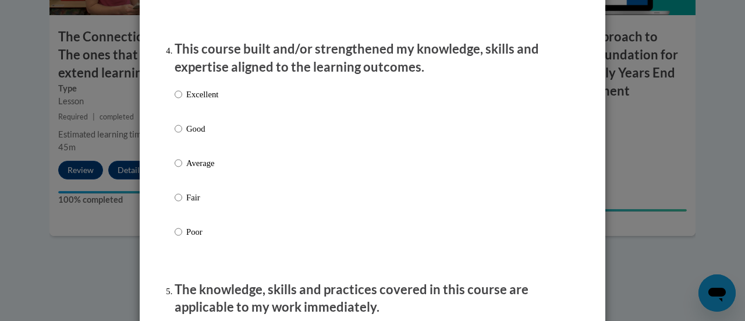
click at [196, 101] on p "Excellent" at bounding box center [202, 94] width 32 height 13
click at [182, 101] on input "Excellent" at bounding box center [179, 94] width 8 height 13
radio input "true"
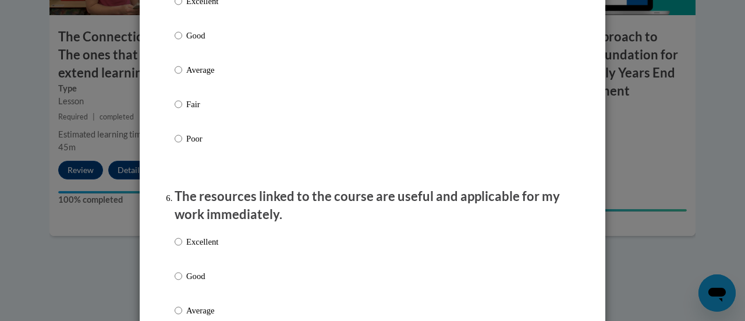
scroll to position [1143, 0]
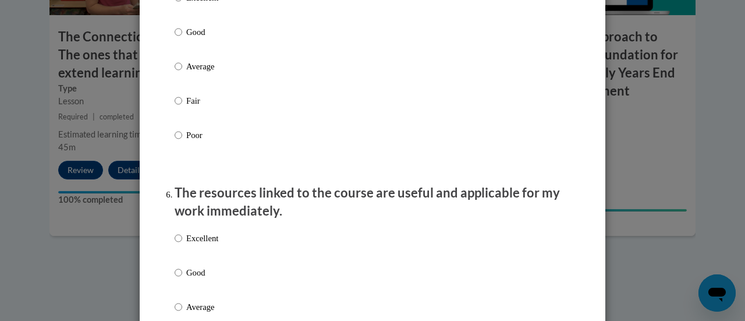
radio input "true"
click at [209, 243] on p "Excellent" at bounding box center [202, 238] width 32 height 13
click at [182, 243] on input "Excellent" at bounding box center [179, 238] width 8 height 13
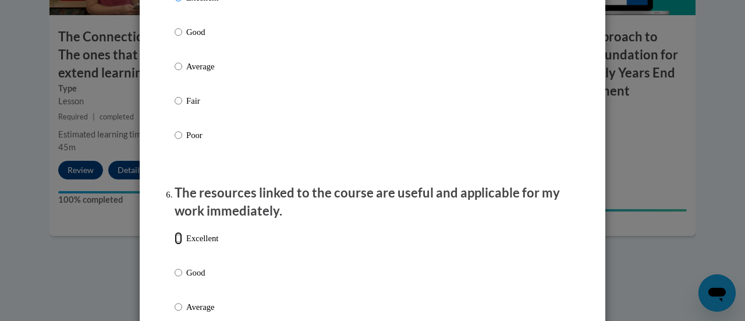
radio input "true"
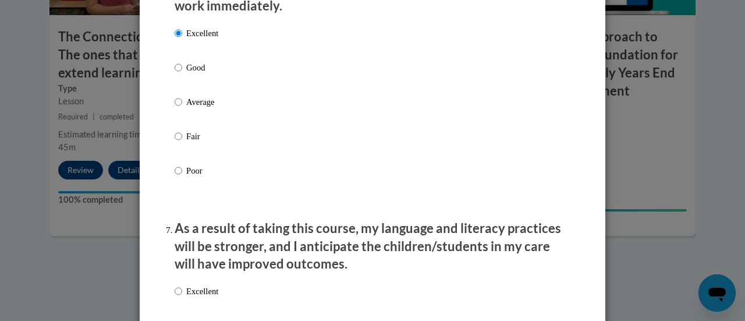
scroll to position [1454, 0]
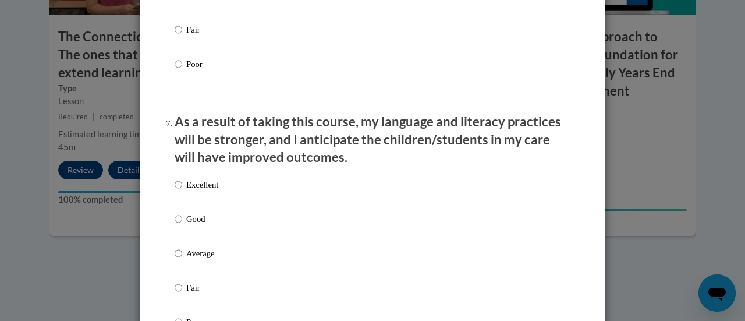
click at [194, 191] on p "Excellent" at bounding box center [202, 184] width 32 height 13
click at [182, 191] on input "Excellent" at bounding box center [179, 184] width 8 height 13
radio input "true"
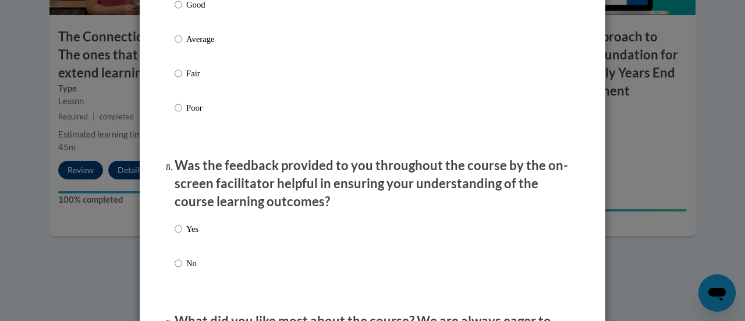
scroll to position [1718, 0]
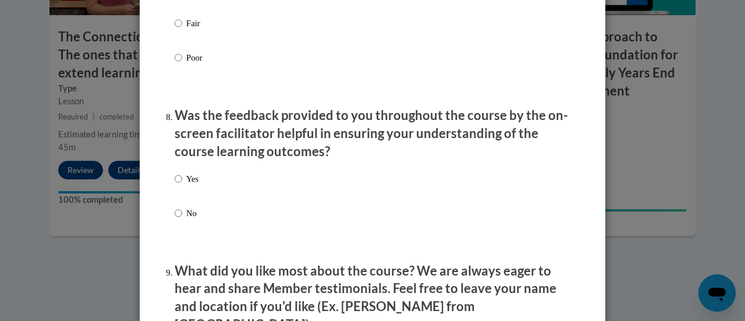
click at [177, 187] on label "Yes" at bounding box center [187, 187] width 24 height 31
click at [177, 185] on input "Yes" at bounding box center [179, 178] width 8 height 13
radio input "true"
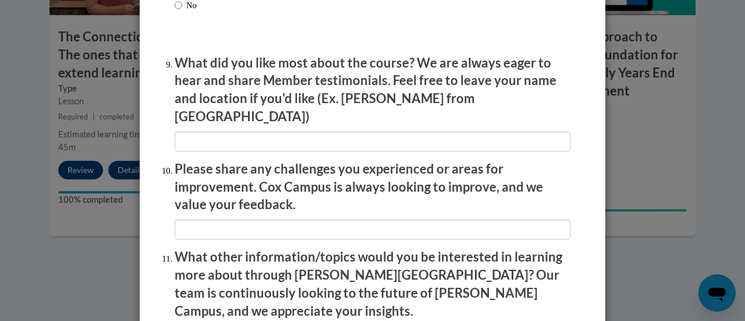
scroll to position [2099, 0]
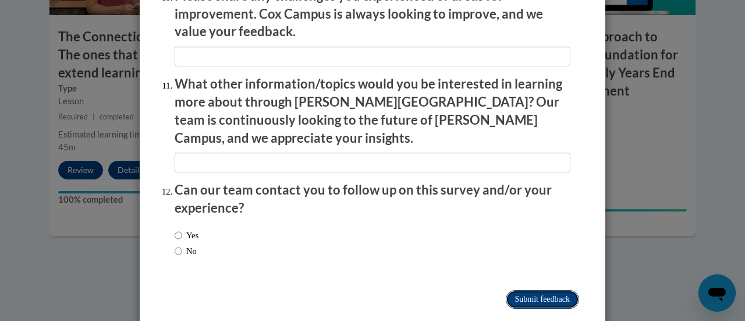
click at [526, 290] on input "Submit feedback" at bounding box center [542, 299] width 73 height 19
